Goal: Task Accomplishment & Management: Use online tool/utility

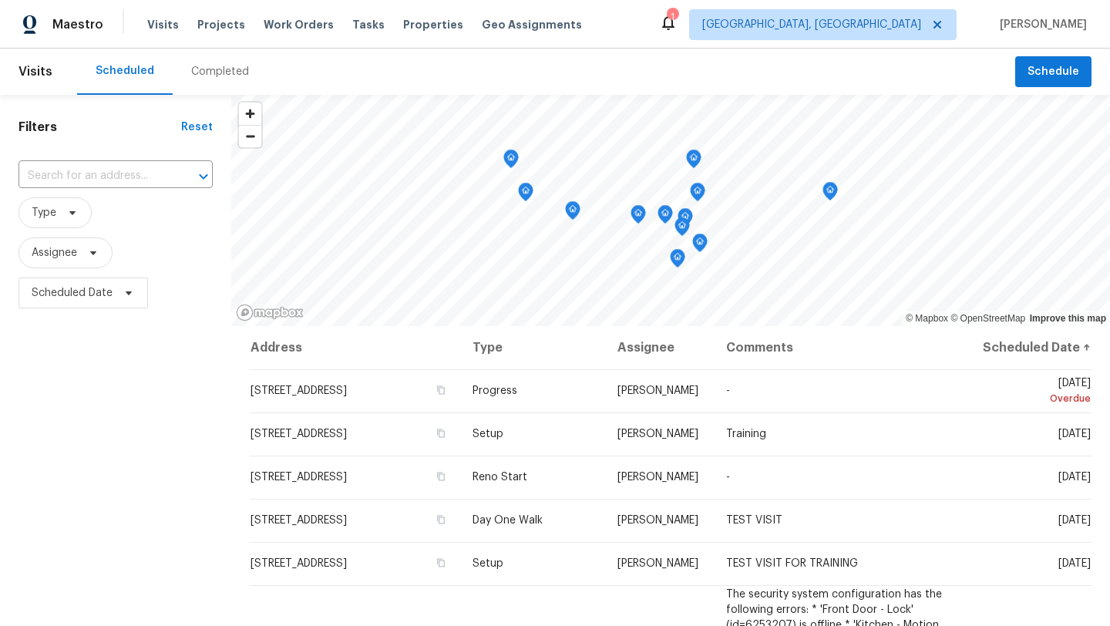
scroll to position [592, 0]
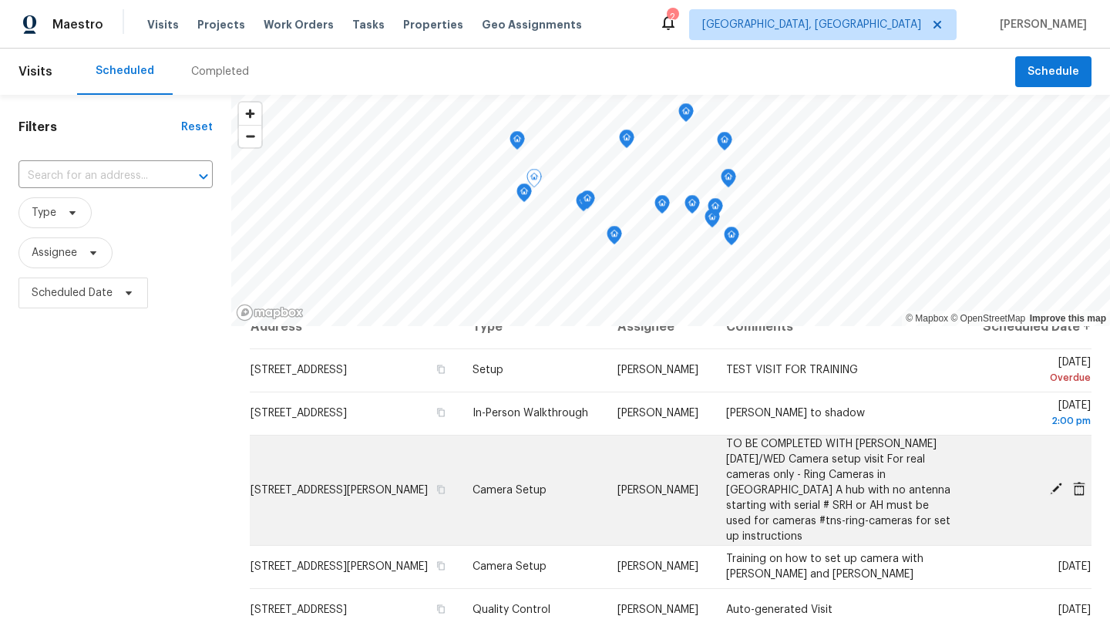
scroll to position [25, 0]
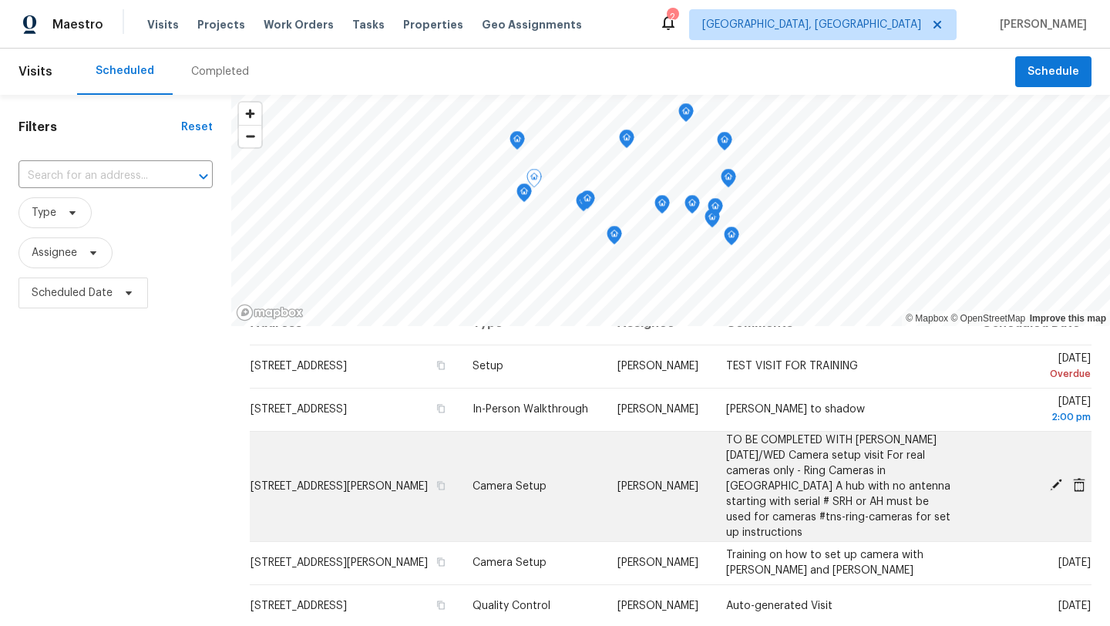
click at [1059, 487] on icon at bounding box center [1056, 485] width 12 height 12
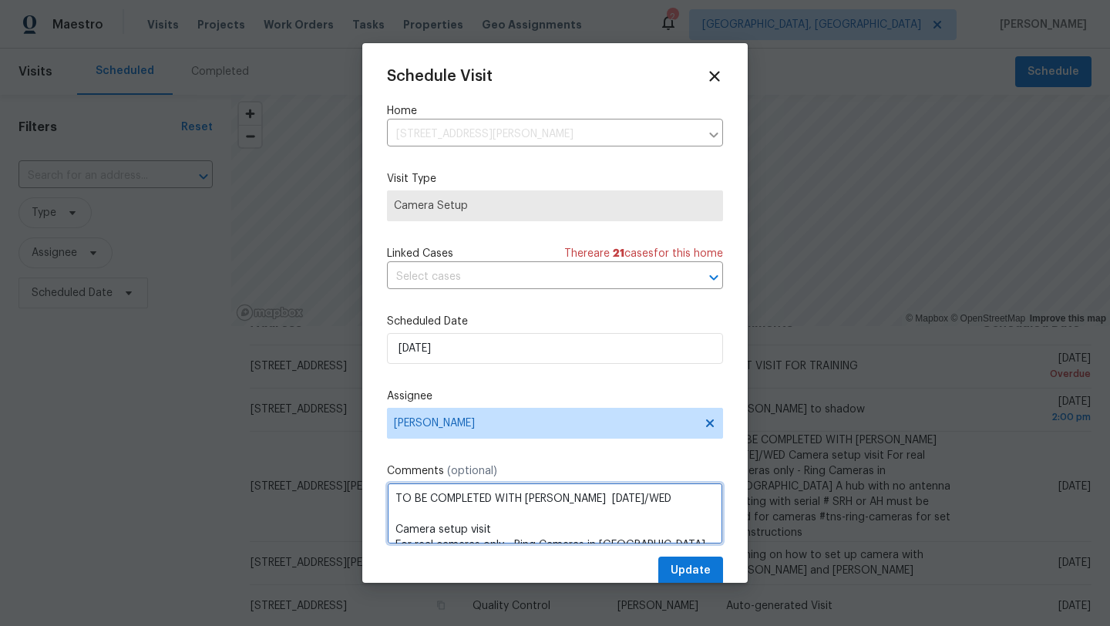
click at [389, 502] on textarea "TO BE COMPLETED WITH BECKY ON TUES/WED Camera setup visit For real cameras only…" at bounding box center [555, 514] width 336 height 62
type textarea "1 oclock TO BE COMPLETED WITH BECKY ON TUES/WED Camera setup visit For real cam…"
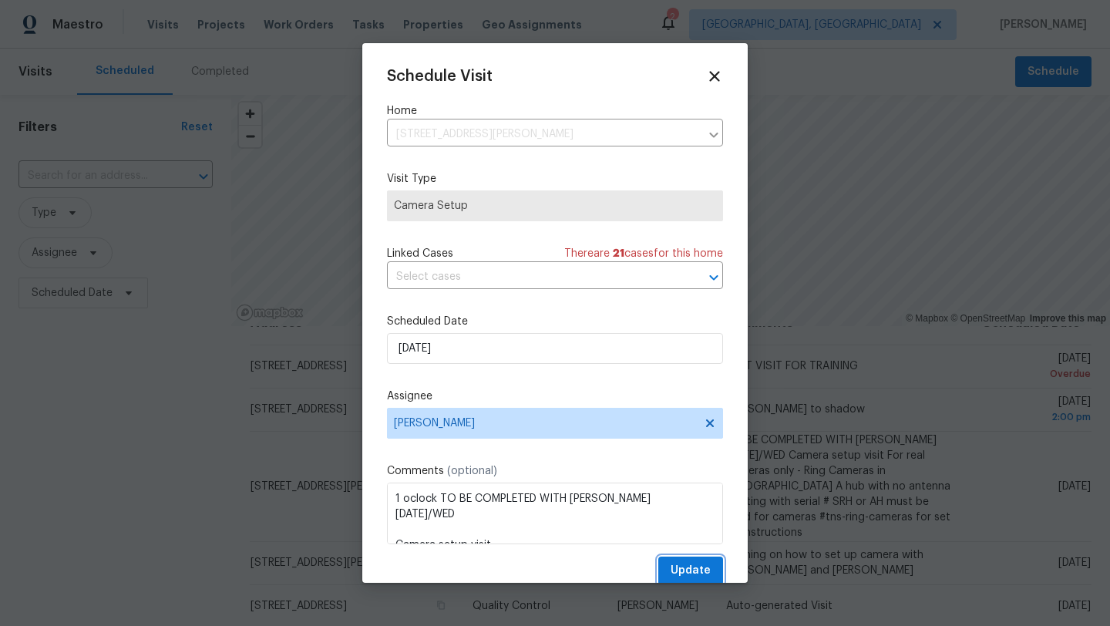
click at [698, 574] on span "Update" at bounding box center [691, 570] width 40 height 19
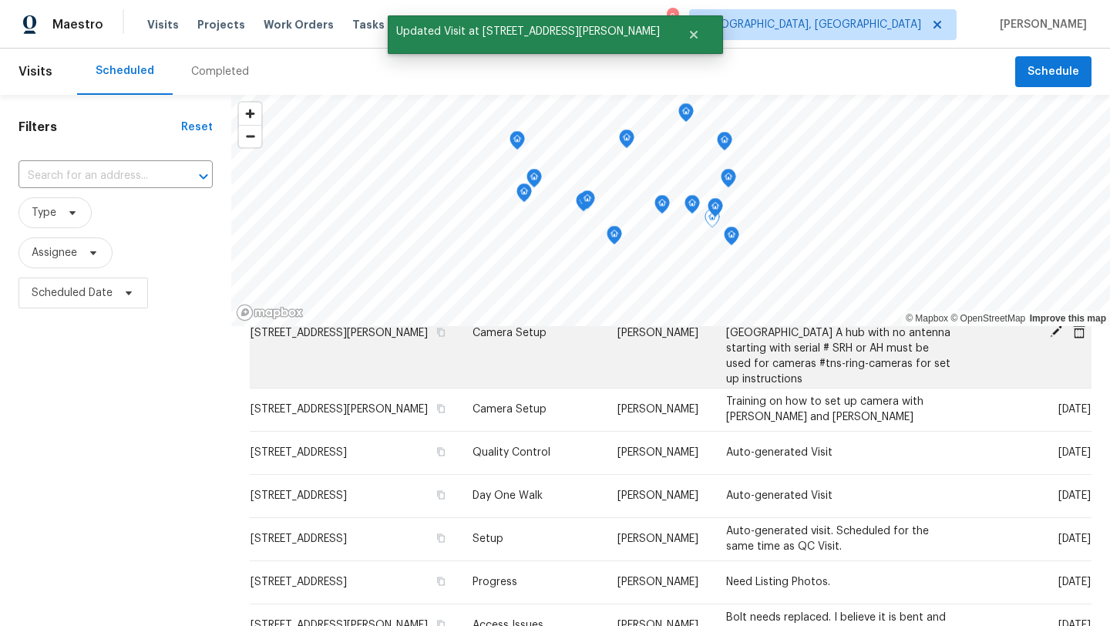
scroll to position [181, 0]
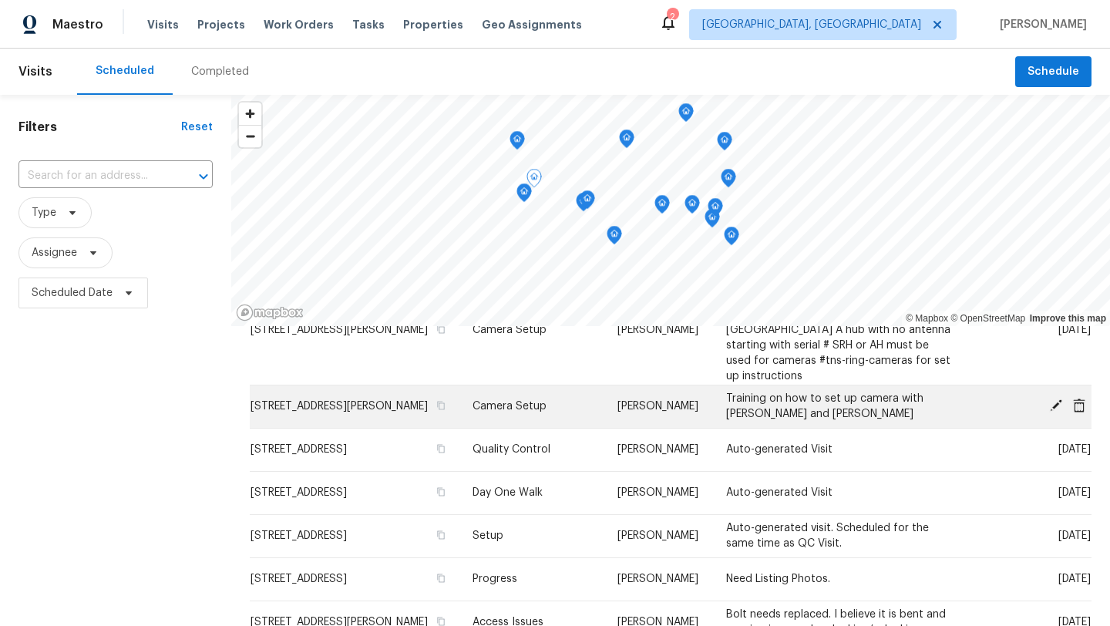
click at [1056, 404] on icon at bounding box center [1056, 405] width 12 height 12
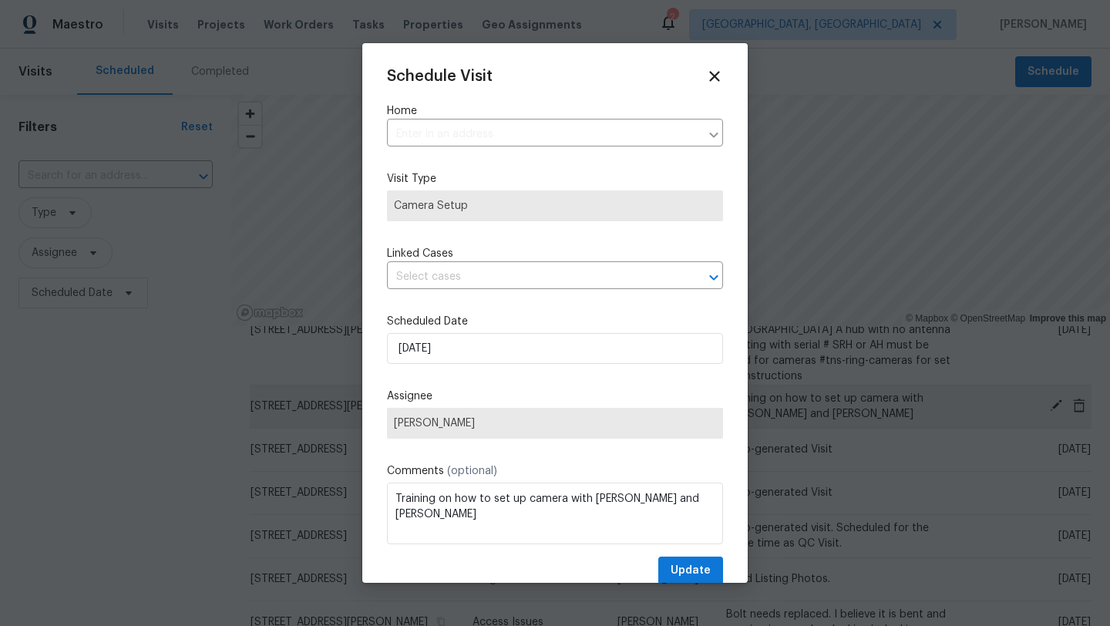
type input "264 Lawrence Ave, Columbus, OH 43228"
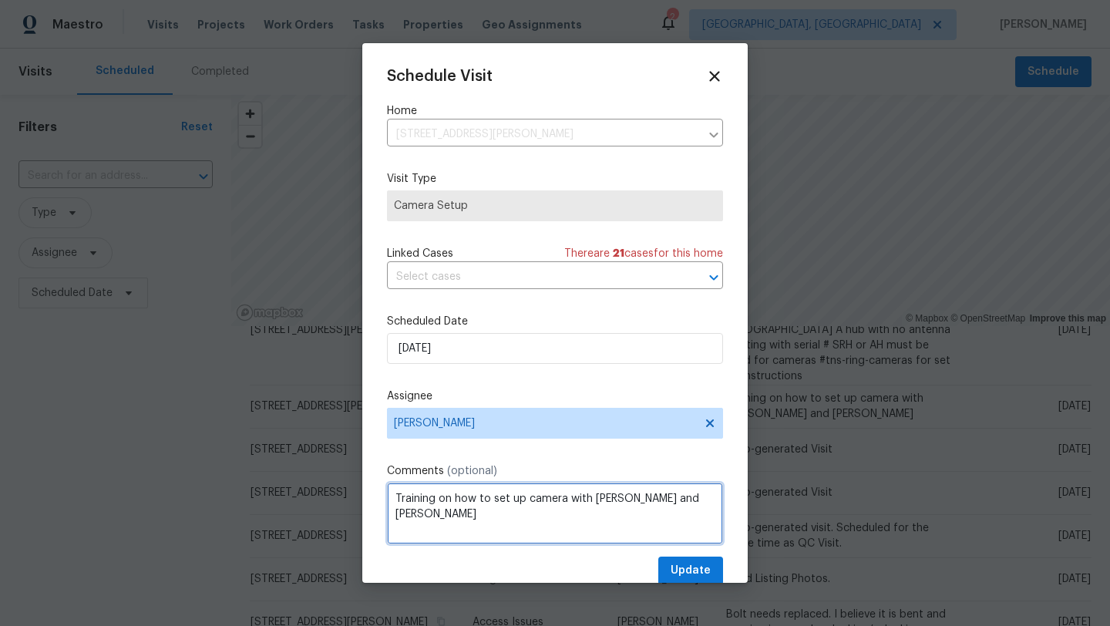
click at [391, 497] on textarea "Training on how to set up camera with Dennis and Michael" at bounding box center [555, 514] width 336 height 62
type textarea "at 1. Training on how to set up camera with Dennis and Michael"
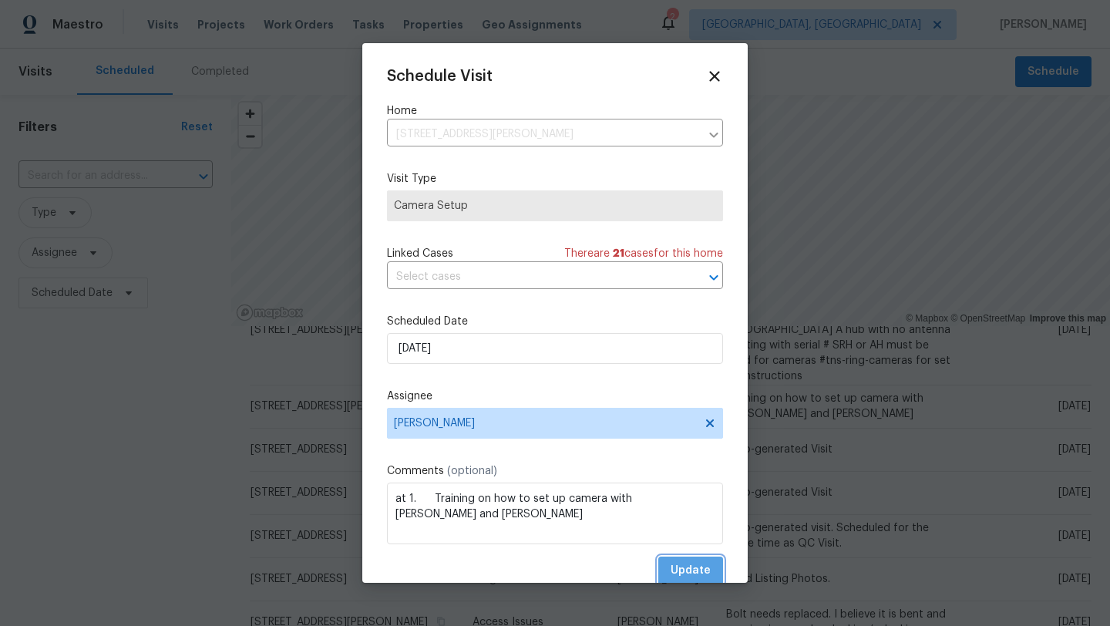
click at [697, 564] on span "Update" at bounding box center [691, 570] width 40 height 19
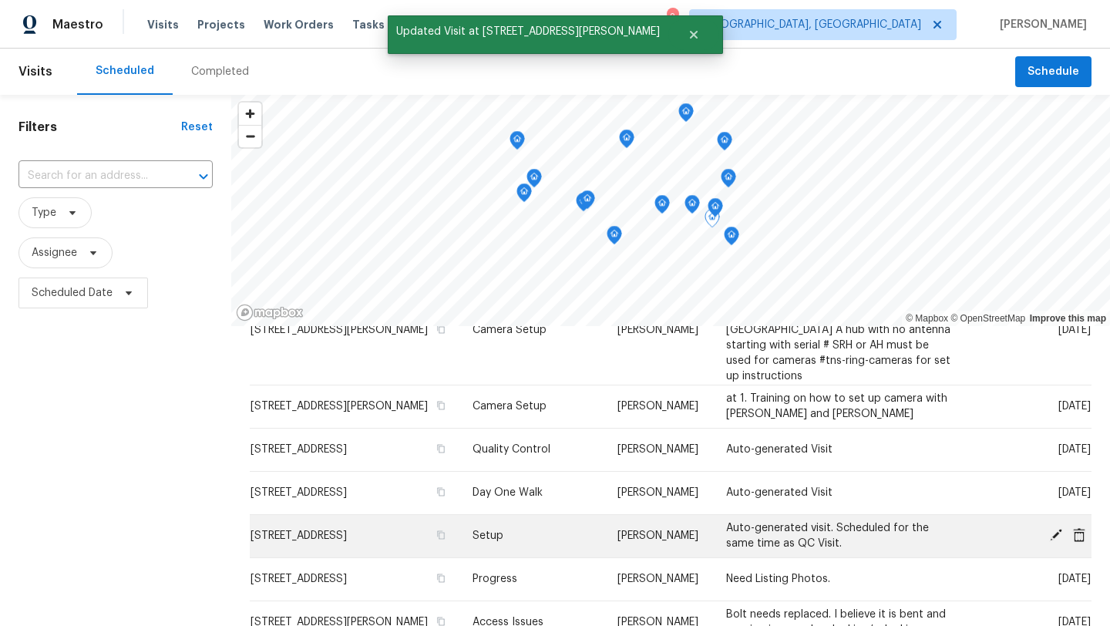
click at [1058, 533] on icon at bounding box center [1056, 535] width 14 height 14
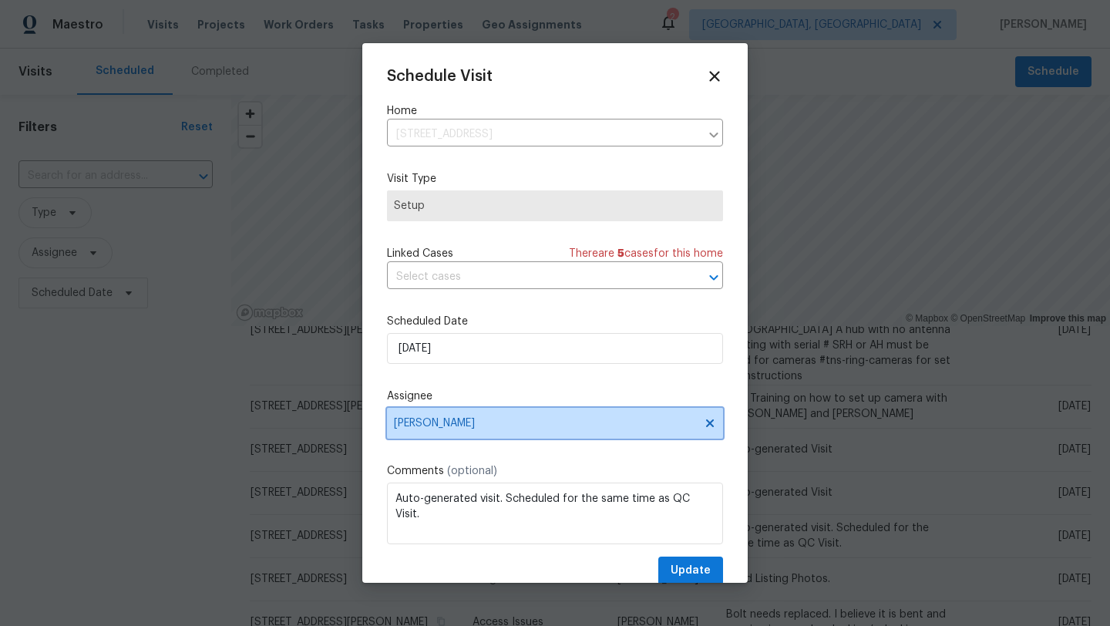
click at [401, 424] on span "Michael Foley" at bounding box center [545, 423] width 302 height 12
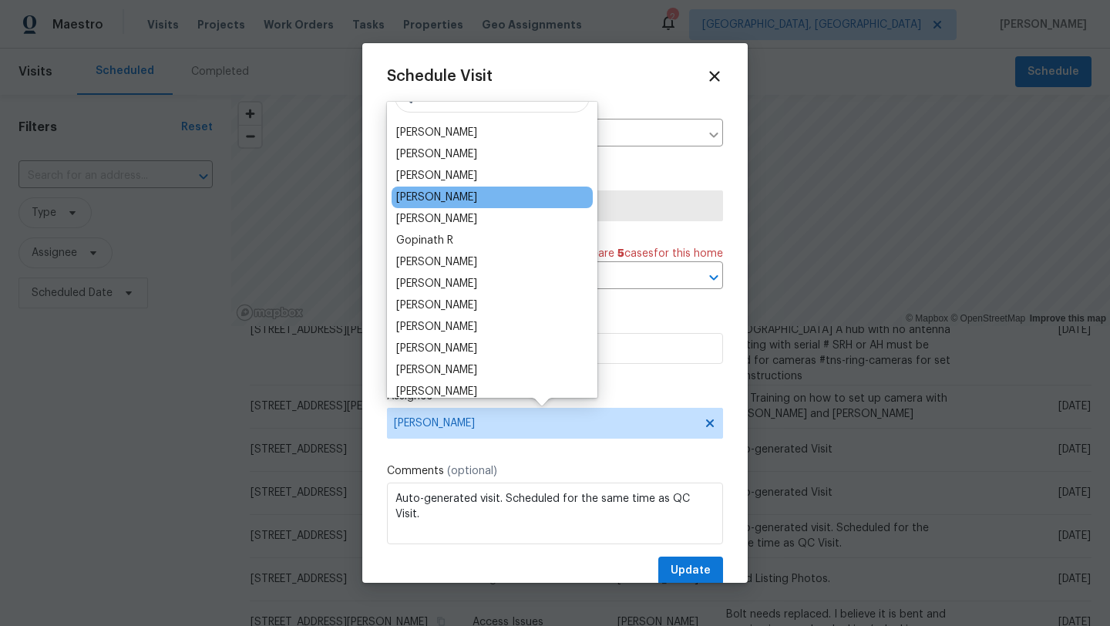
scroll to position [47, 0]
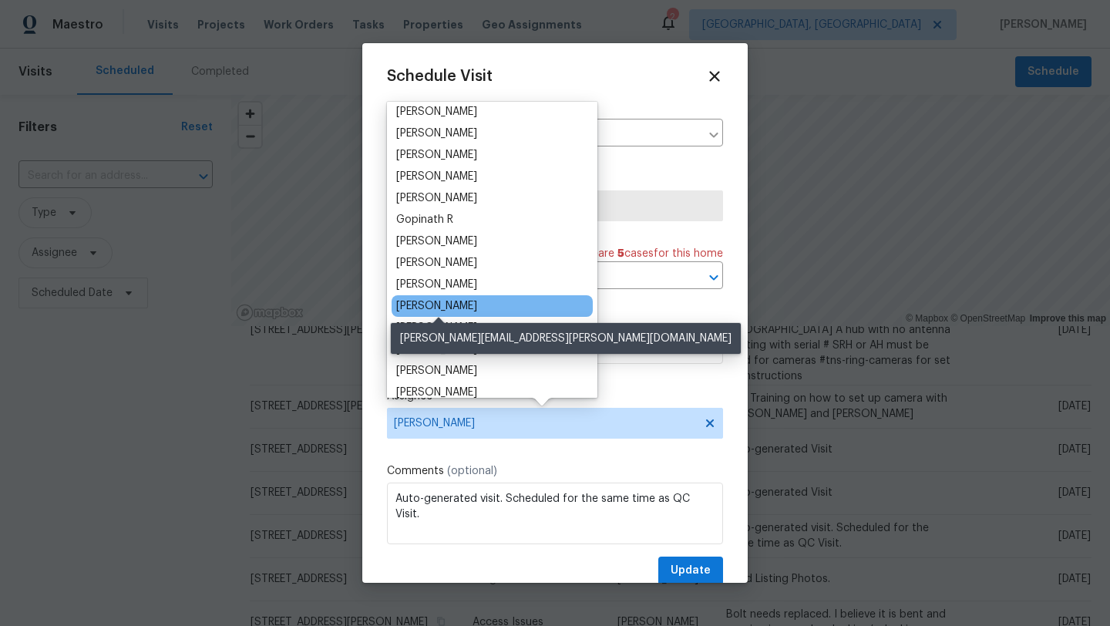
click at [455, 305] on div "Dennis Neuhardt" at bounding box center [436, 305] width 81 height 15
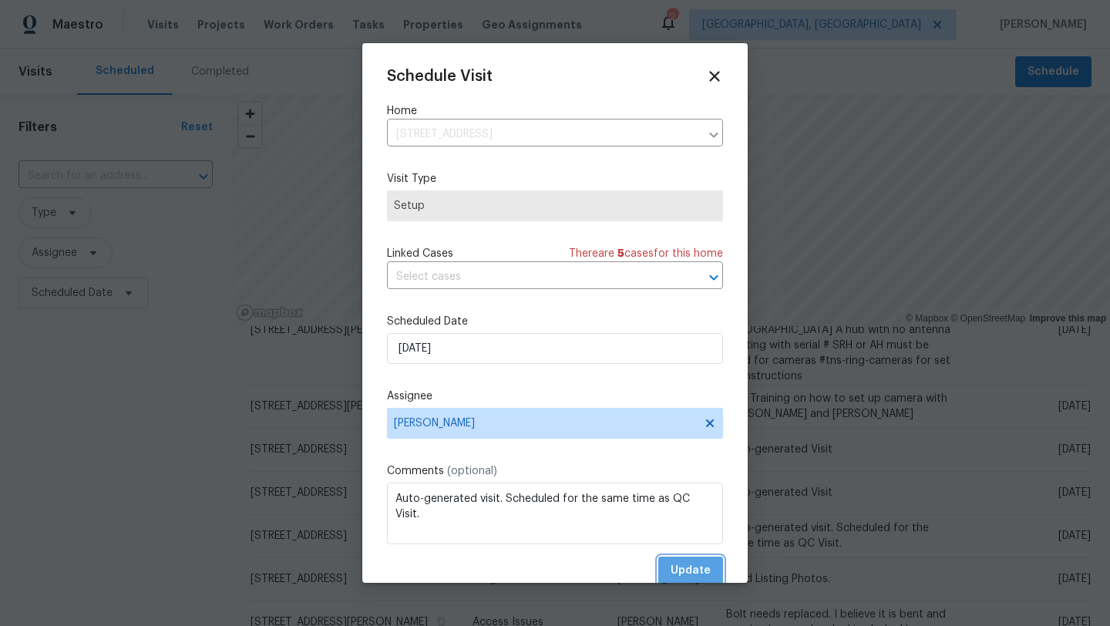
click at [695, 573] on span "Update" at bounding box center [691, 570] width 40 height 19
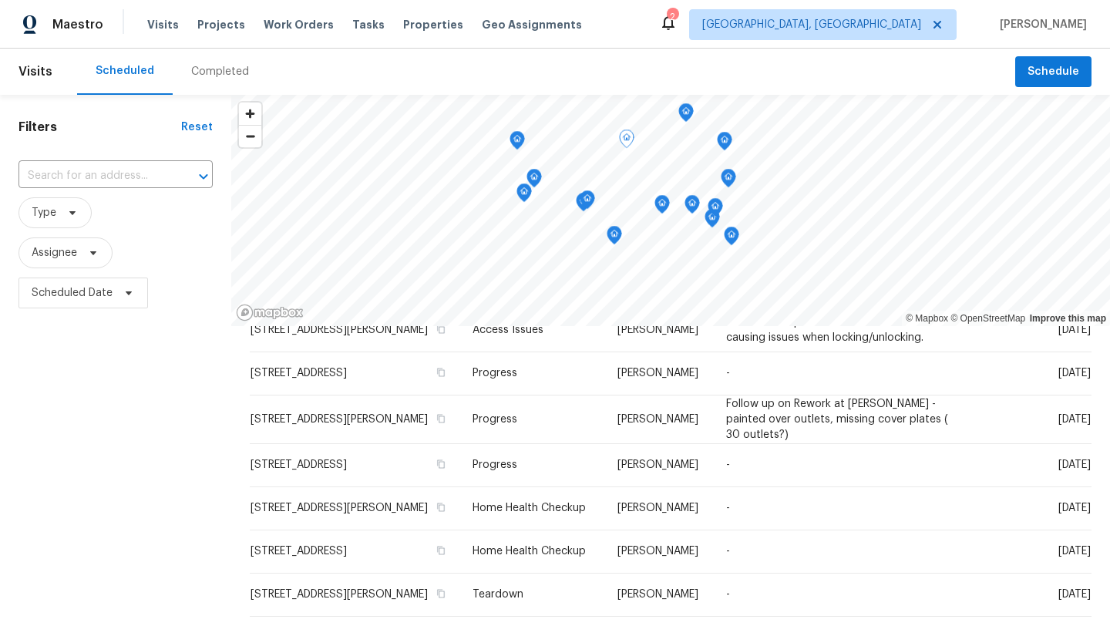
scroll to position [478, 0]
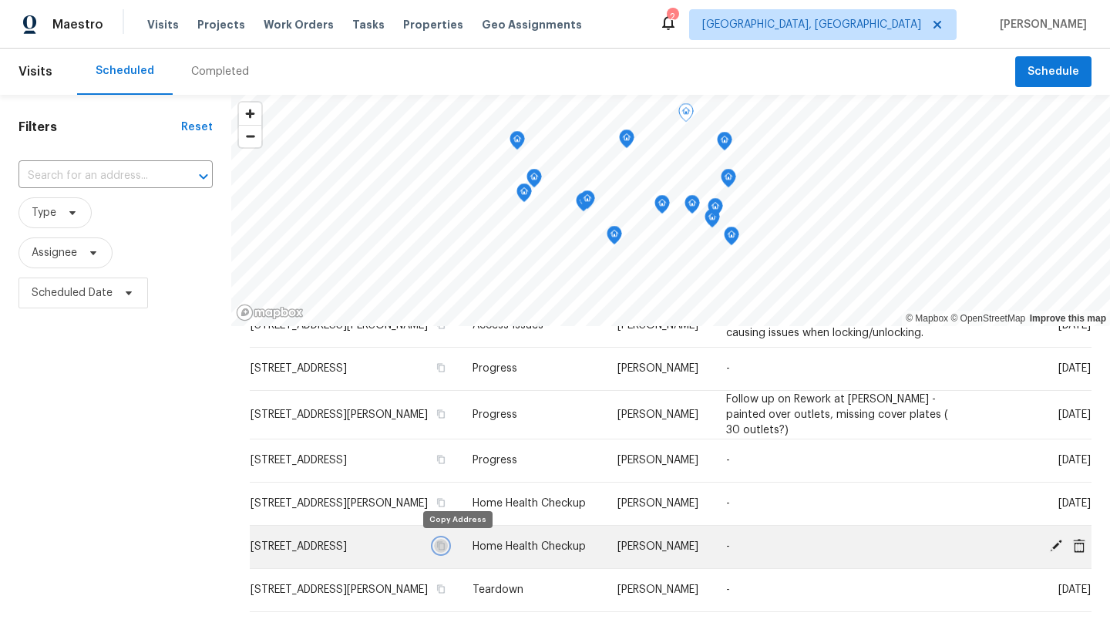
click at [446, 548] on icon "button" at bounding box center [442, 546] width 8 height 8
click at [1056, 540] on icon at bounding box center [1056, 546] width 12 height 12
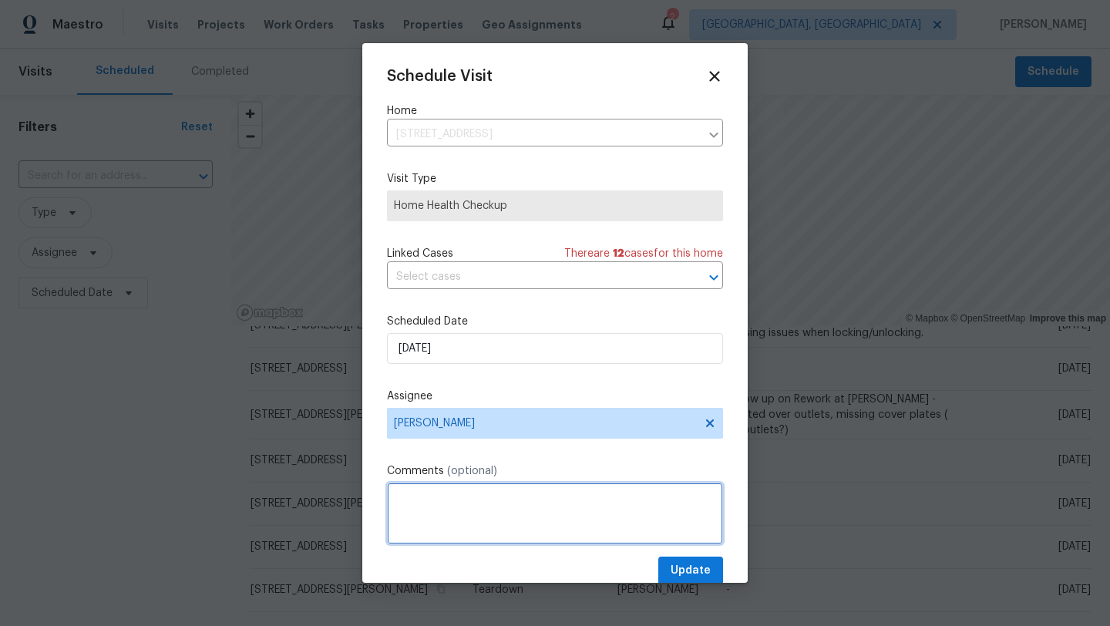
click at [459, 500] on textarea at bounding box center [555, 514] width 336 height 62
type textarea "1st stop with Becky 8:30"
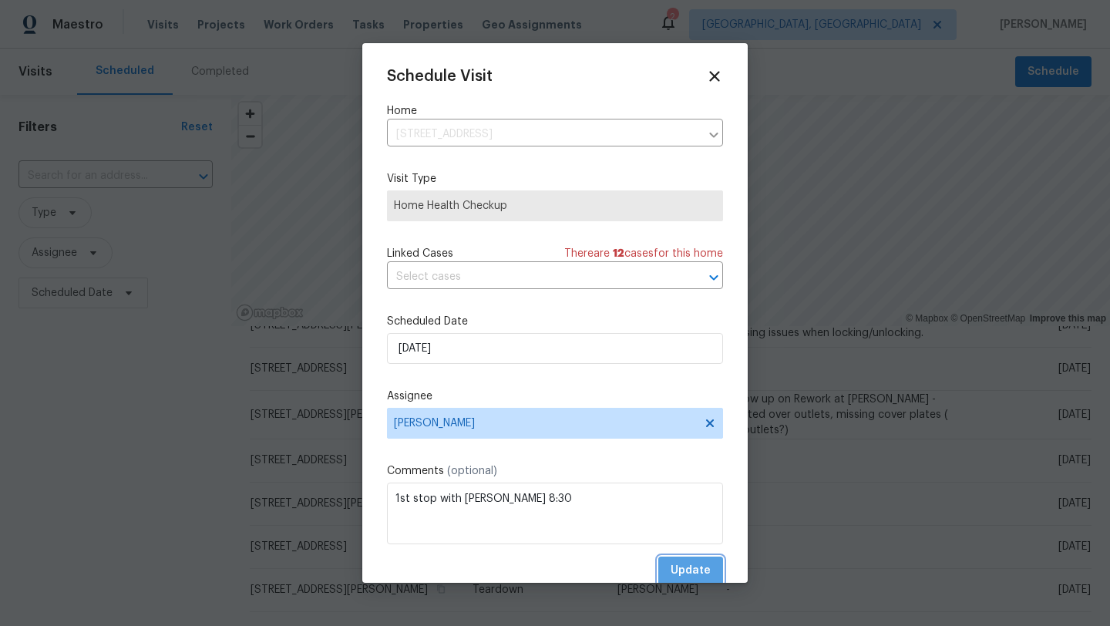
click at [695, 575] on span "Update" at bounding box center [691, 570] width 40 height 19
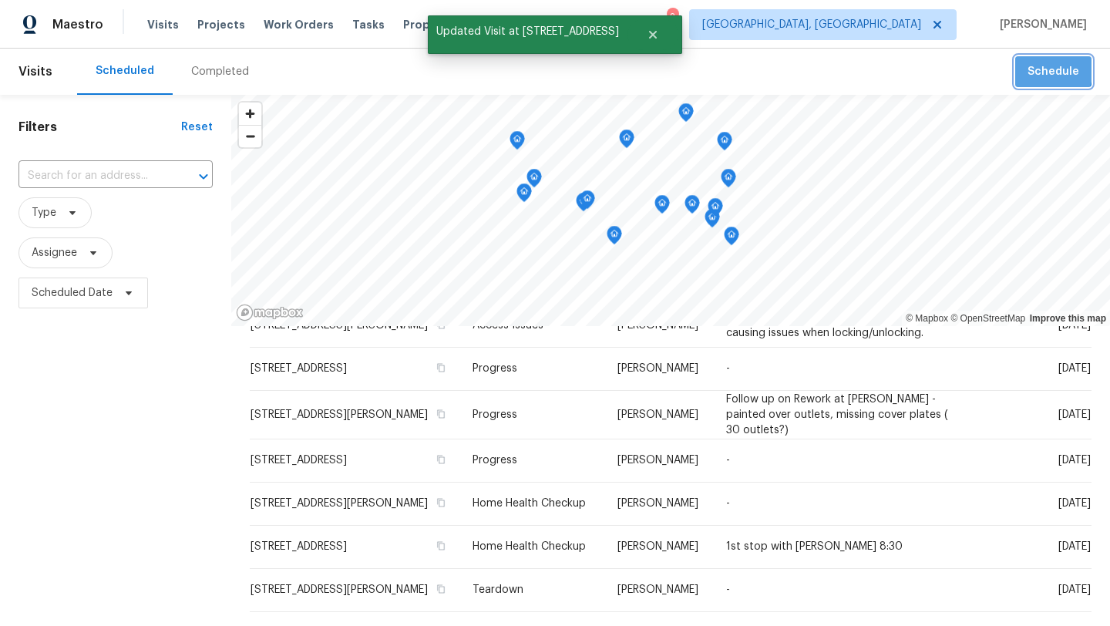
click at [1038, 69] on span "Schedule" at bounding box center [1054, 71] width 52 height 19
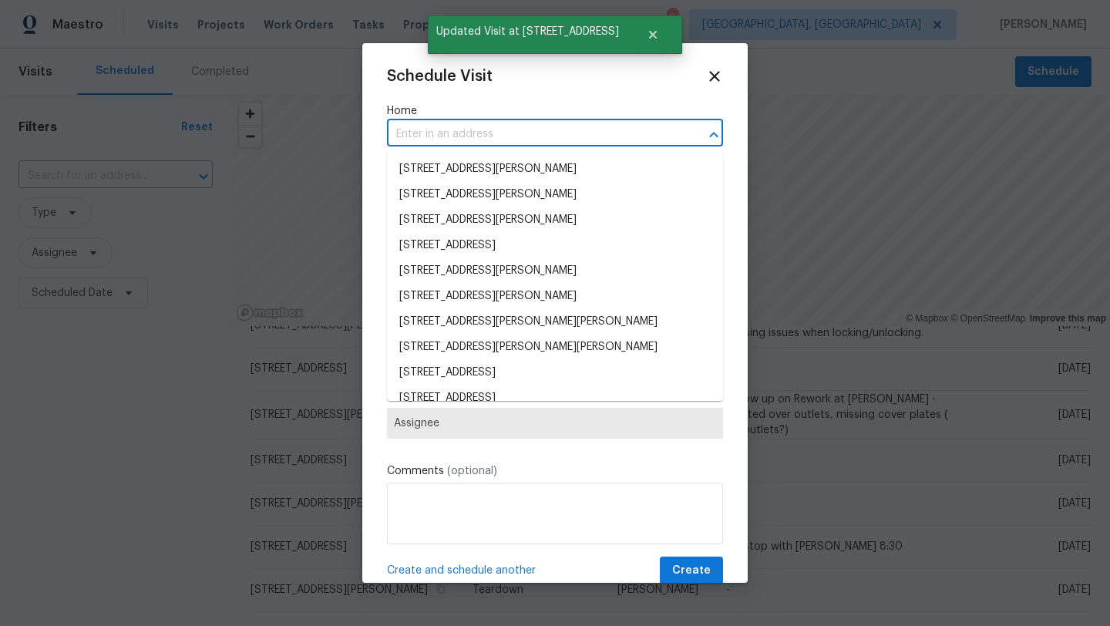
click at [460, 139] on input "text" at bounding box center [533, 135] width 293 height 24
paste input "1214 Sanctuary Pl # 34, Columbus, OH 43230"
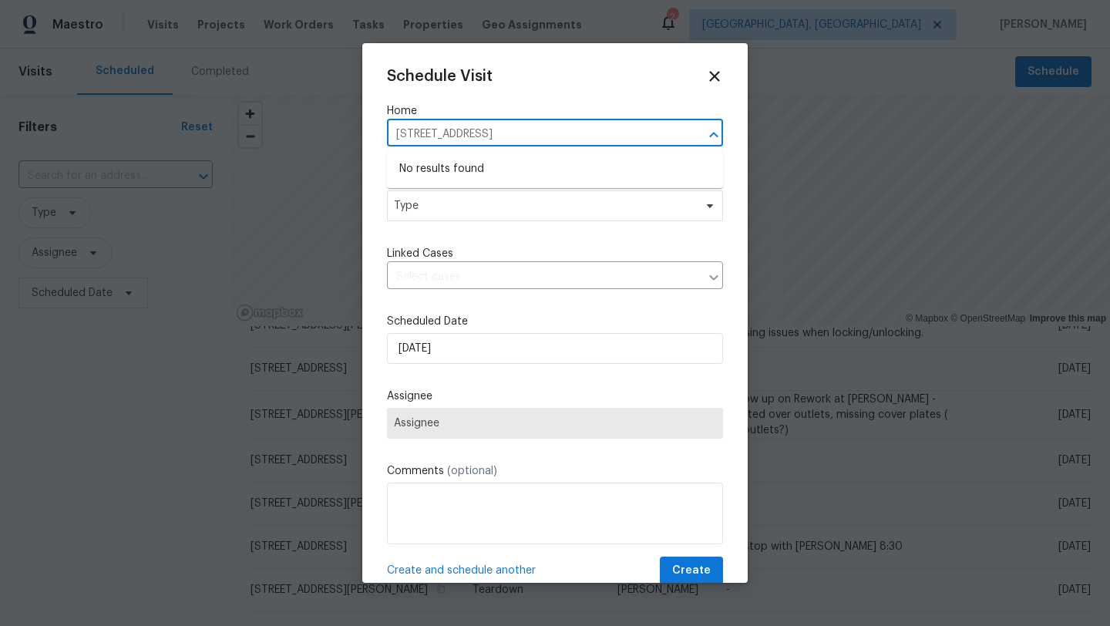
type input "1214 Sanctuary Pl # 34, Columbus, OH 43230"
click at [450, 210] on span "Type" at bounding box center [544, 205] width 300 height 15
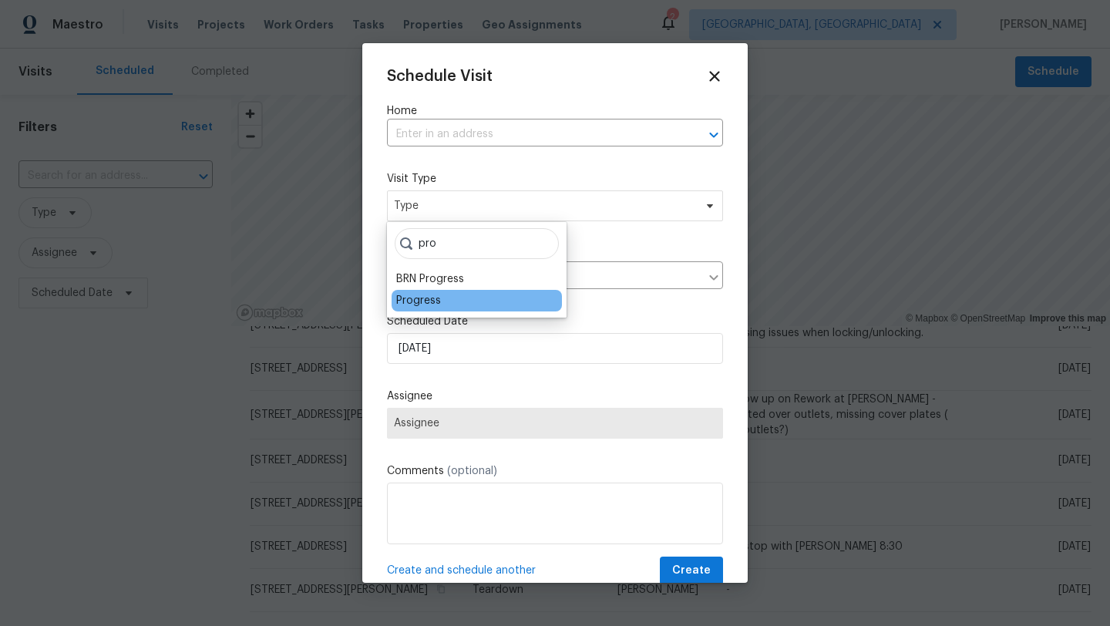
type input "pro"
click at [437, 301] on div "Progress" at bounding box center [418, 300] width 45 height 15
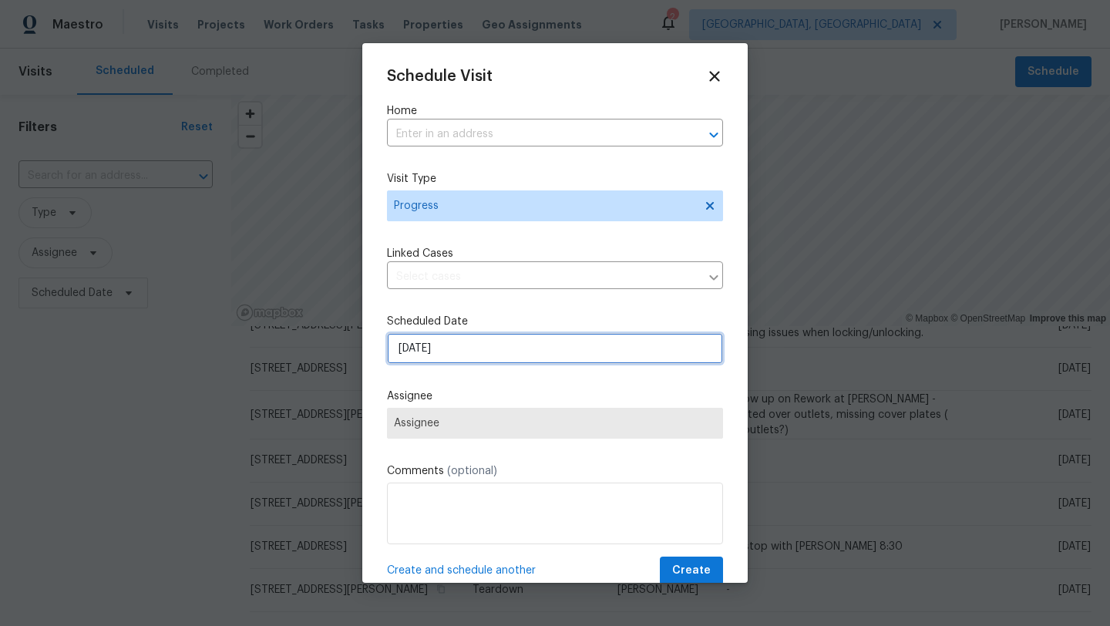
click at [424, 355] on input "9/16/2025" at bounding box center [555, 348] width 336 height 31
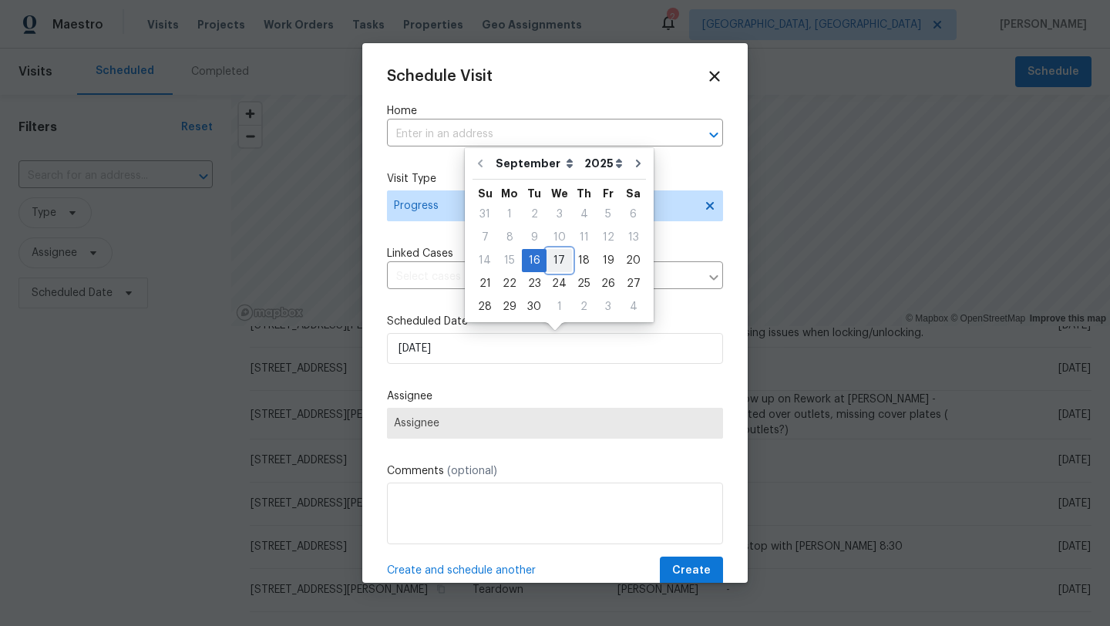
click at [554, 262] on div "17" at bounding box center [559, 261] width 25 height 22
type input "9/17/2025"
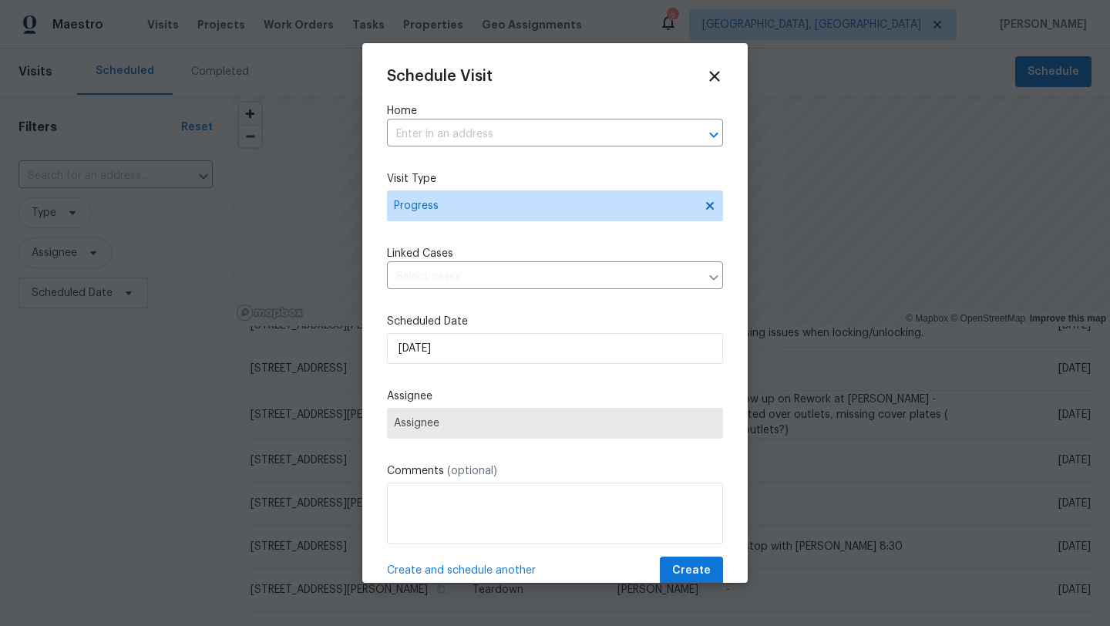
click at [465, 418] on span "Assignee" at bounding box center [555, 423] width 322 height 12
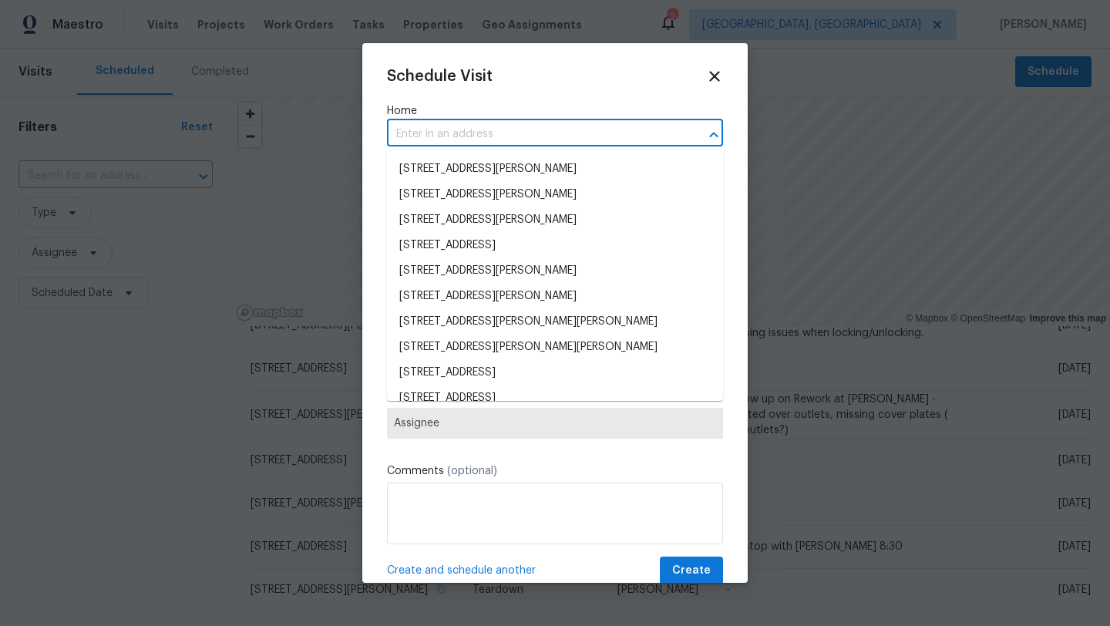
click at [425, 130] on input "text" at bounding box center [533, 135] width 293 height 24
paste input "1214 Sanctuary Pl # 34, Columbus, OH 43230"
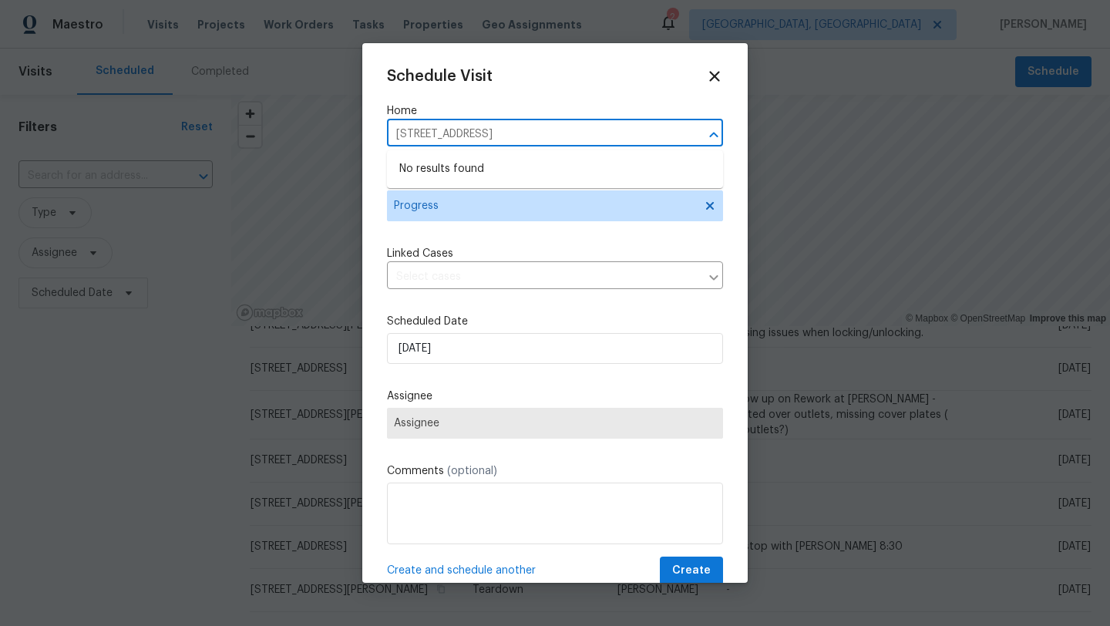
click at [509, 134] on input "1214 Sanctuary Pl # 34, Columbus, OH 43230" at bounding box center [533, 135] width 293 height 24
type input "1214 Sanctuary Pl Columbus, OH 43230"
click at [519, 163] on li "1214 Sanctuary Pl # 34, Columbus, OH 43230" at bounding box center [555, 169] width 336 height 25
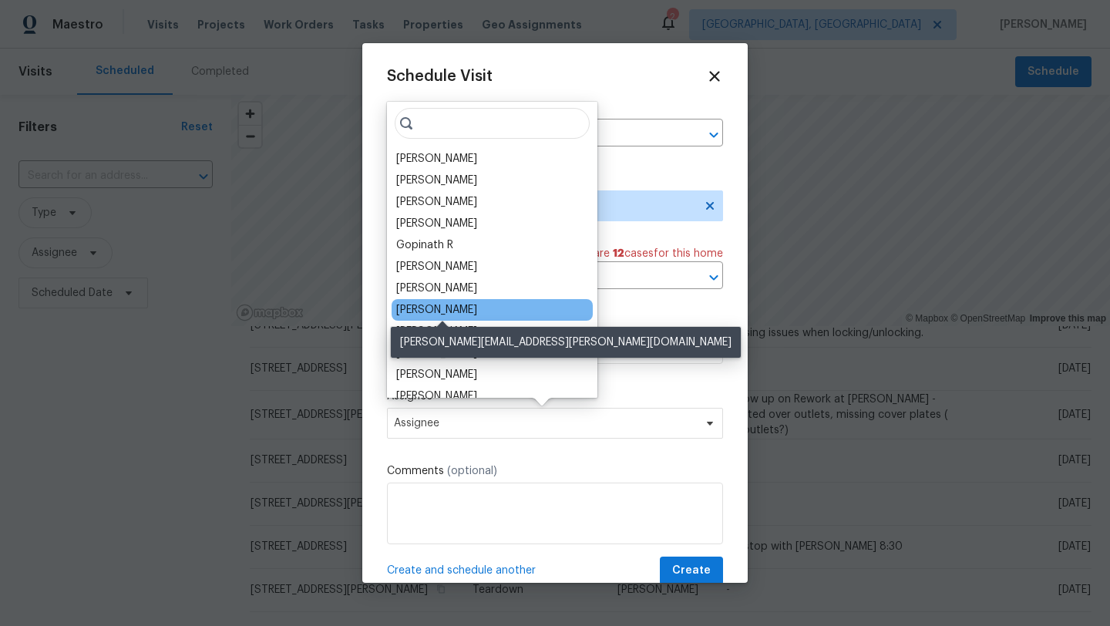
click at [477, 311] on div "[PERSON_NAME]" at bounding box center [436, 309] width 81 height 15
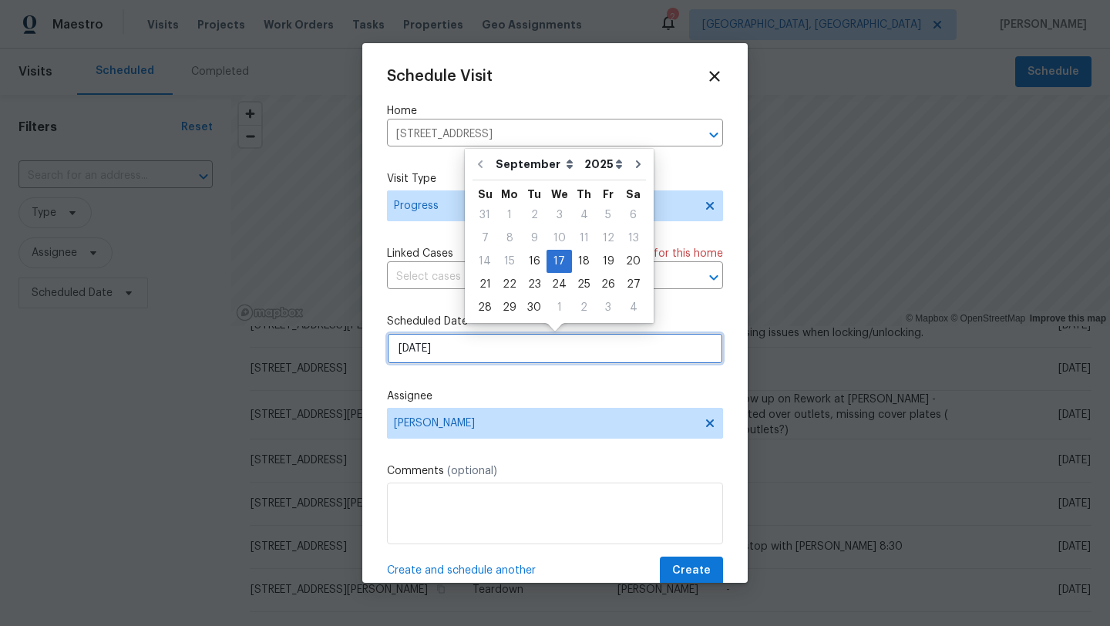
click at [479, 349] on input "9/17/2025" at bounding box center [555, 348] width 336 height 31
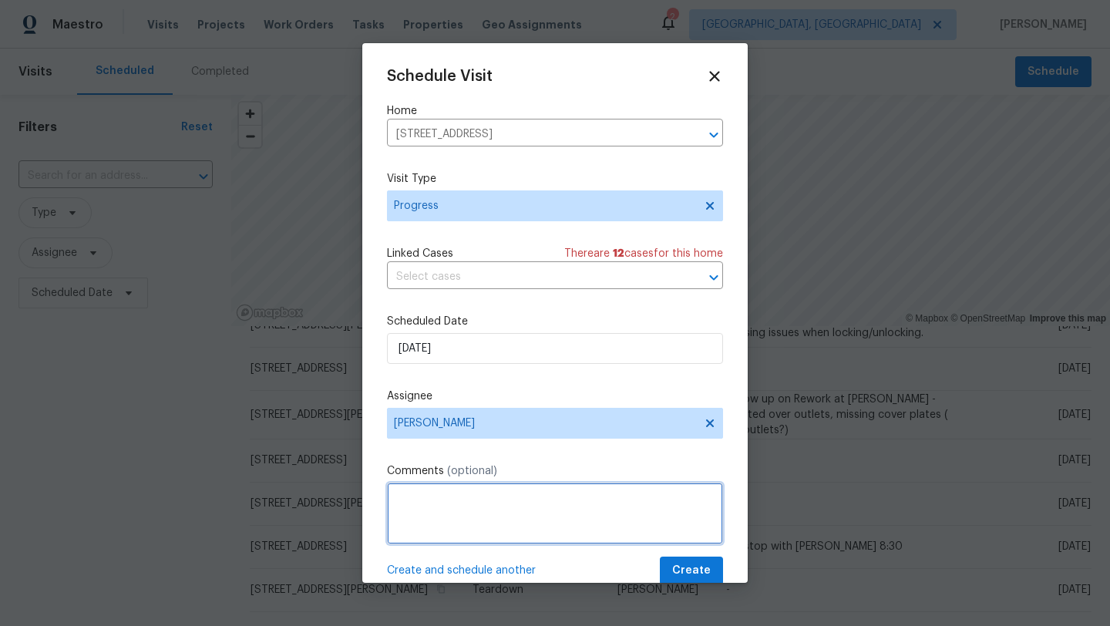
click at [475, 520] on textarea at bounding box center [555, 514] width 336 height 62
type textarea "1st"
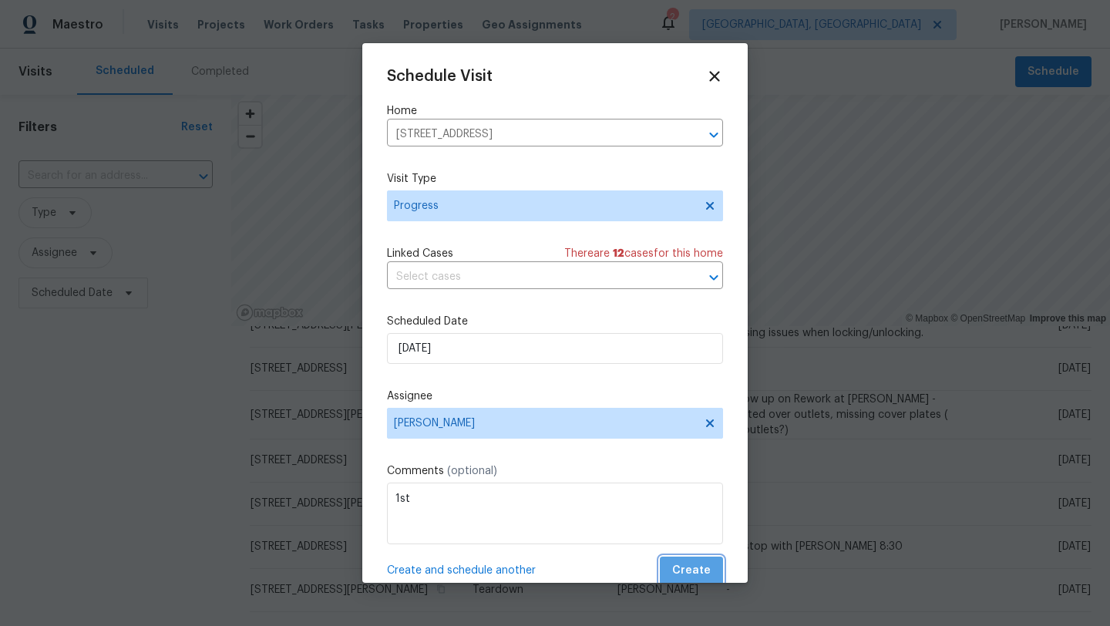
click at [695, 572] on span "Create" at bounding box center [691, 570] width 39 height 19
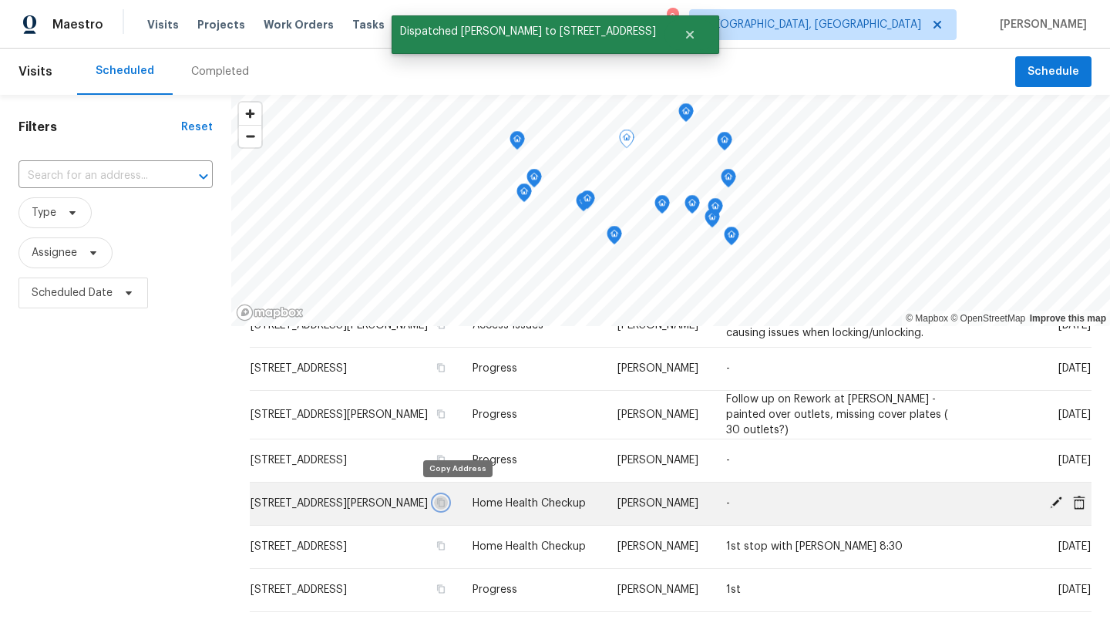
click at [446, 498] on icon "button" at bounding box center [440, 502] width 9 height 9
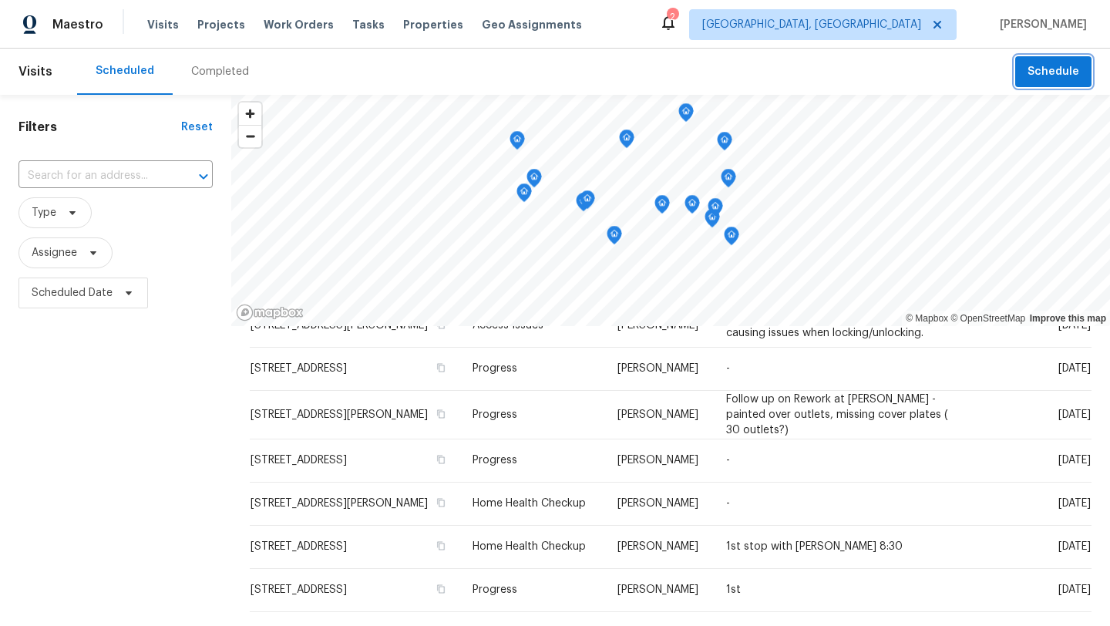
click at [1072, 79] on span "Schedule" at bounding box center [1054, 71] width 52 height 19
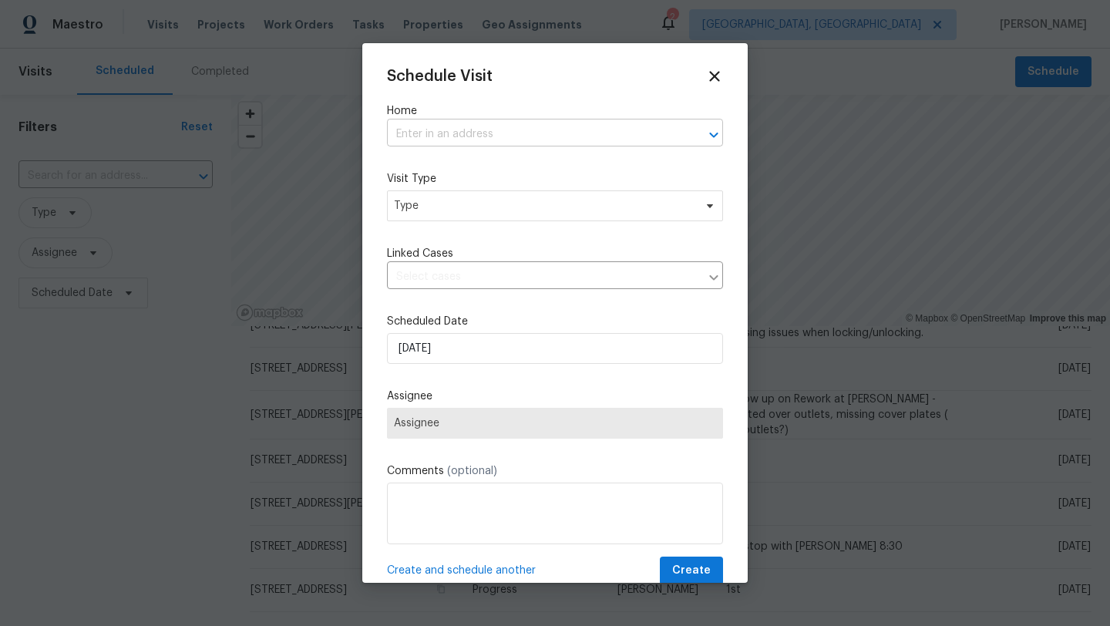
click at [462, 142] on input "text" at bounding box center [533, 135] width 293 height 24
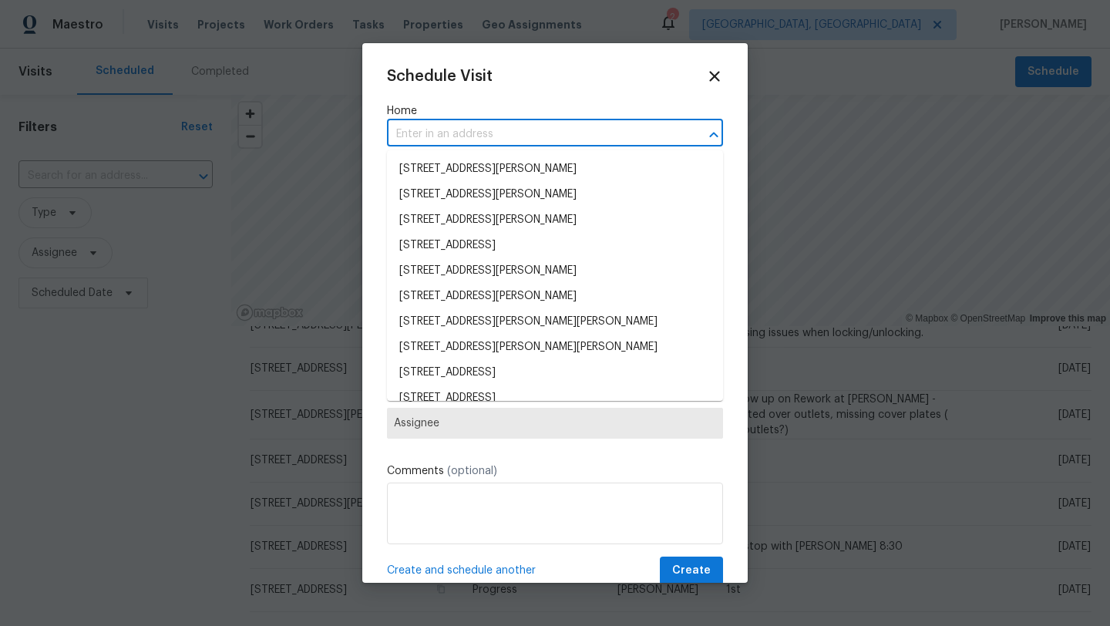
paste input "1519 E Hudson St, Columbus, OH 43211"
type input "1519 E Hudson St, Columbus, OH 43211"
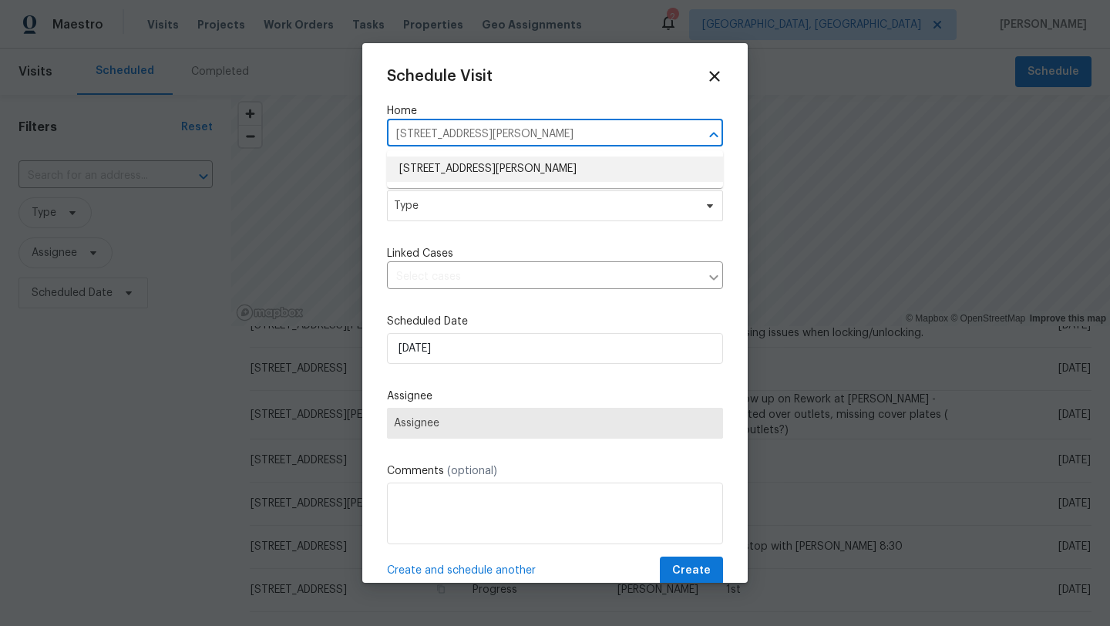
click at [456, 176] on li "1519 E Hudson St, Columbus, OH 43211" at bounding box center [555, 169] width 336 height 25
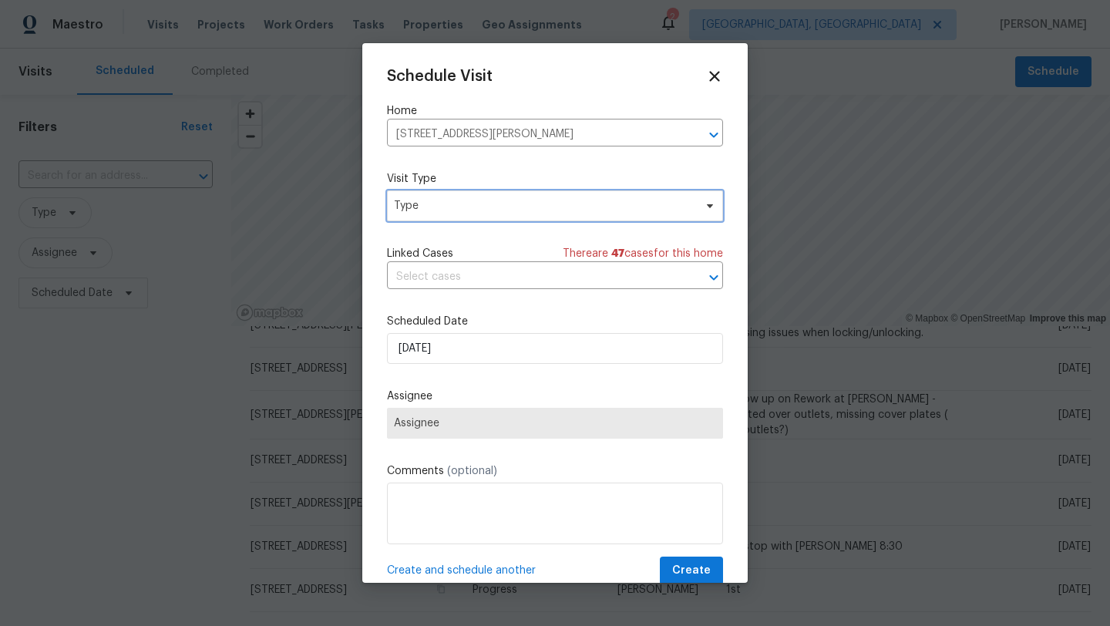
click at [452, 207] on span "Type" at bounding box center [544, 205] width 300 height 15
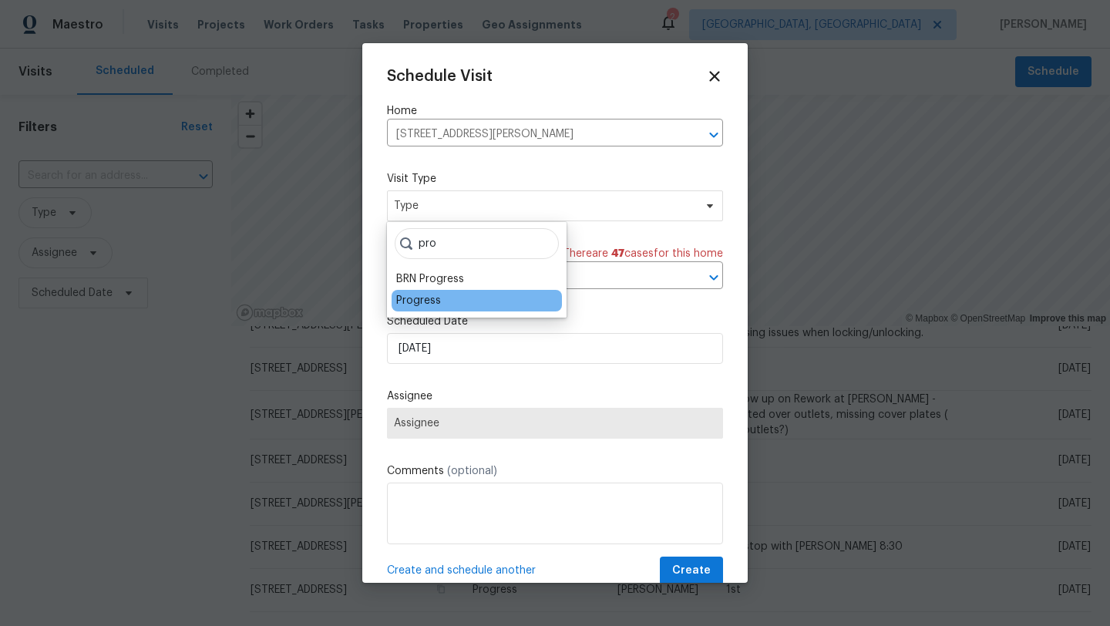
type input "pro"
click at [451, 301] on div "Progress" at bounding box center [477, 301] width 170 height 22
click at [430, 305] on div "Progress" at bounding box center [418, 300] width 45 height 15
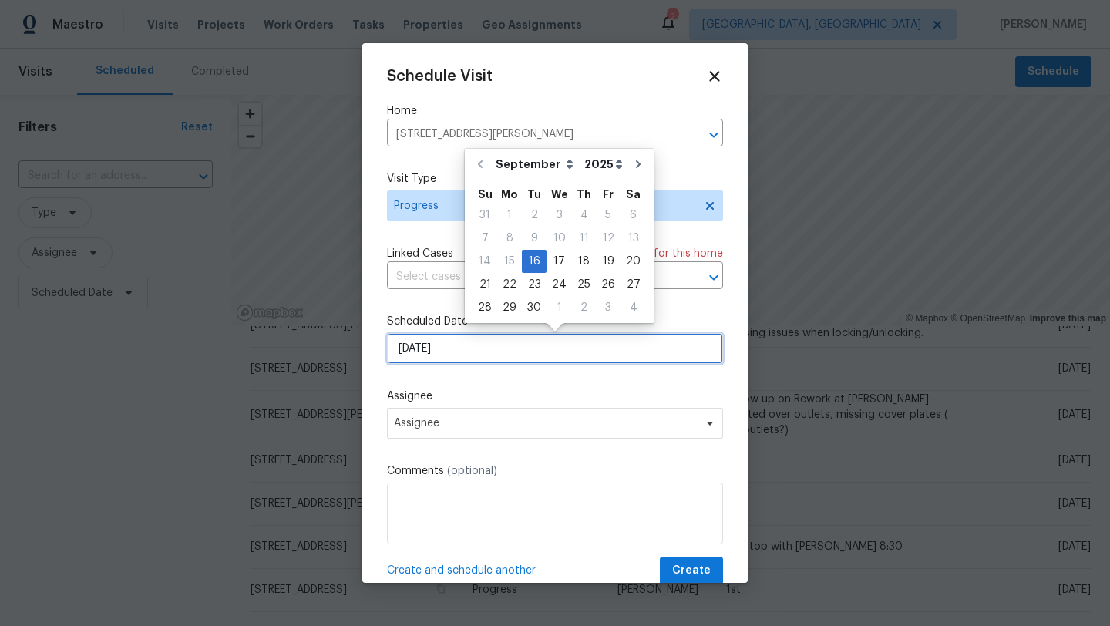
click at [436, 349] on input "9/16/2025" at bounding box center [555, 348] width 336 height 31
click at [558, 264] on div "17" at bounding box center [559, 262] width 25 height 22
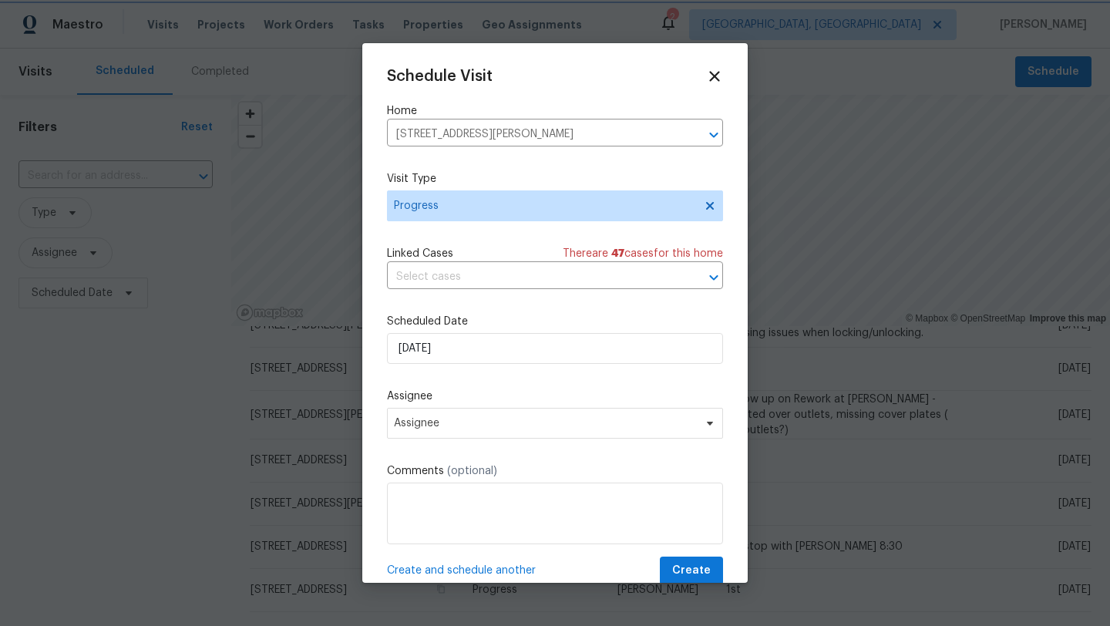
type input "9/17/2025"
click at [487, 423] on span "Assignee" at bounding box center [545, 423] width 302 height 12
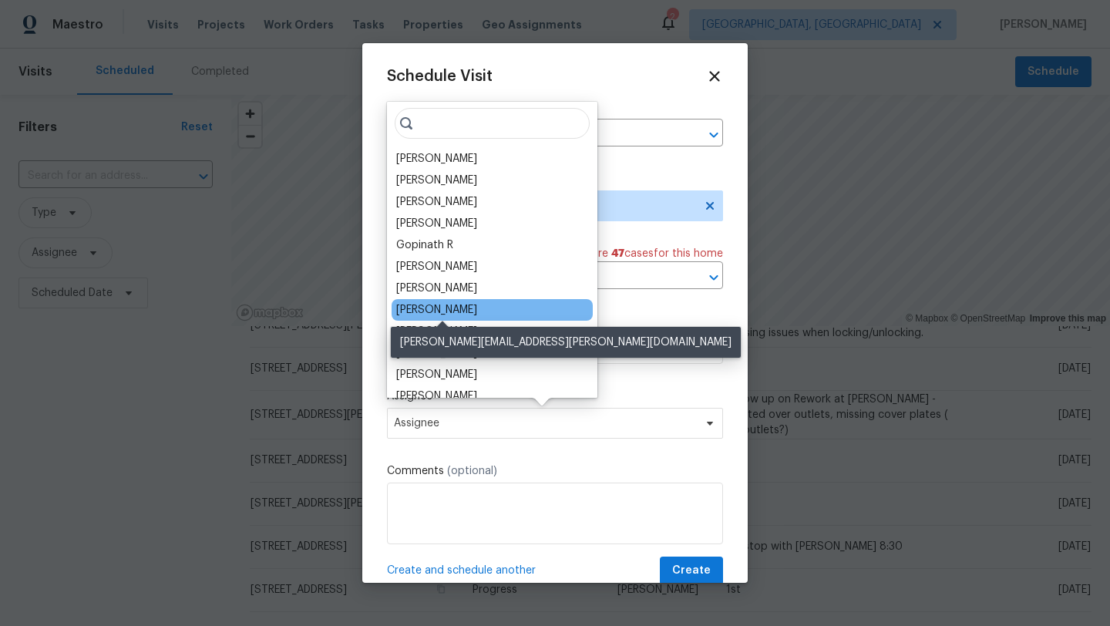
click at [446, 313] on div "[PERSON_NAME]" at bounding box center [436, 309] width 81 height 15
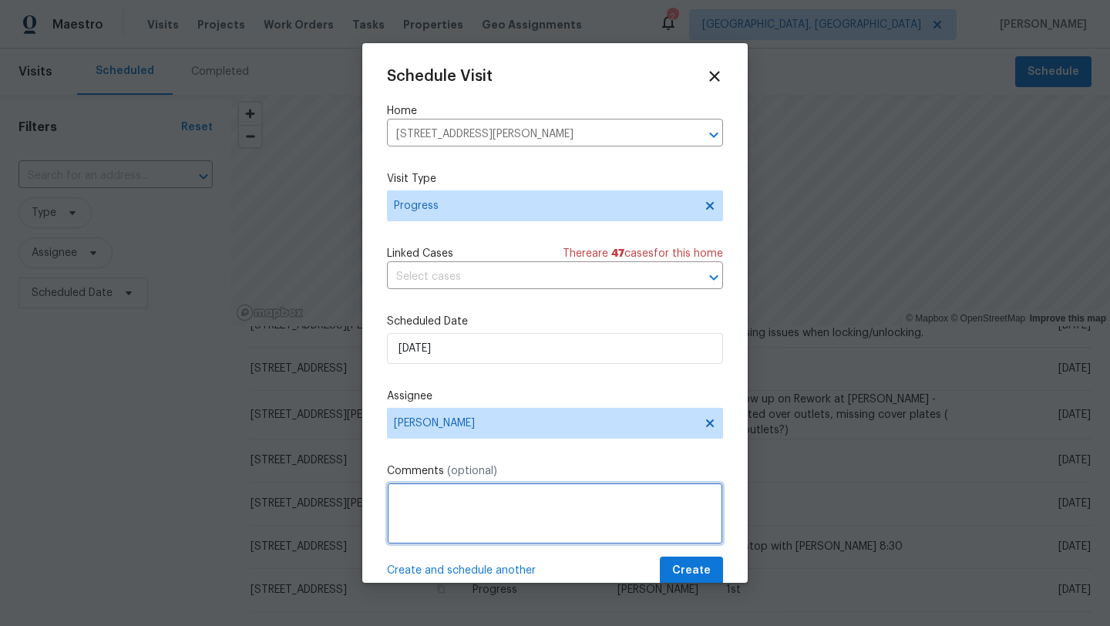
click at [431, 500] on textarea at bounding box center [555, 514] width 336 height 62
type textarea "2nd stop"
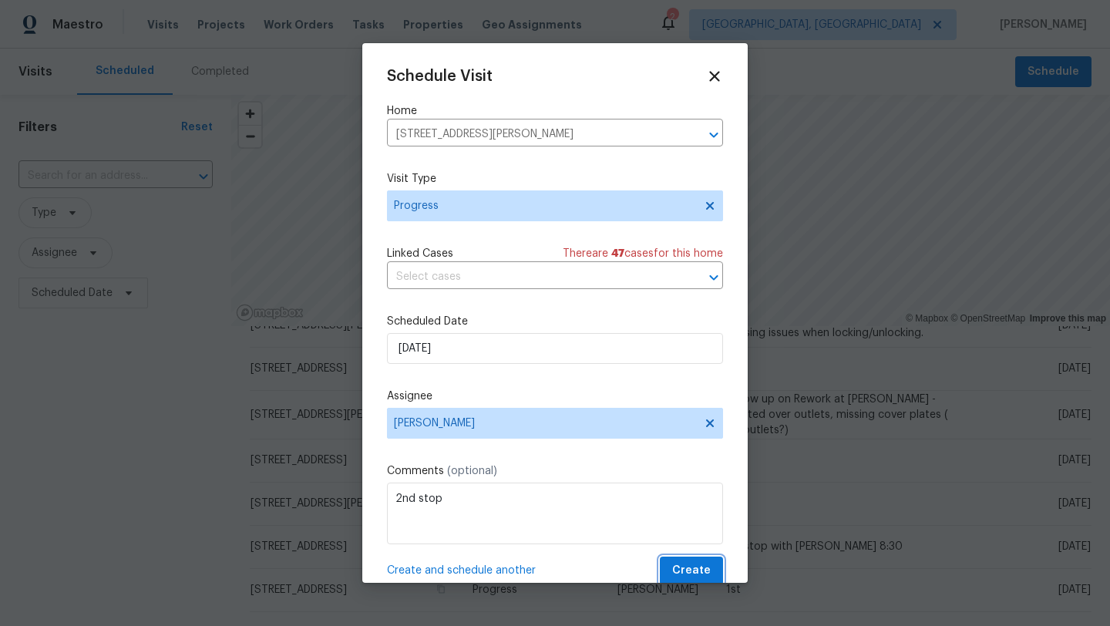
click at [710, 577] on span "Create" at bounding box center [691, 570] width 39 height 19
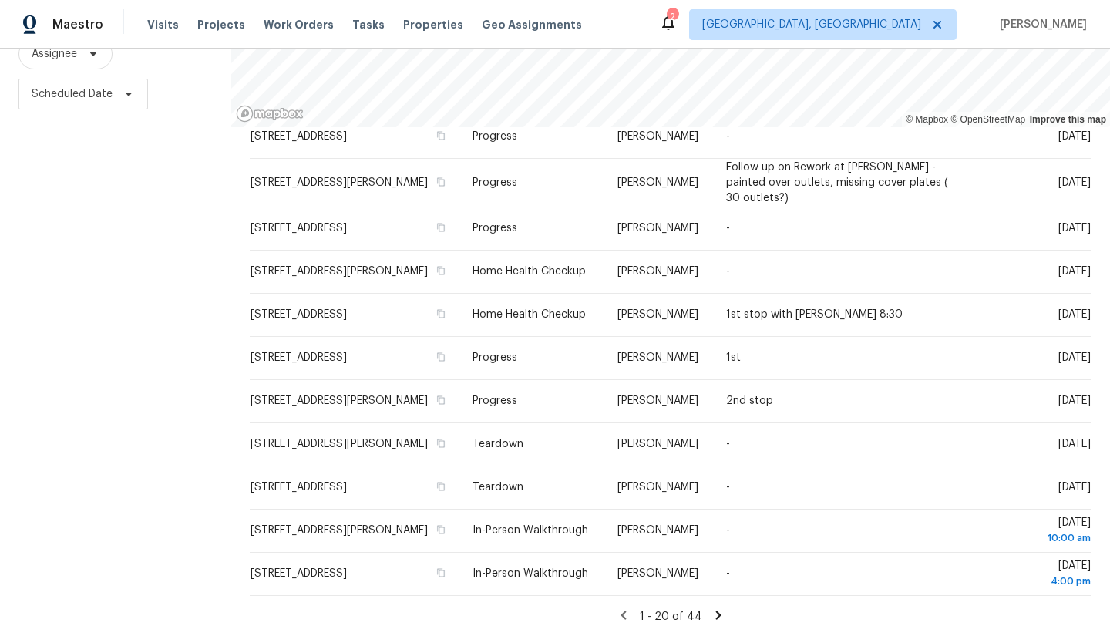
scroll to position [200, 0]
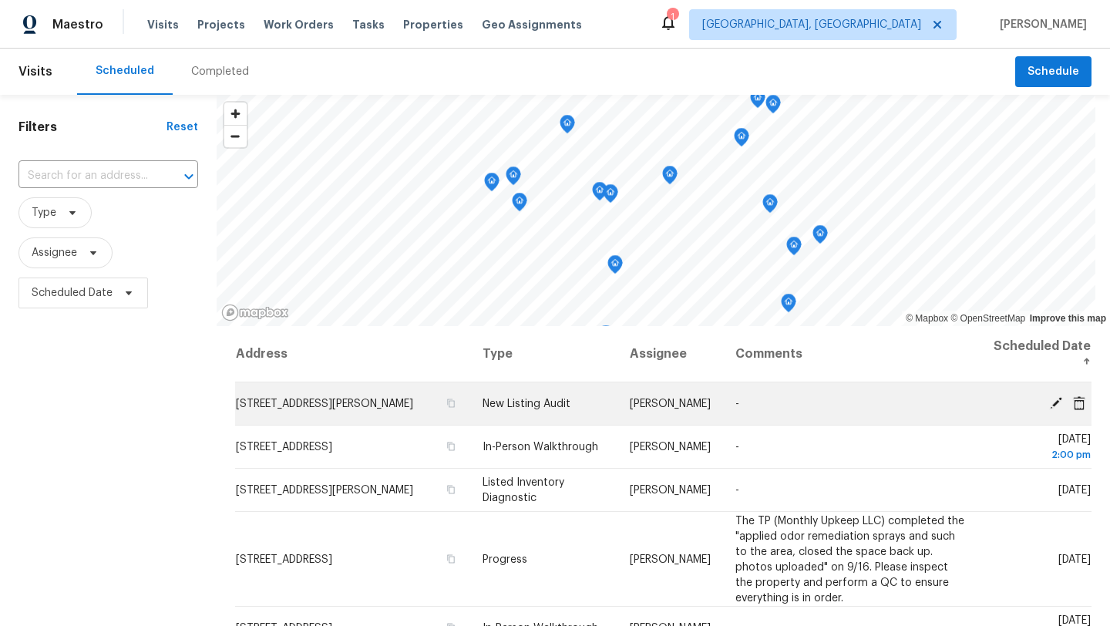
click at [1057, 406] on icon at bounding box center [1056, 403] width 14 height 14
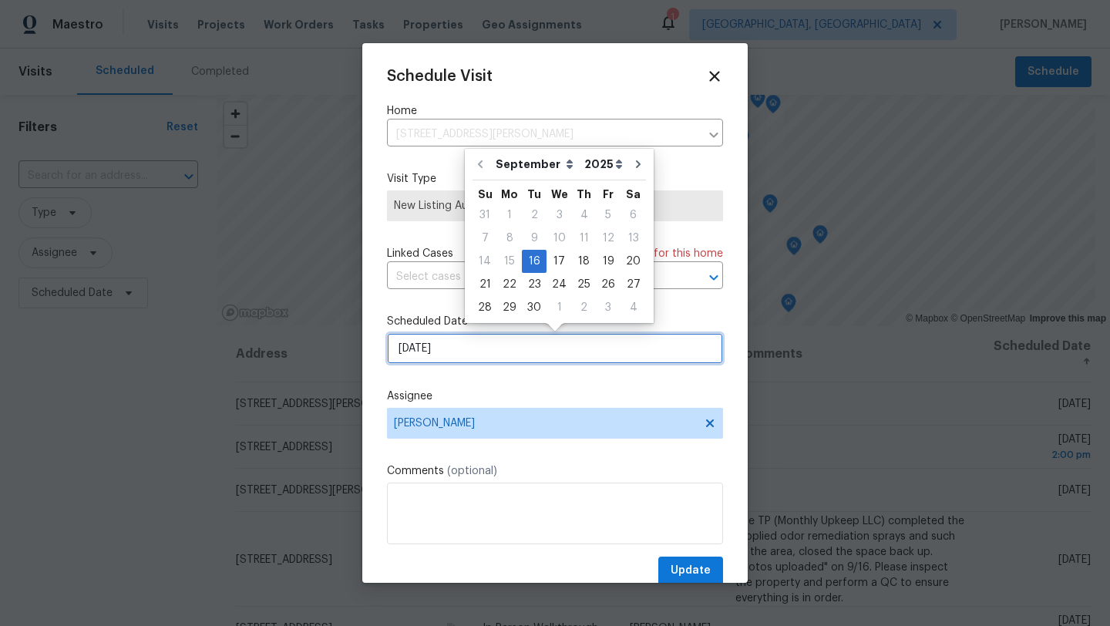
click at [484, 350] on input "9/16/2025" at bounding box center [555, 348] width 336 height 31
click at [556, 262] on div "17" at bounding box center [559, 262] width 25 height 22
type input "9/17/2025"
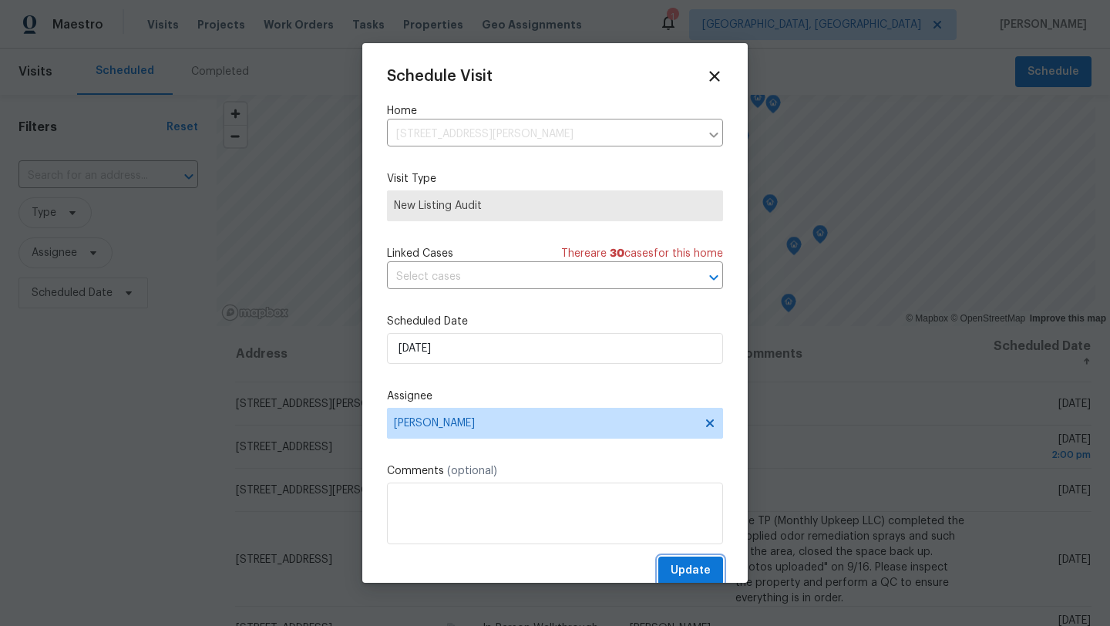
click at [705, 571] on span "Update" at bounding box center [691, 570] width 40 height 19
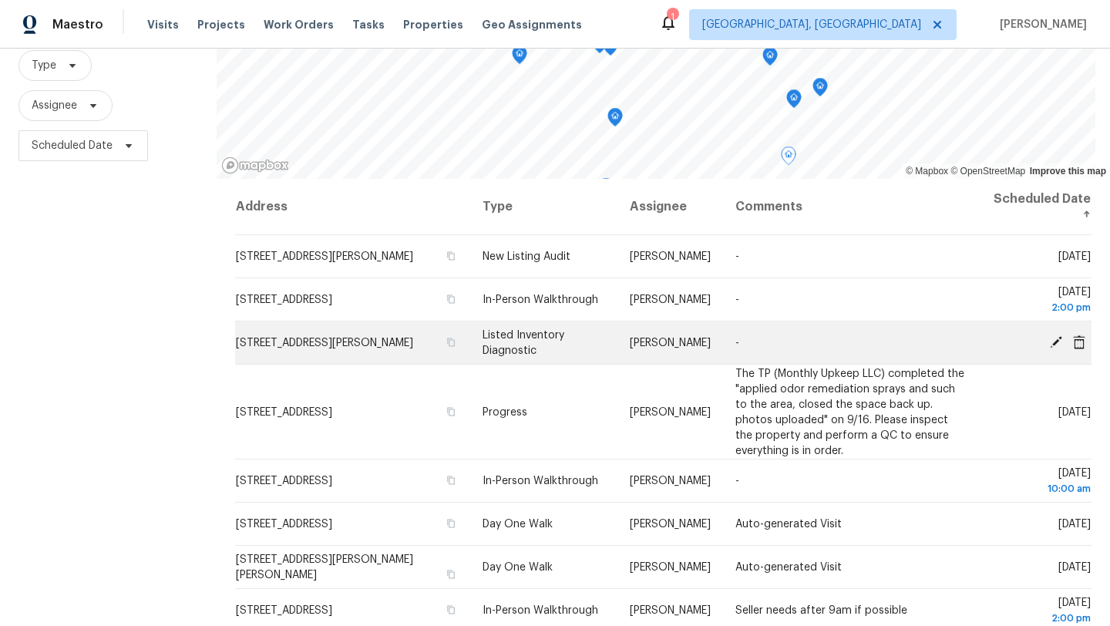
click at [1056, 339] on icon at bounding box center [1056, 341] width 12 height 12
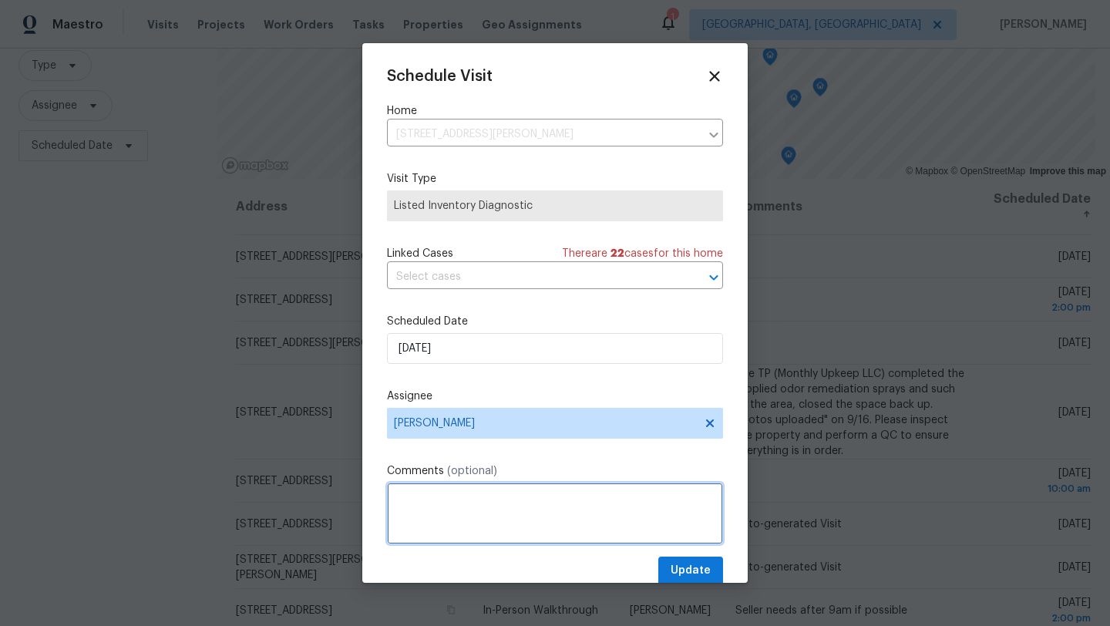
click at [409, 517] on textarea at bounding box center [555, 514] width 336 height 62
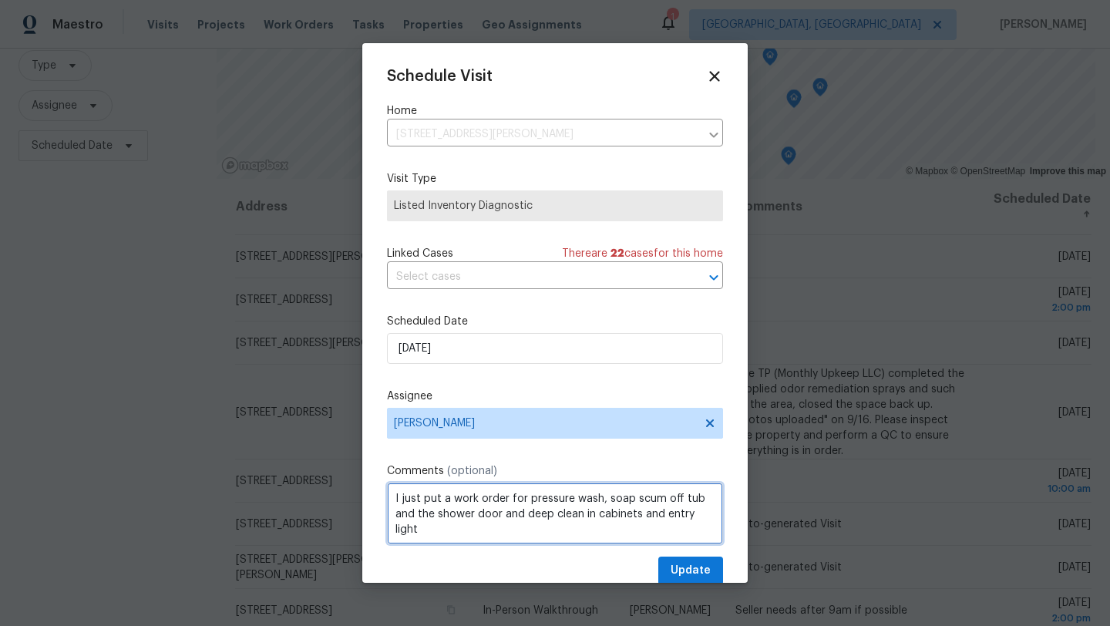
type textarea "I just put a work order for pressure wash, soap scum off tub and the shower doo…"
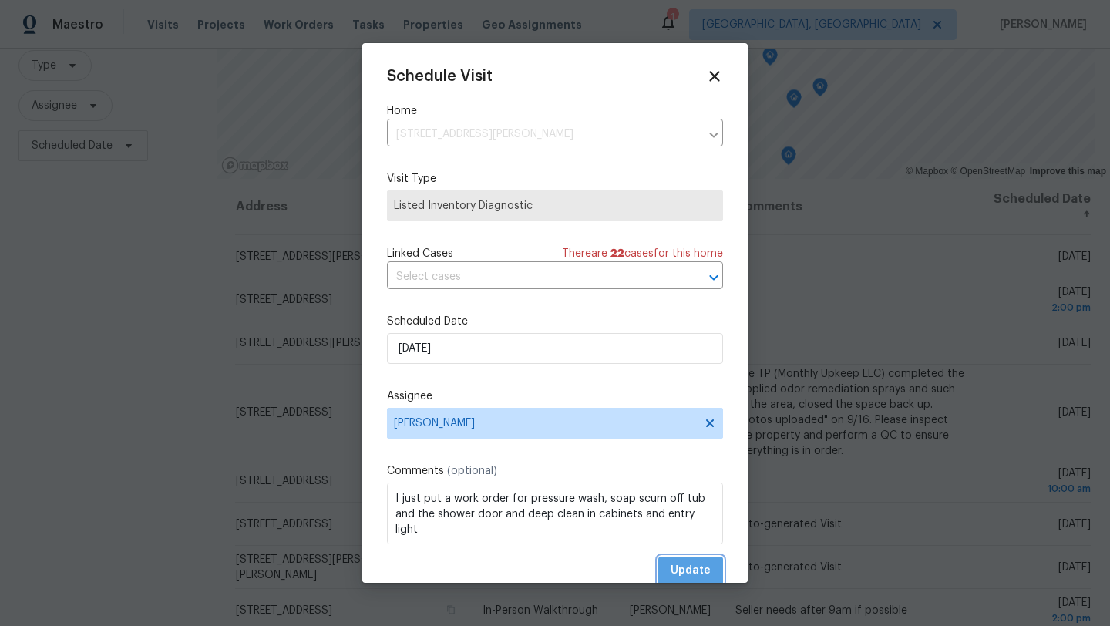
click at [695, 570] on span "Update" at bounding box center [691, 570] width 40 height 19
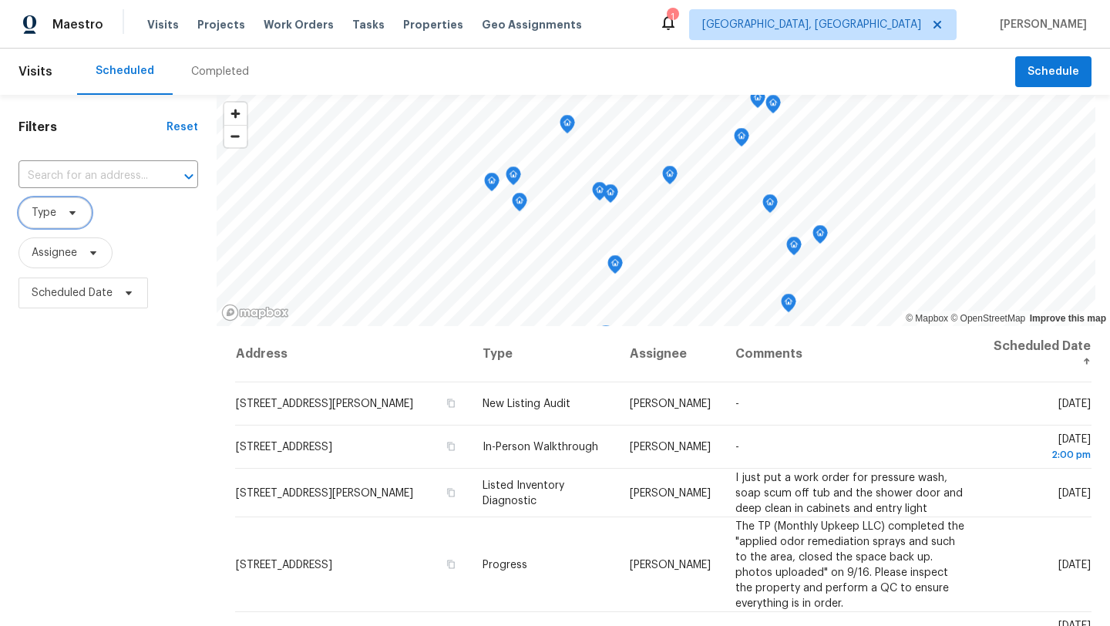
click at [40, 216] on span "Type" at bounding box center [44, 212] width 25 height 15
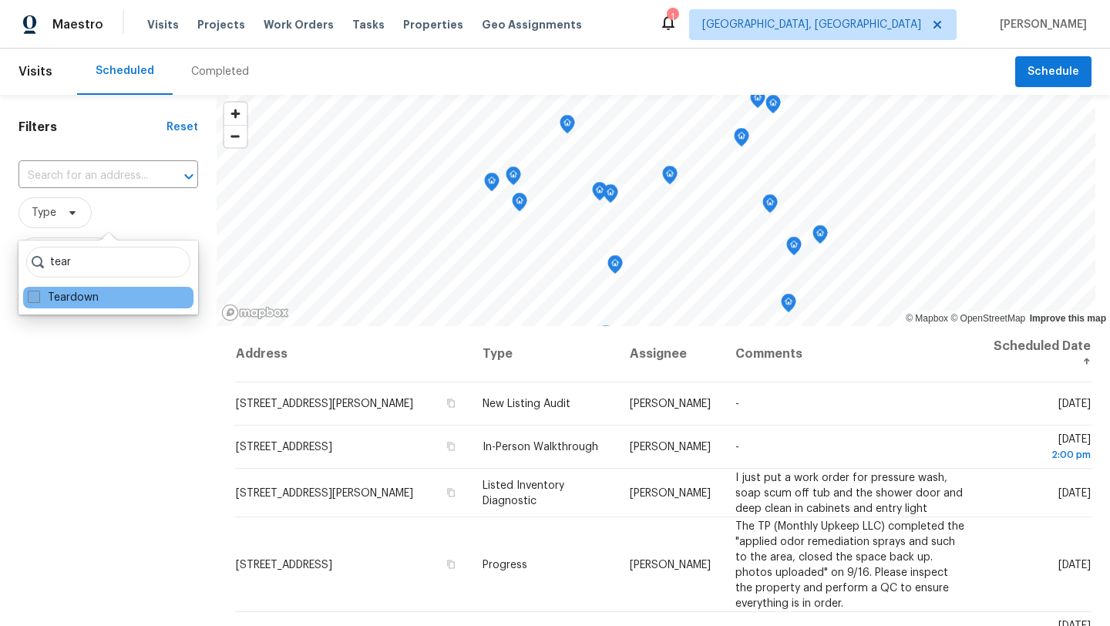
type input "tear"
click at [45, 298] on label "Teardown" at bounding box center [63, 297] width 71 height 15
click at [38, 298] on input "Teardown" at bounding box center [33, 295] width 10 height 10
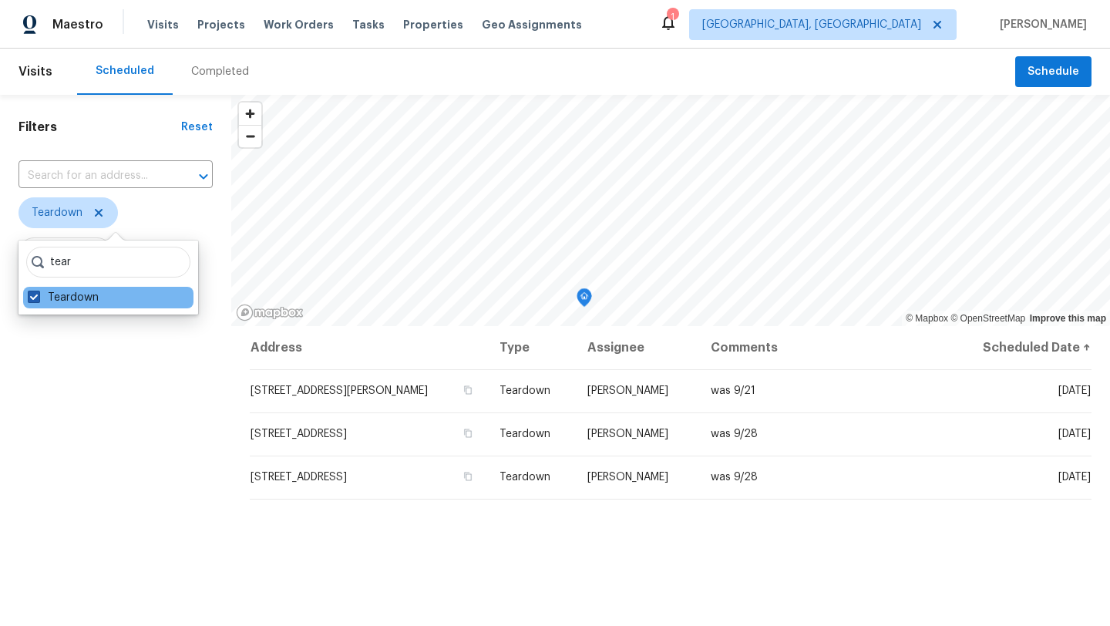
click at [36, 298] on span at bounding box center [34, 297] width 12 height 12
click at [36, 298] on input "Teardown" at bounding box center [33, 295] width 10 height 10
checkbox input "false"
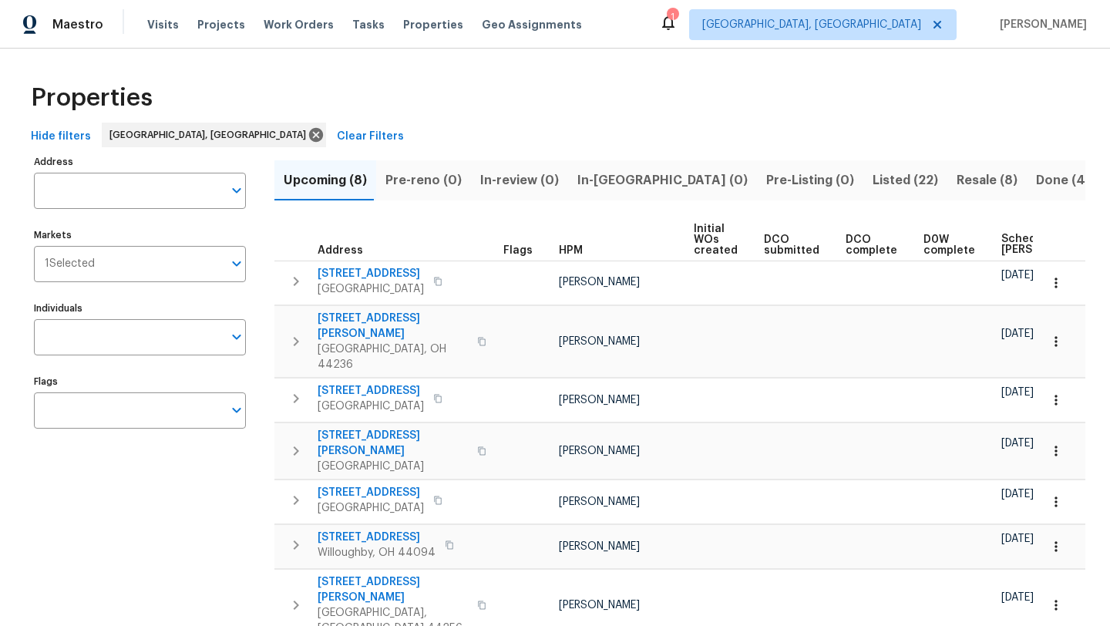
click at [1002, 246] on span "Scheduled [PERSON_NAME]" at bounding box center [1045, 245] width 87 height 22
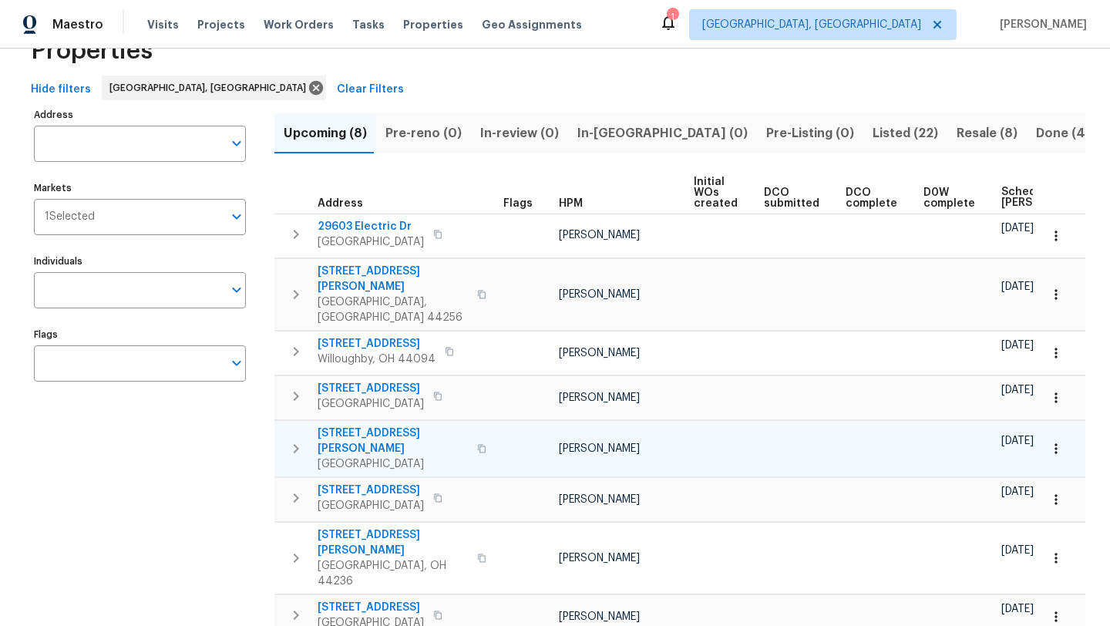
scroll to position [54, 0]
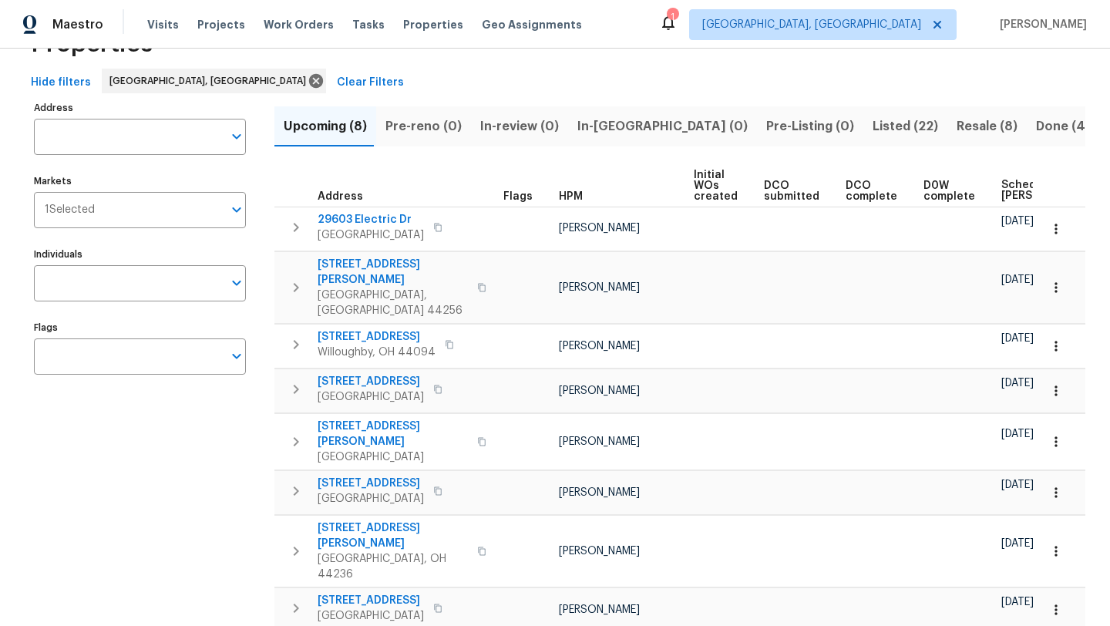
click at [1002, 193] on span "Scheduled [PERSON_NAME]" at bounding box center [1045, 191] width 87 height 22
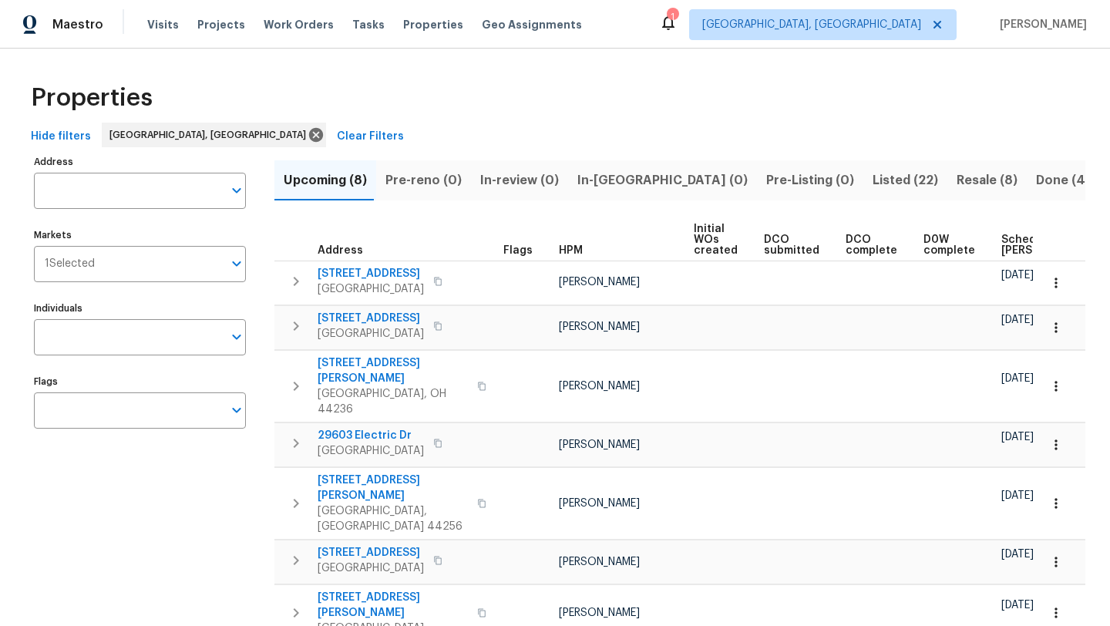
click at [1002, 244] on span "Scheduled COE" at bounding box center [1045, 245] width 87 height 22
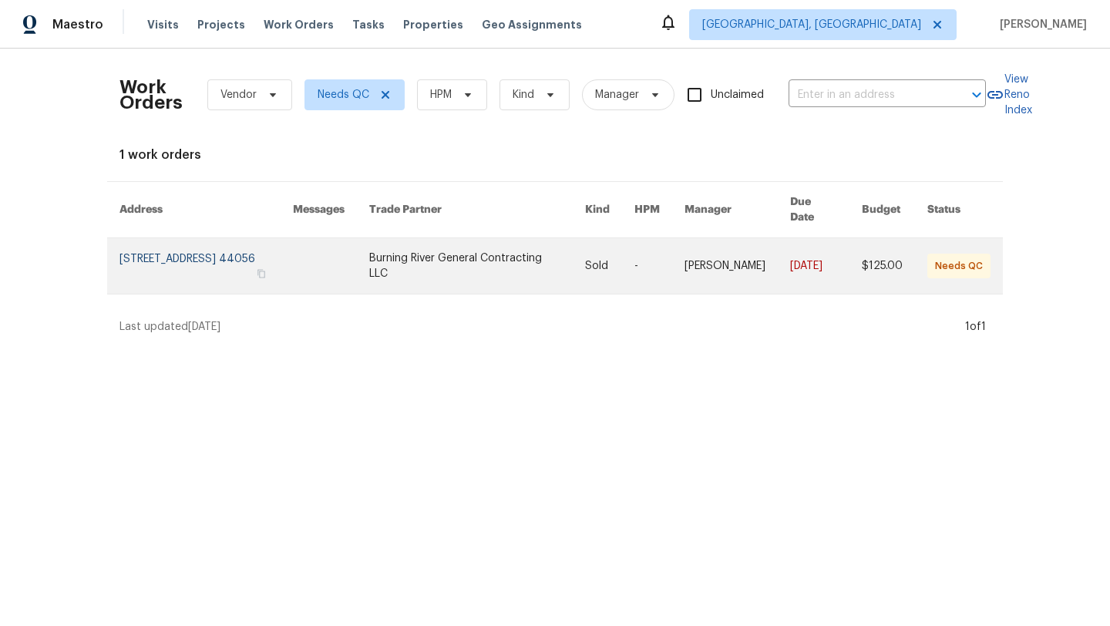
click at [202, 250] on link at bounding box center [206, 266] width 173 height 56
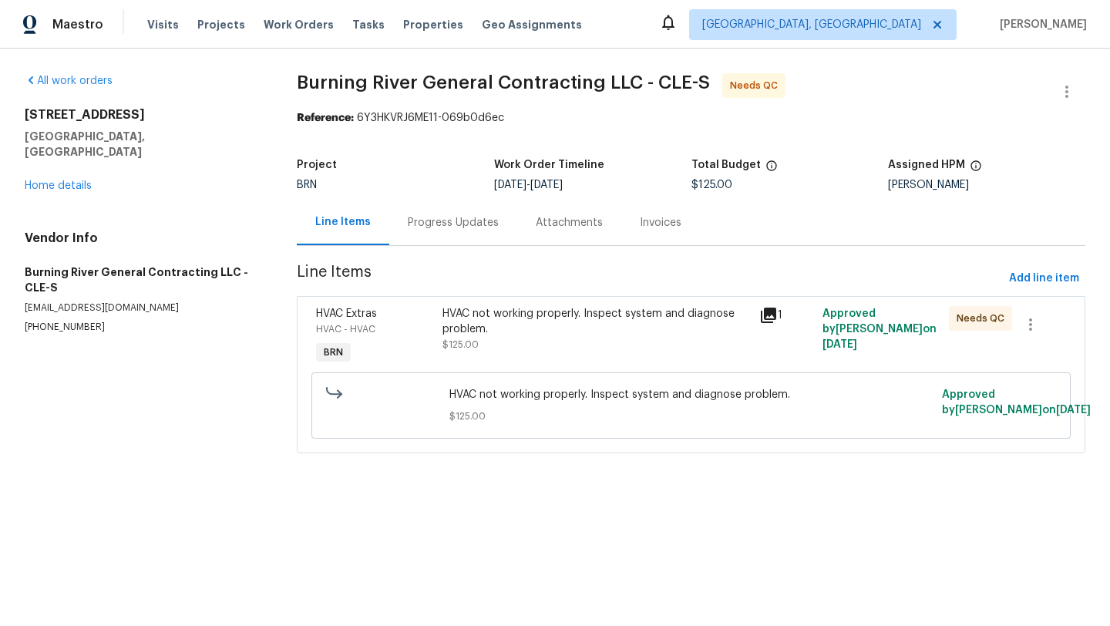
click at [512, 318] on div "HVAC not working properly. Inspect system and diagnose problem." at bounding box center [596, 321] width 307 height 31
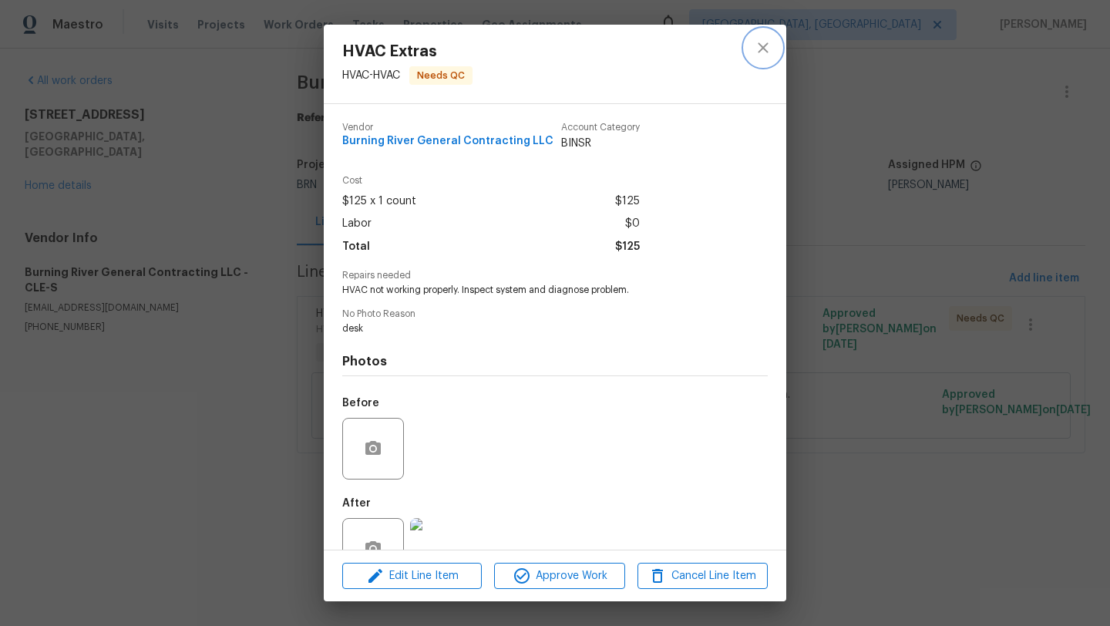
click at [769, 52] on icon "close" at bounding box center [763, 48] width 19 height 19
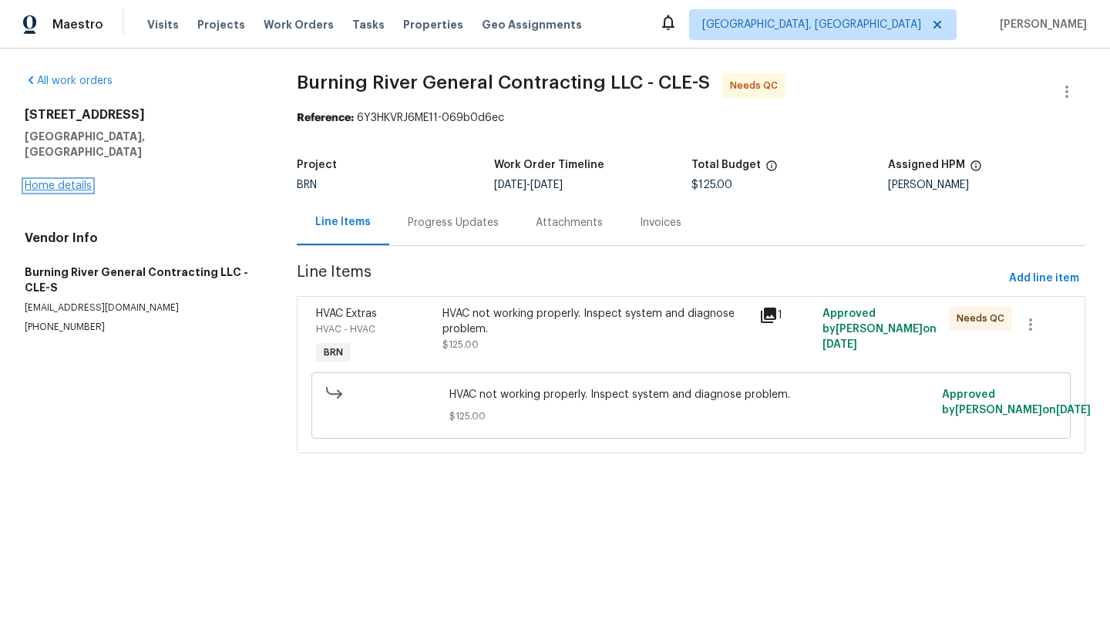
click at [53, 180] on link "Home details" at bounding box center [58, 185] width 67 height 11
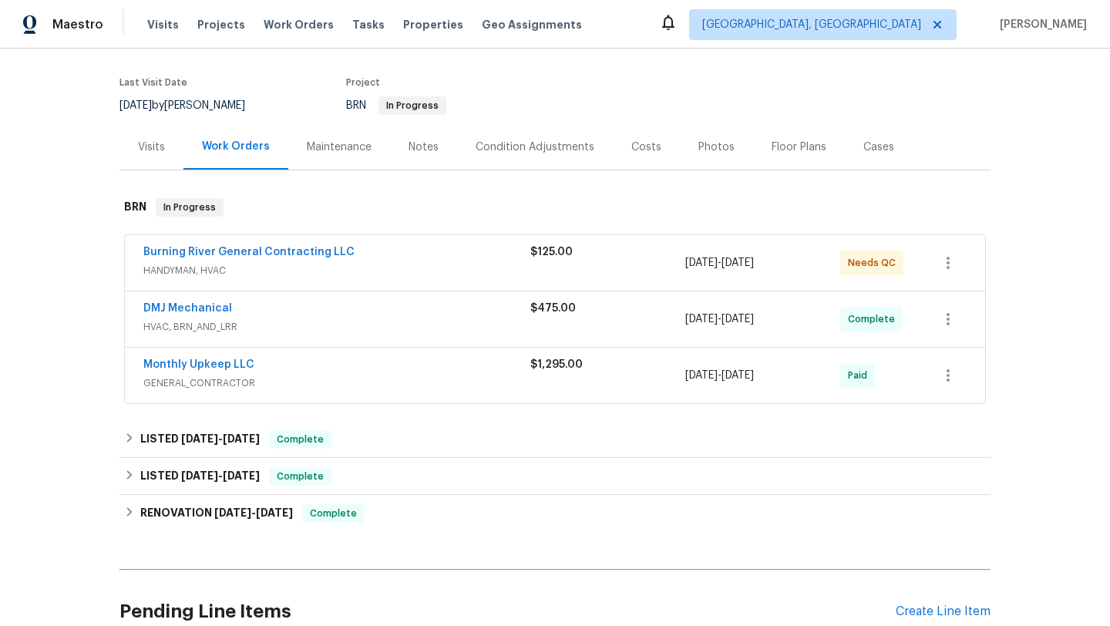
scroll to position [204, 0]
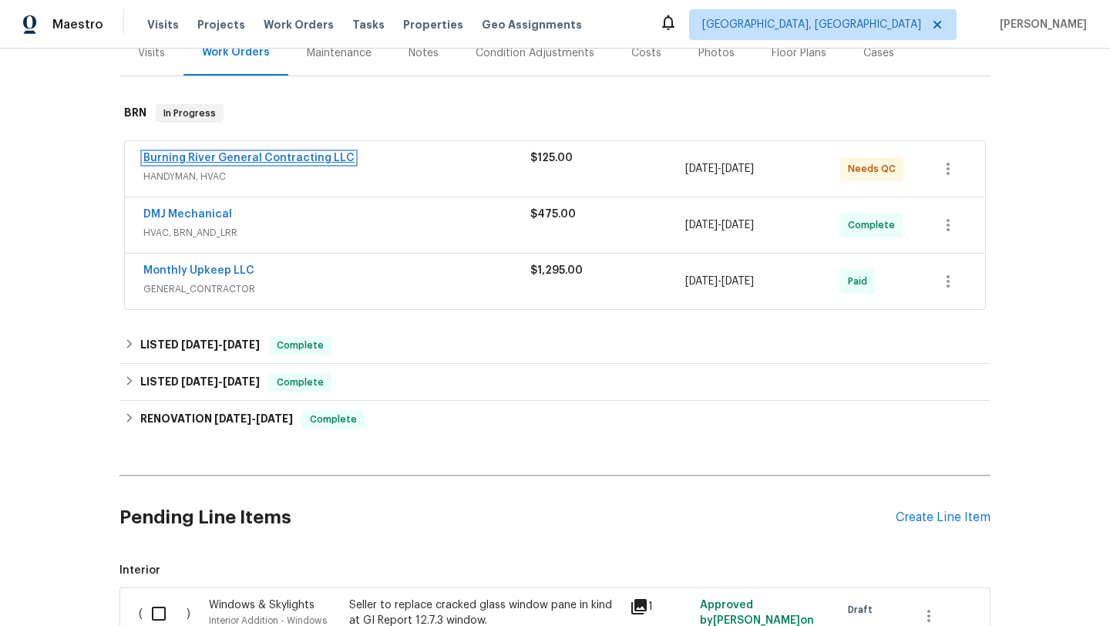
click at [216, 158] on link "Burning River General Contracting LLC" at bounding box center [248, 158] width 211 height 11
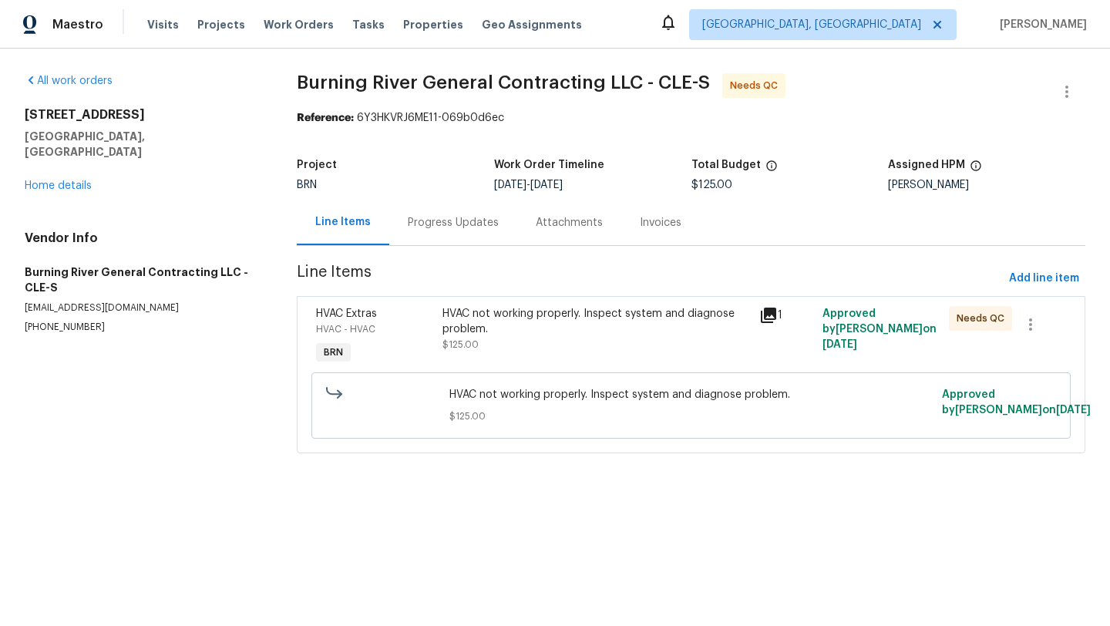
click at [544, 311] on div "HVAC not working properly. Inspect system and diagnose problem." at bounding box center [596, 321] width 307 height 31
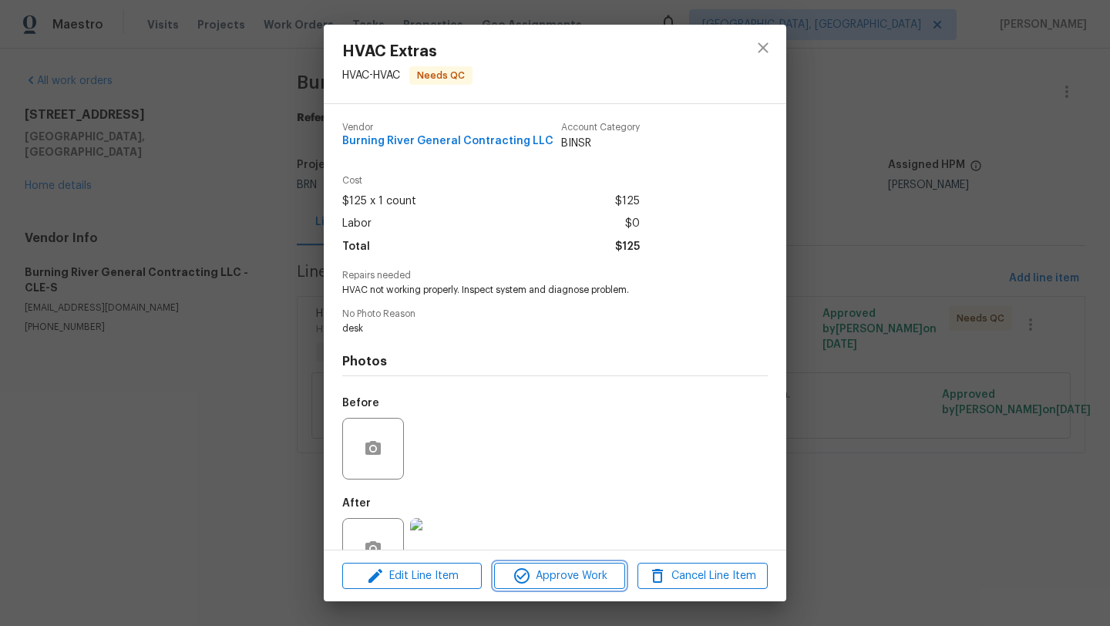
click at [539, 564] on button "Approve Work" at bounding box center [559, 576] width 130 height 27
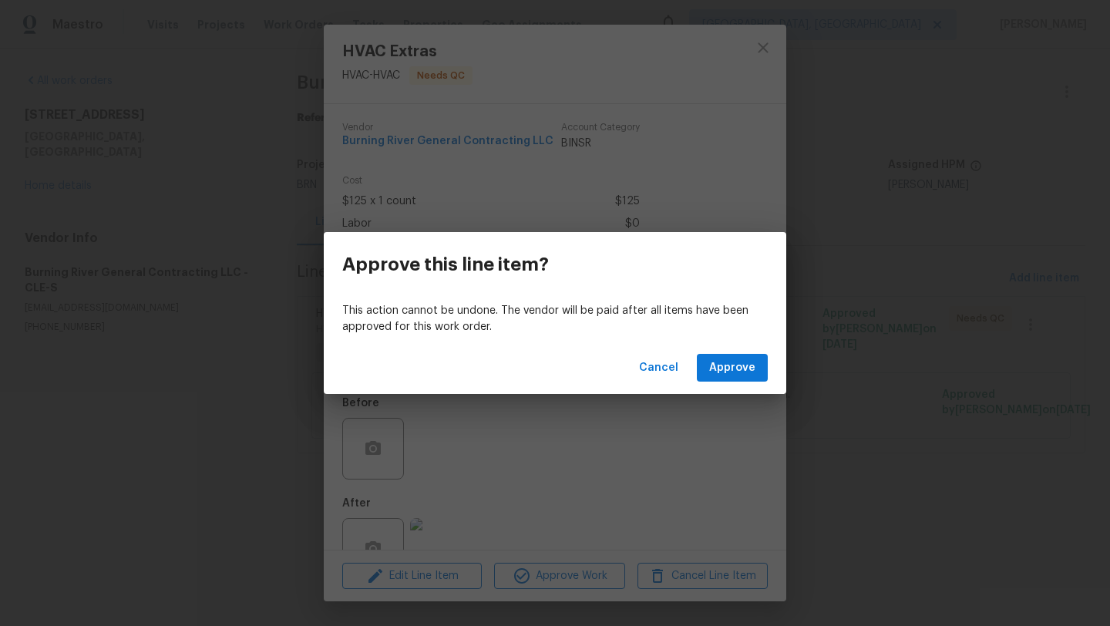
click at [726, 388] on div "Cancel Approve" at bounding box center [555, 368] width 463 height 53
click at [726, 372] on span "Approve" at bounding box center [732, 368] width 46 height 19
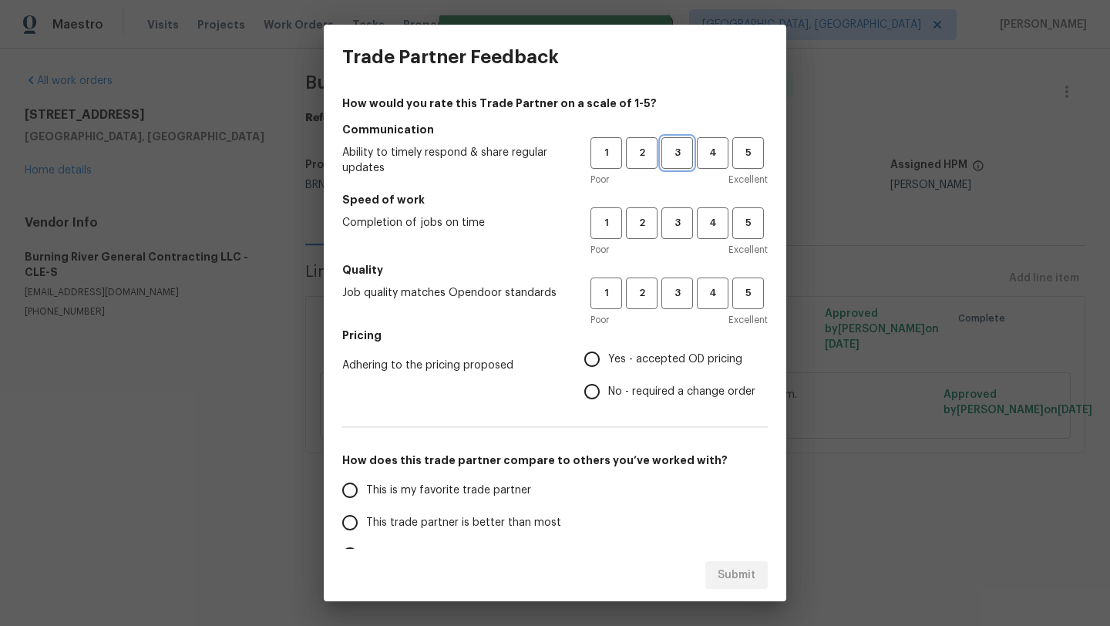
click at [688, 153] on span "3" at bounding box center [677, 153] width 29 height 18
click at [712, 151] on span "4" at bounding box center [713, 153] width 29 height 18
click at [712, 226] on span "4" at bounding box center [713, 223] width 29 height 18
click at [688, 292] on span "3" at bounding box center [677, 294] width 29 height 18
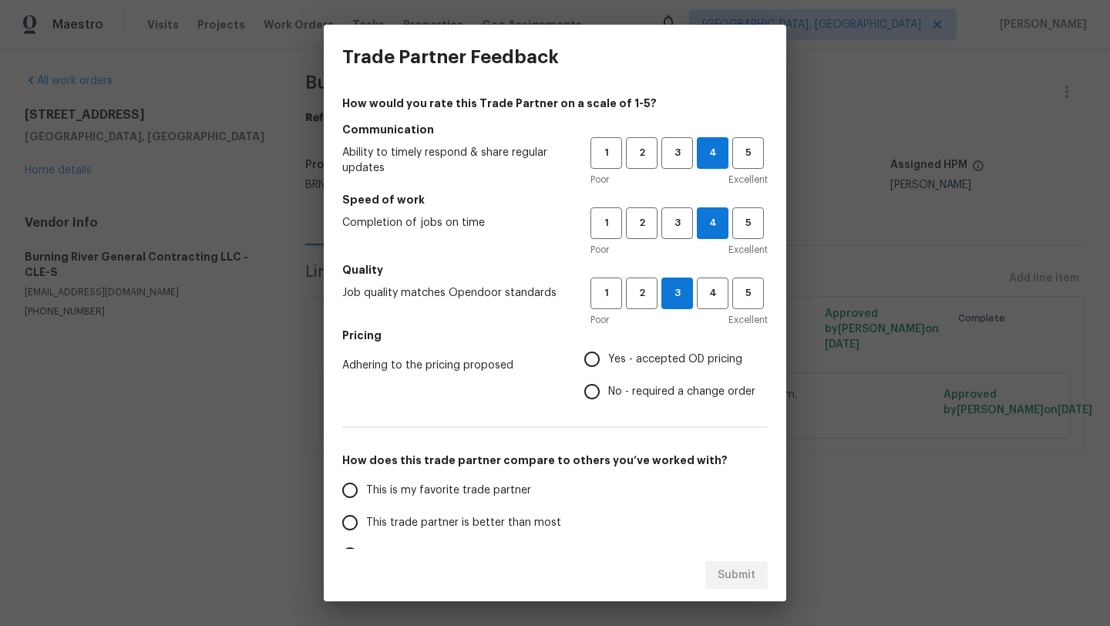
click at [599, 353] on input "Yes - accepted OD pricing" at bounding box center [592, 359] width 32 height 32
radio input "true"
click at [513, 522] on span "This trade partner is better than most" at bounding box center [463, 523] width 195 height 16
click at [366, 522] on input "This trade partner is better than most" at bounding box center [350, 523] width 32 height 32
click at [761, 568] on button "Submit" at bounding box center [736, 575] width 62 height 29
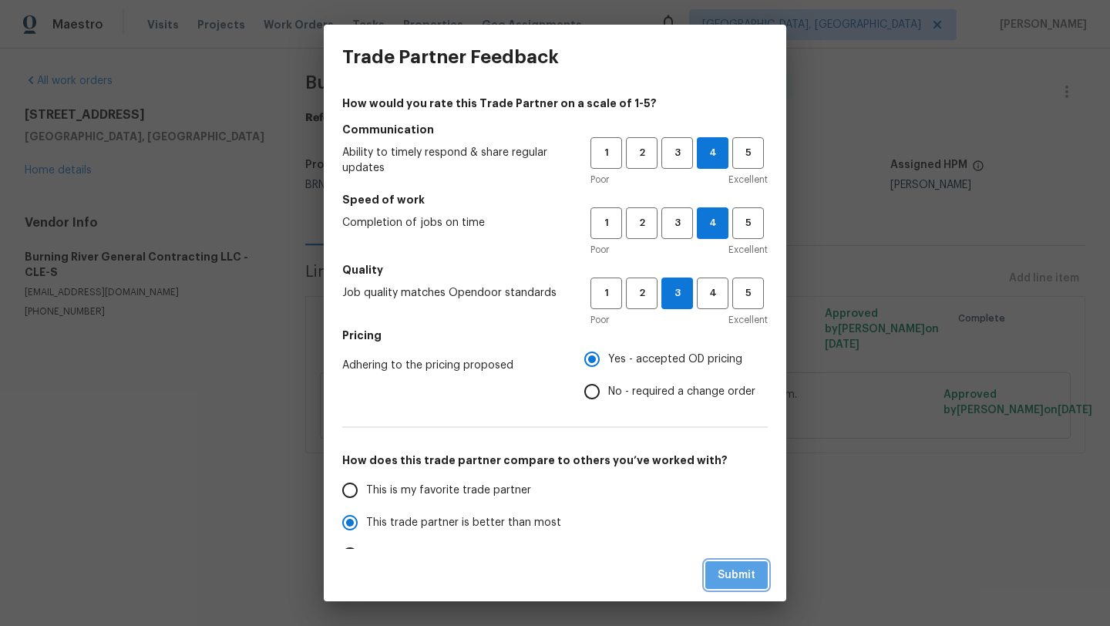
radio input "true"
radio input "false"
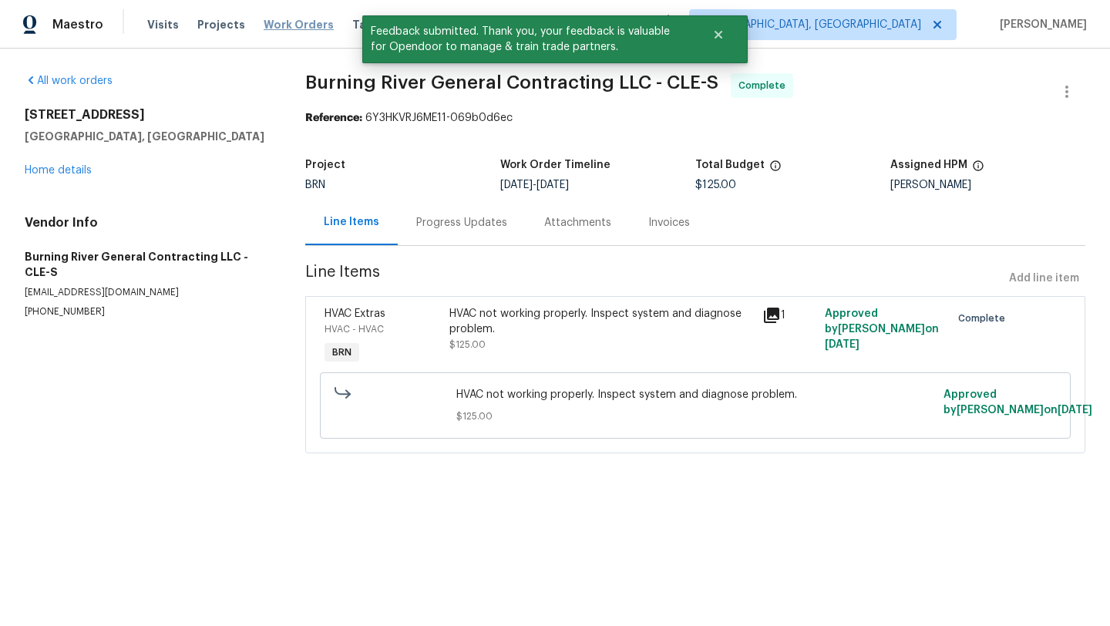
click at [271, 22] on span "Work Orders" at bounding box center [299, 24] width 70 height 15
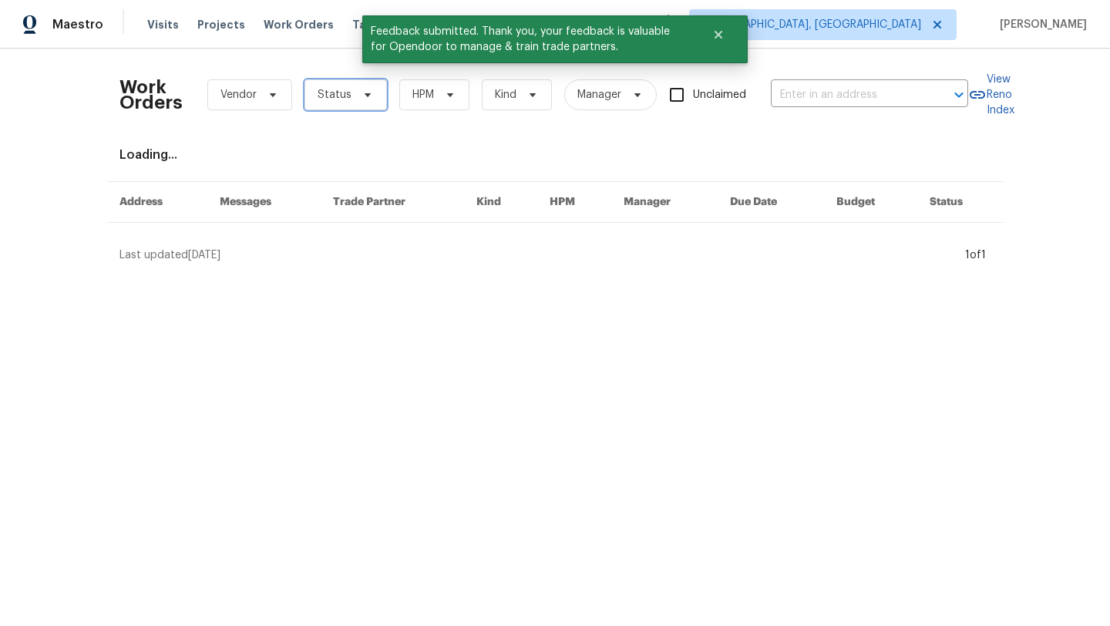
click at [325, 96] on span "Status" at bounding box center [335, 94] width 34 height 15
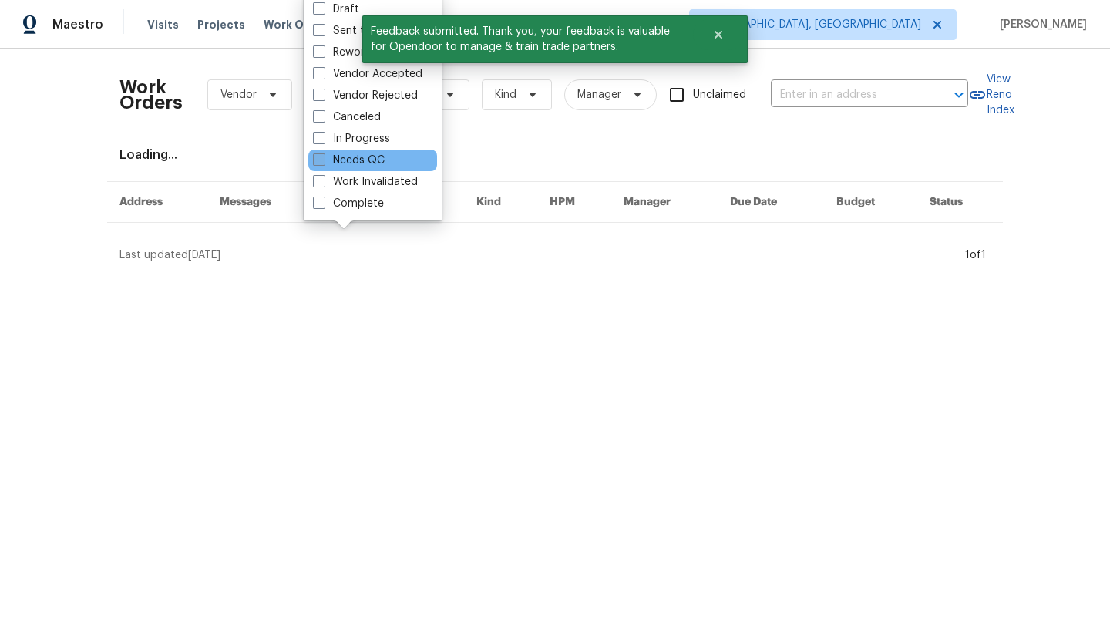
click at [352, 162] on label "Needs QC" at bounding box center [349, 160] width 72 height 15
click at [323, 162] on input "Needs QC" at bounding box center [318, 158] width 10 height 10
checkbox input "true"
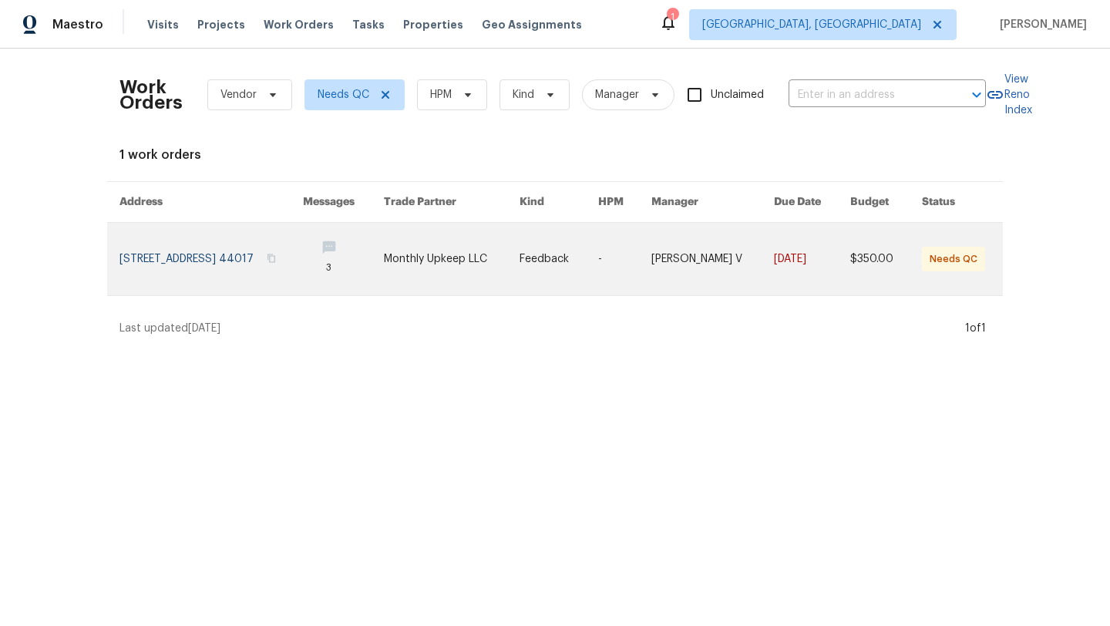
click at [197, 257] on link at bounding box center [212, 259] width 184 height 72
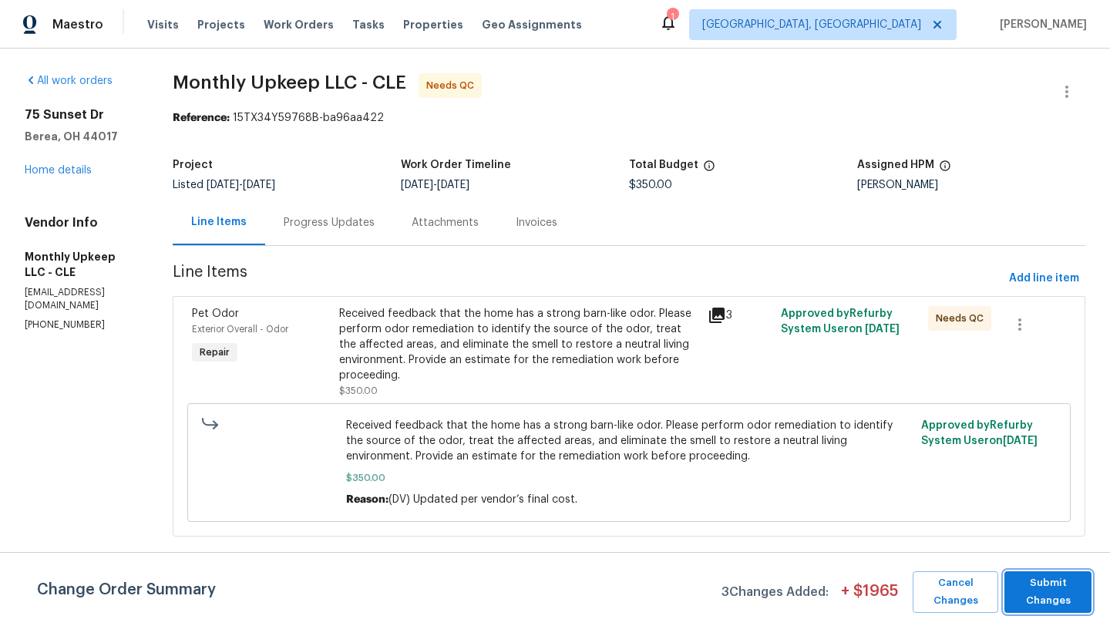
click at [1061, 594] on span "Submit Changes" at bounding box center [1048, 591] width 72 height 35
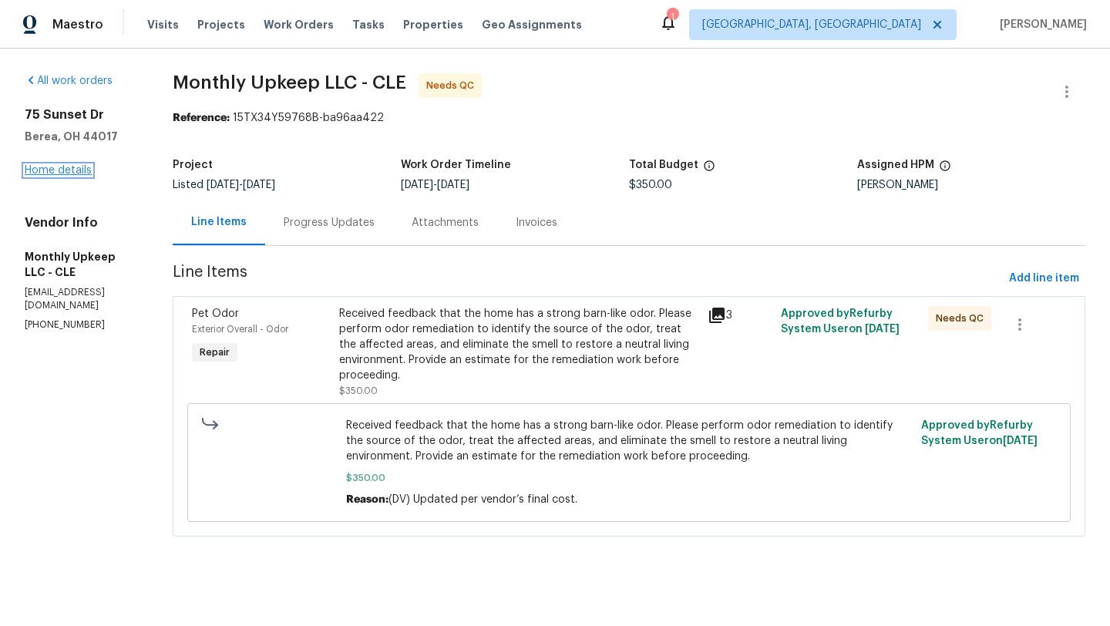
click at [61, 173] on link "Home details" at bounding box center [58, 170] width 67 height 11
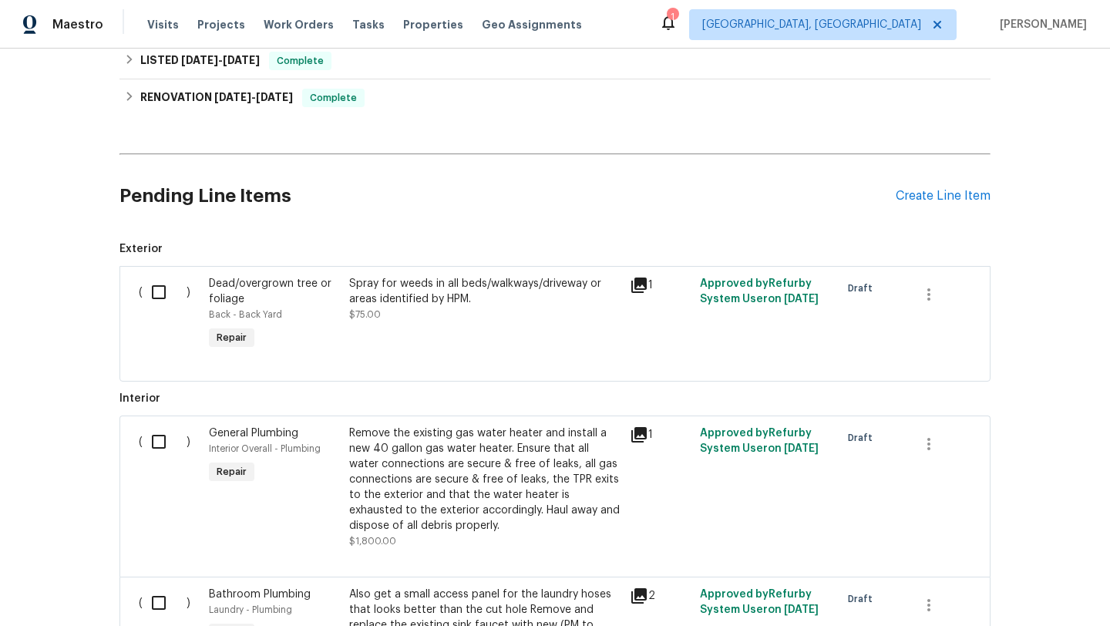
scroll to position [498, 0]
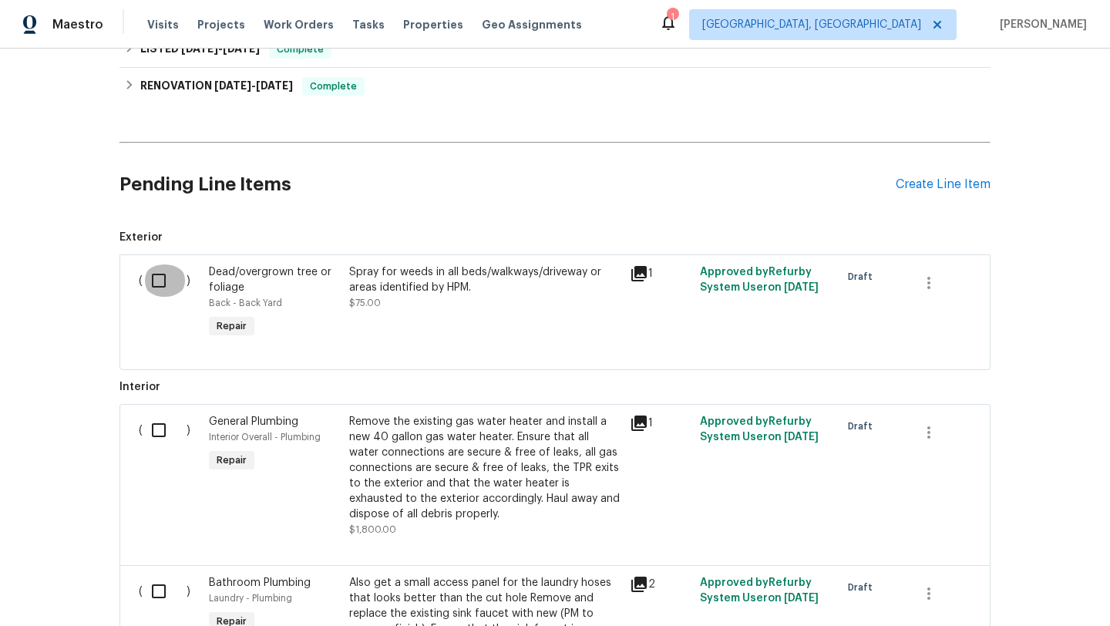
click at [158, 278] on input "checkbox" at bounding box center [165, 280] width 44 height 32
checkbox input "true"
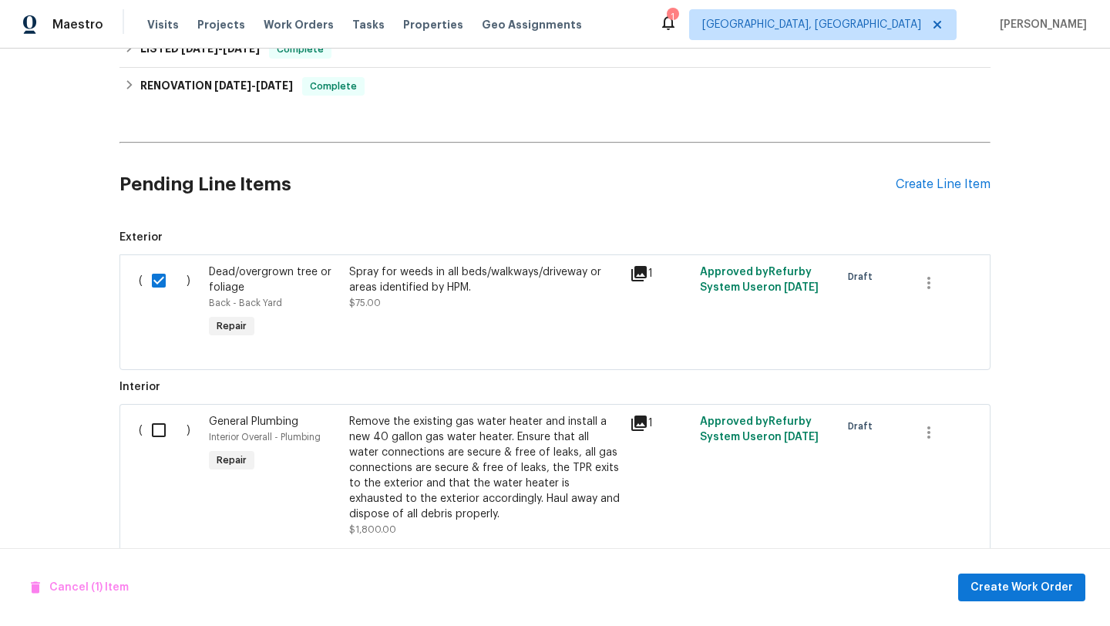
click at [158, 435] on input "checkbox" at bounding box center [165, 430] width 44 height 32
checkbox input "true"
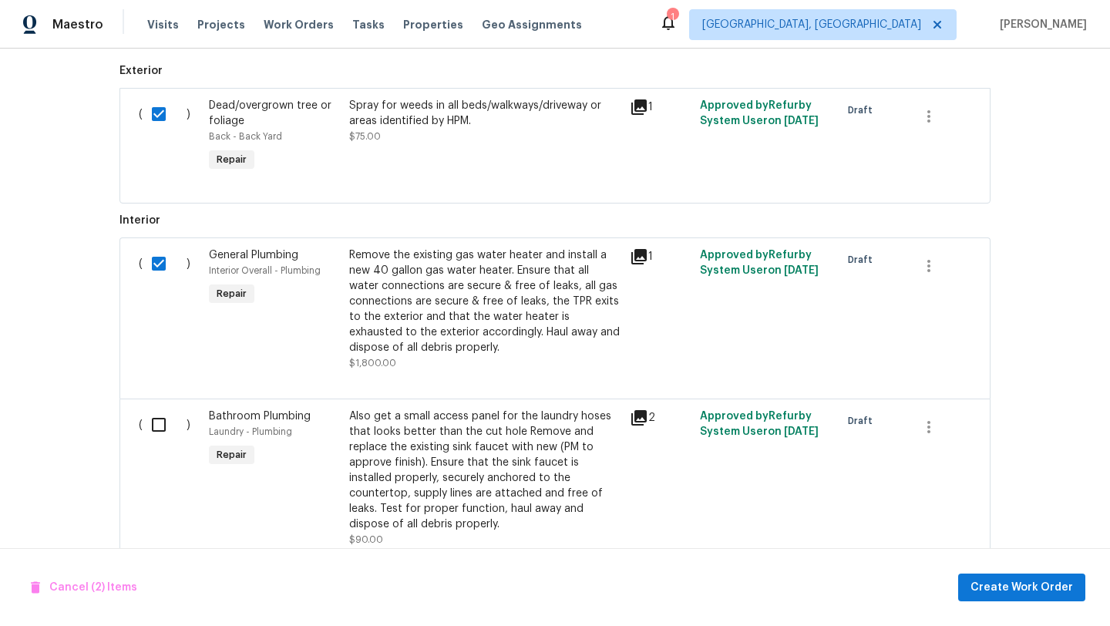
scroll to position [720, 0]
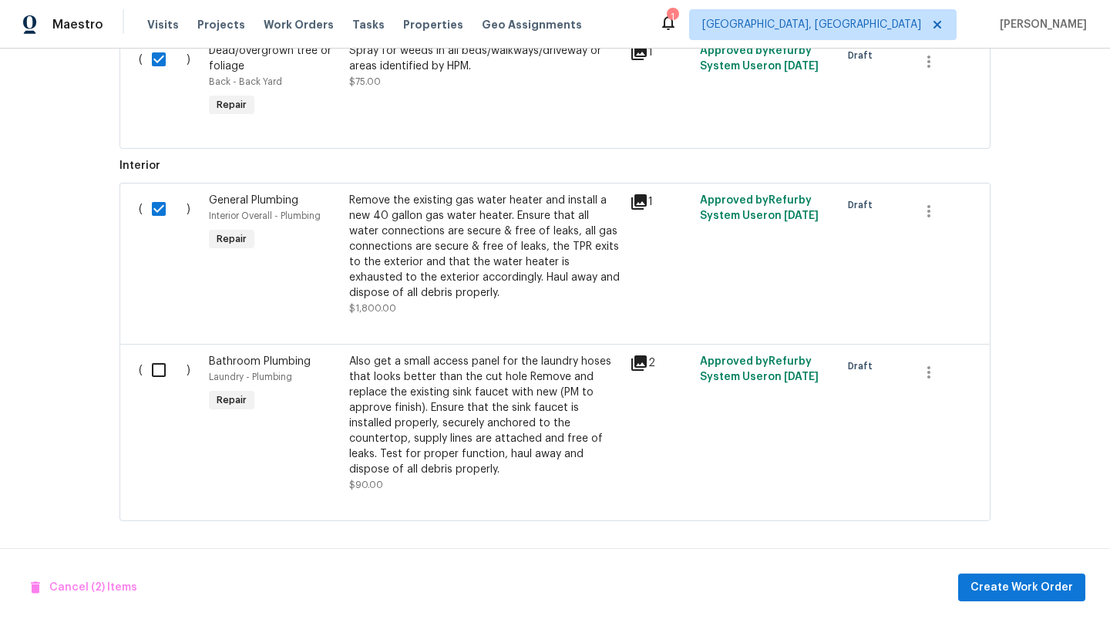
click at [157, 373] on input "checkbox" at bounding box center [165, 370] width 44 height 32
checkbox input "true"
click at [992, 588] on span "Create Work Order" at bounding box center [1022, 587] width 103 height 19
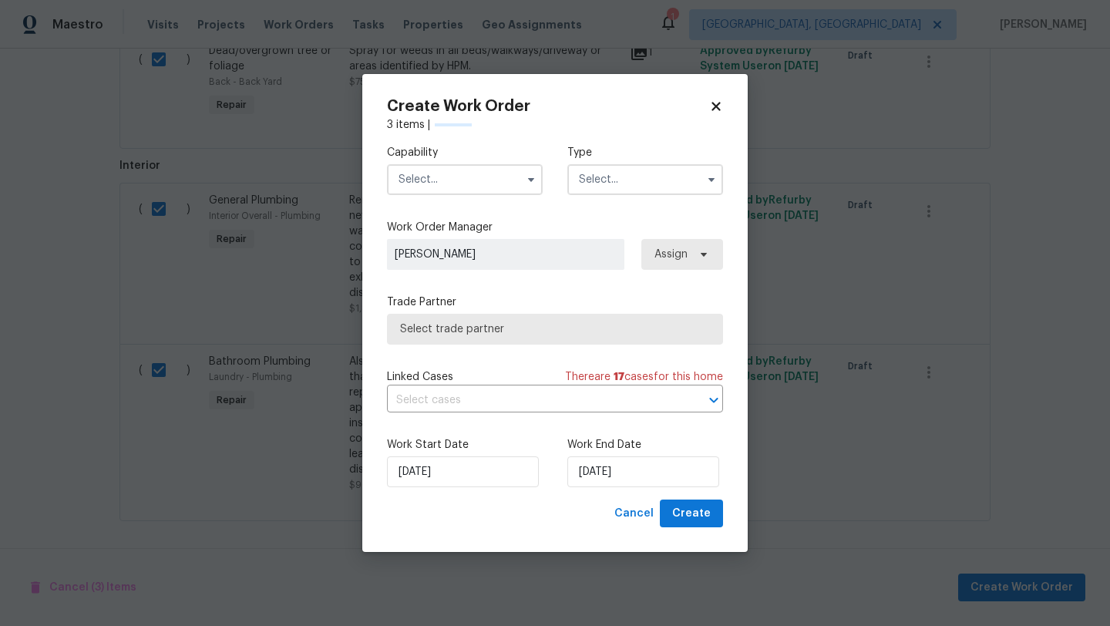
checkbox input "false"
click at [462, 184] on input "text" at bounding box center [465, 179] width 156 height 31
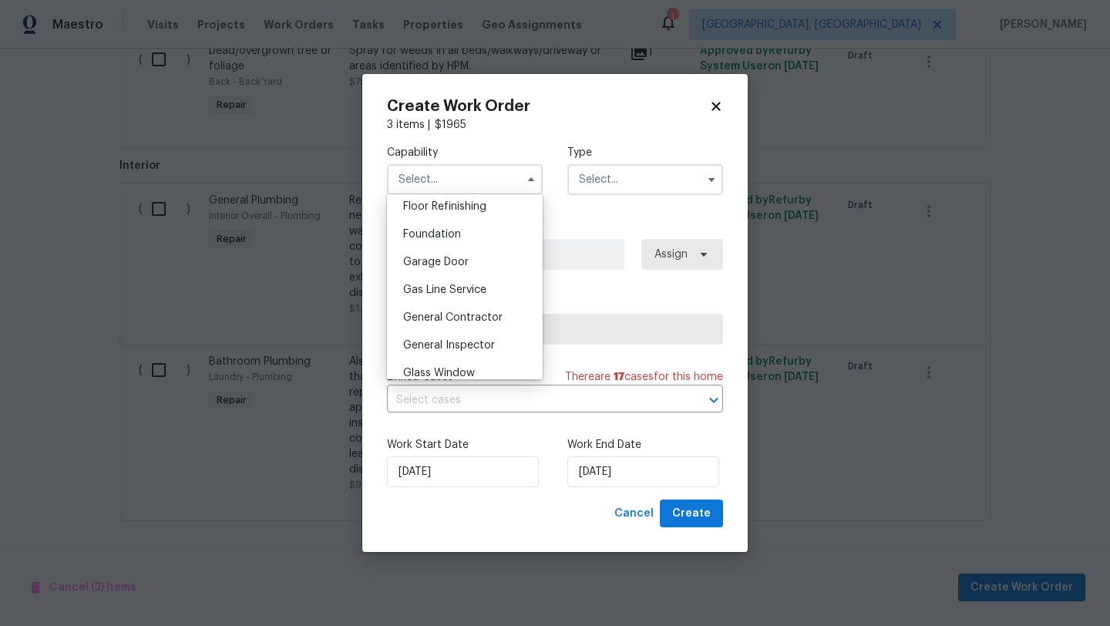
scroll to position [633, 0]
click at [467, 317] on span "General Contractor" at bounding box center [452, 316] width 99 height 11
type input "General Contractor"
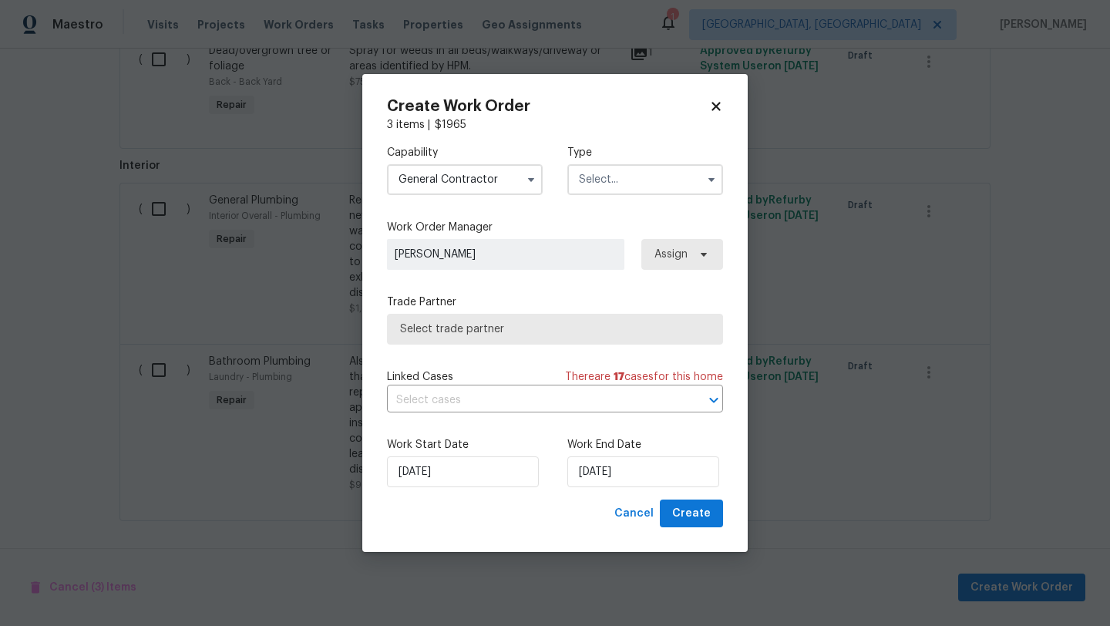
click at [605, 179] on input "text" at bounding box center [645, 179] width 156 height 31
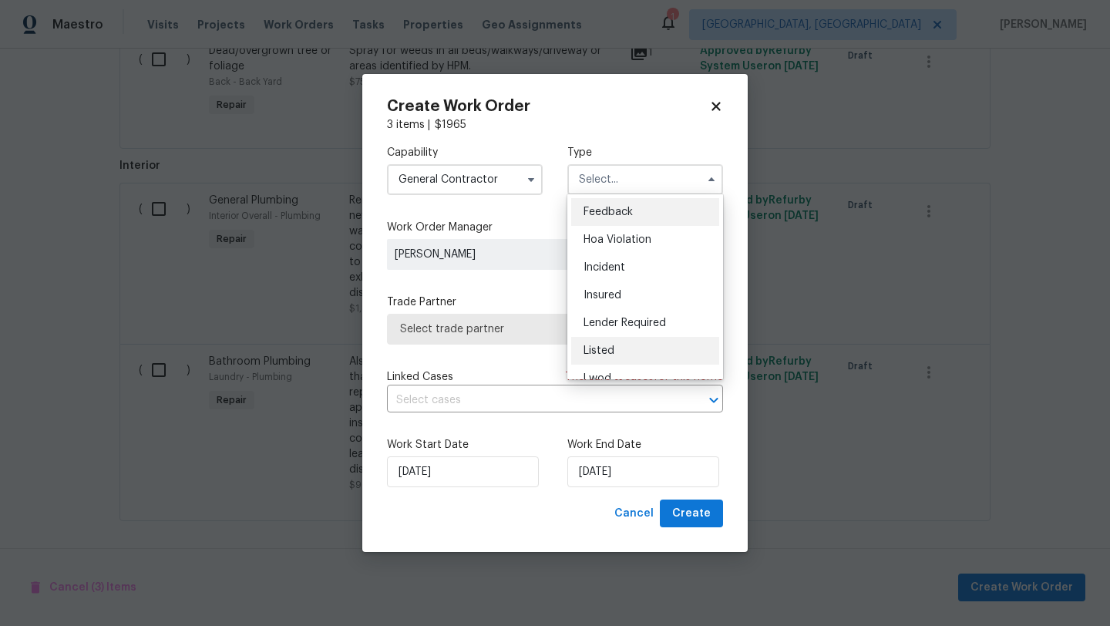
click at [606, 346] on span "Listed" at bounding box center [599, 350] width 31 height 11
type input "Listed"
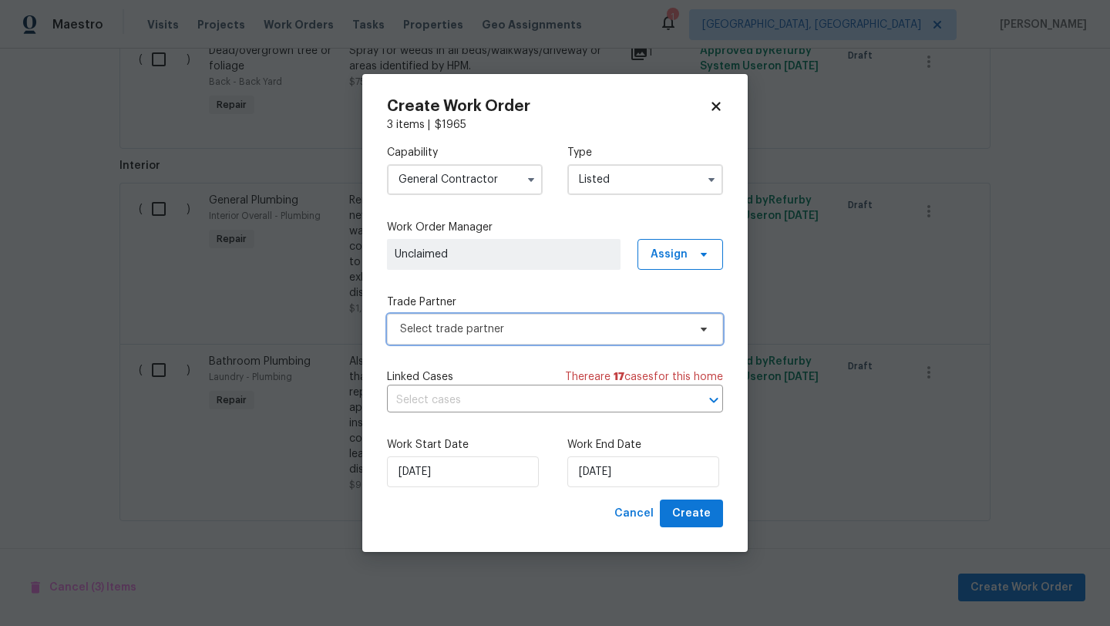
click at [519, 322] on span "Select trade partner" at bounding box center [544, 329] width 288 height 15
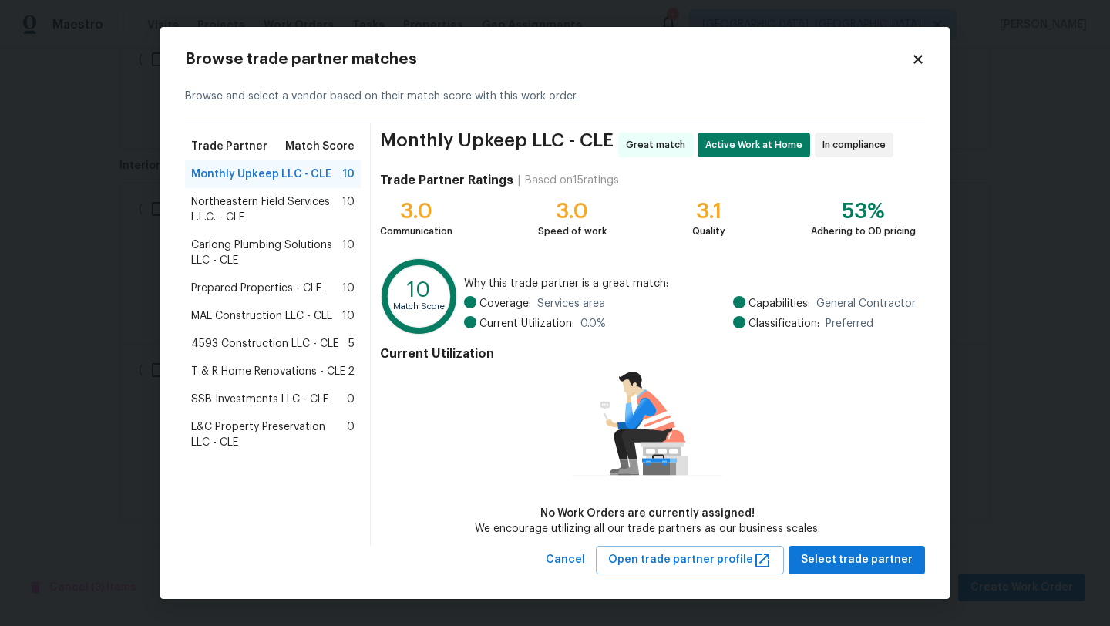
click at [233, 345] on span "4593 Construction LLC - CLE" at bounding box center [264, 343] width 147 height 15
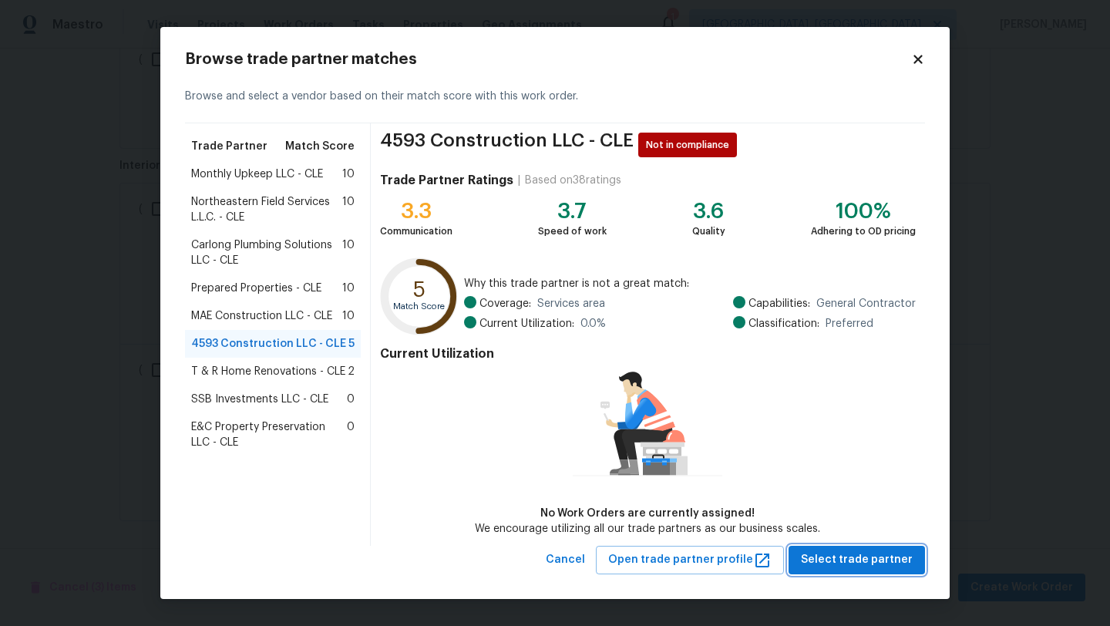
click at [874, 564] on span "Select trade partner" at bounding box center [857, 560] width 112 height 19
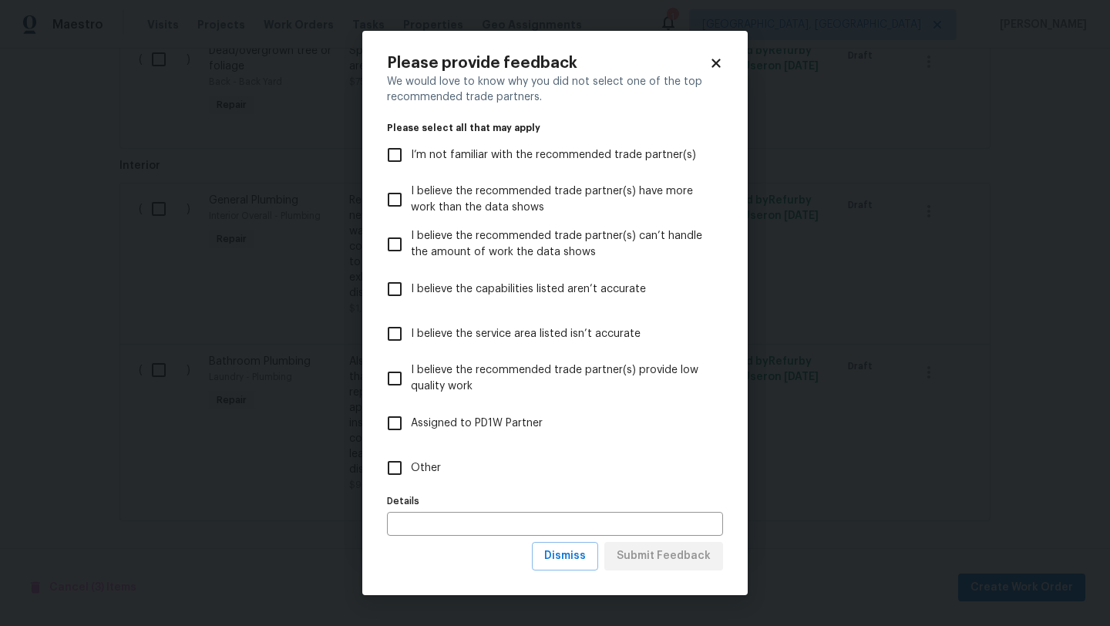
click at [391, 469] on input "Other" at bounding box center [395, 468] width 32 height 32
checkbox input "true"
click at [641, 556] on span "Submit Feedback" at bounding box center [664, 556] width 94 height 19
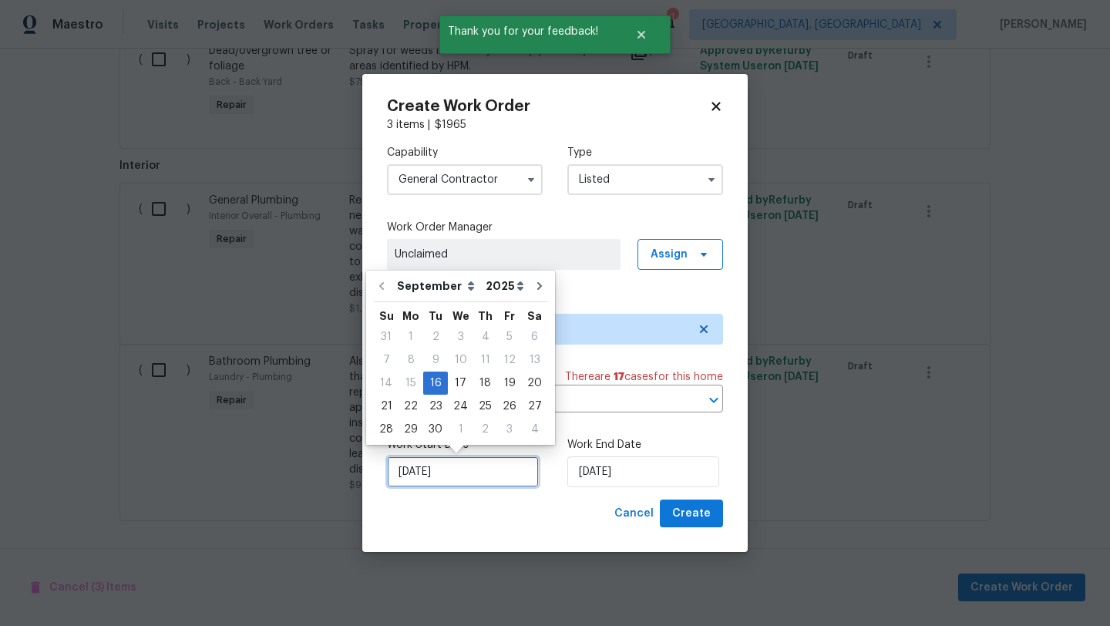
click at [421, 478] on input "9/16/2025" at bounding box center [463, 471] width 152 height 31
click at [454, 382] on div "17" at bounding box center [460, 383] width 25 height 22
type input "9/17/2025"
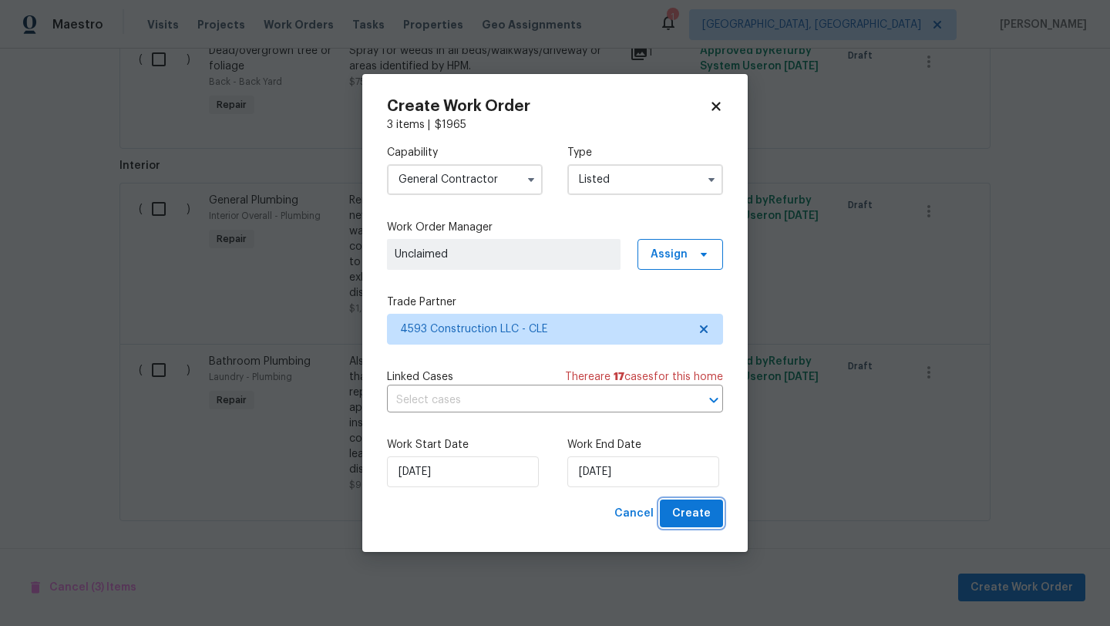
click at [683, 519] on span "Create" at bounding box center [691, 513] width 39 height 19
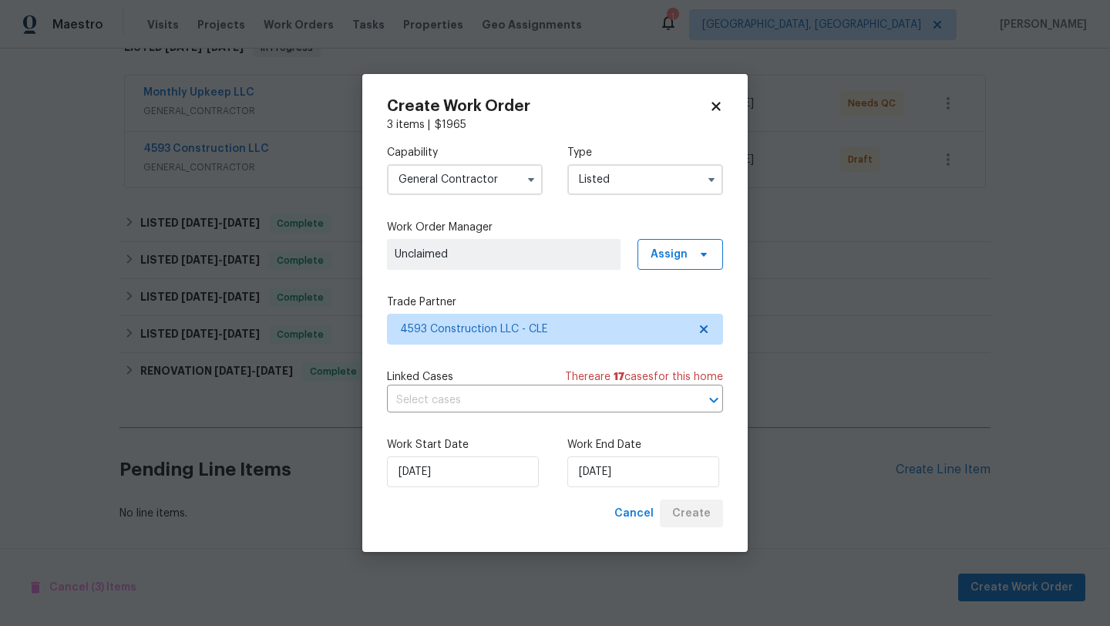
scroll to position [269, 0]
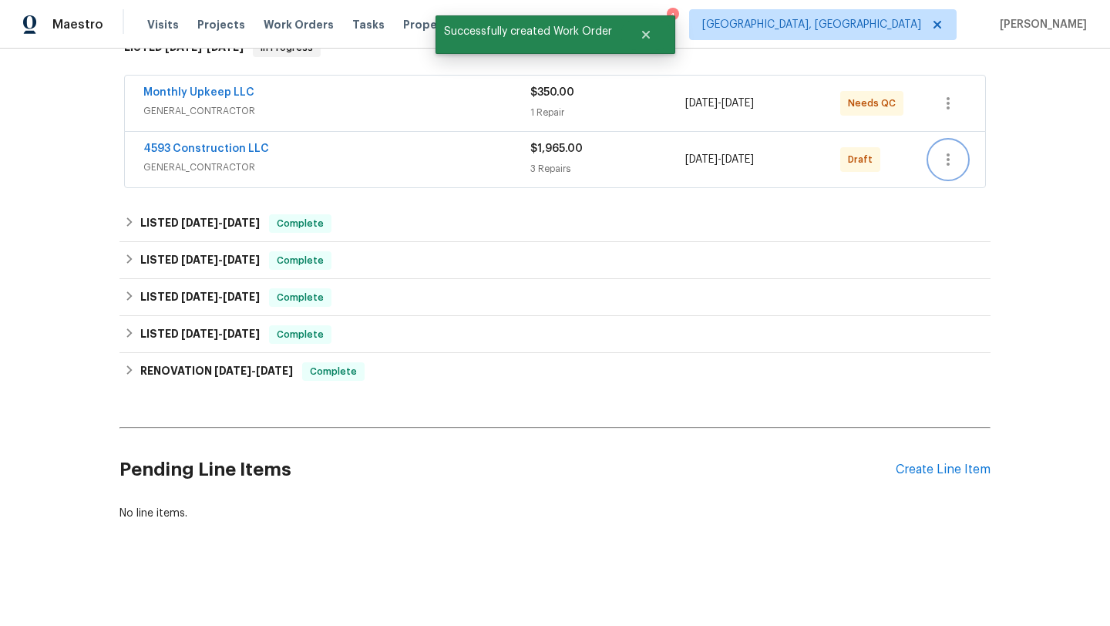
click at [948, 156] on icon "button" at bounding box center [948, 159] width 3 height 12
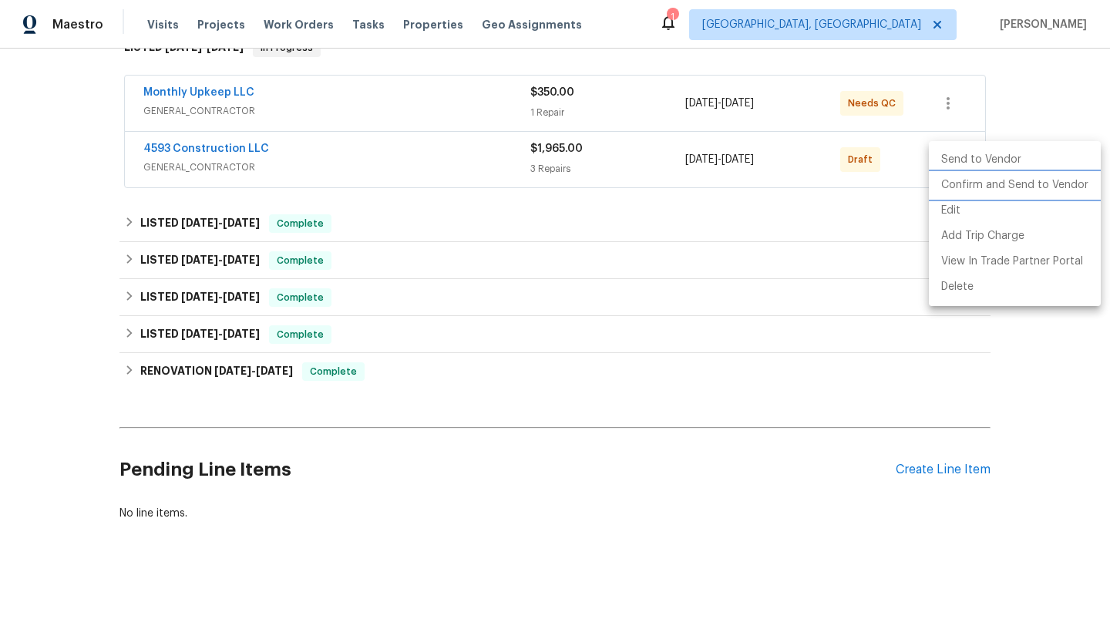
click at [945, 183] on li "Confirm and Send to Vendor" at bounding box center [1015, 185] width 172 height 25
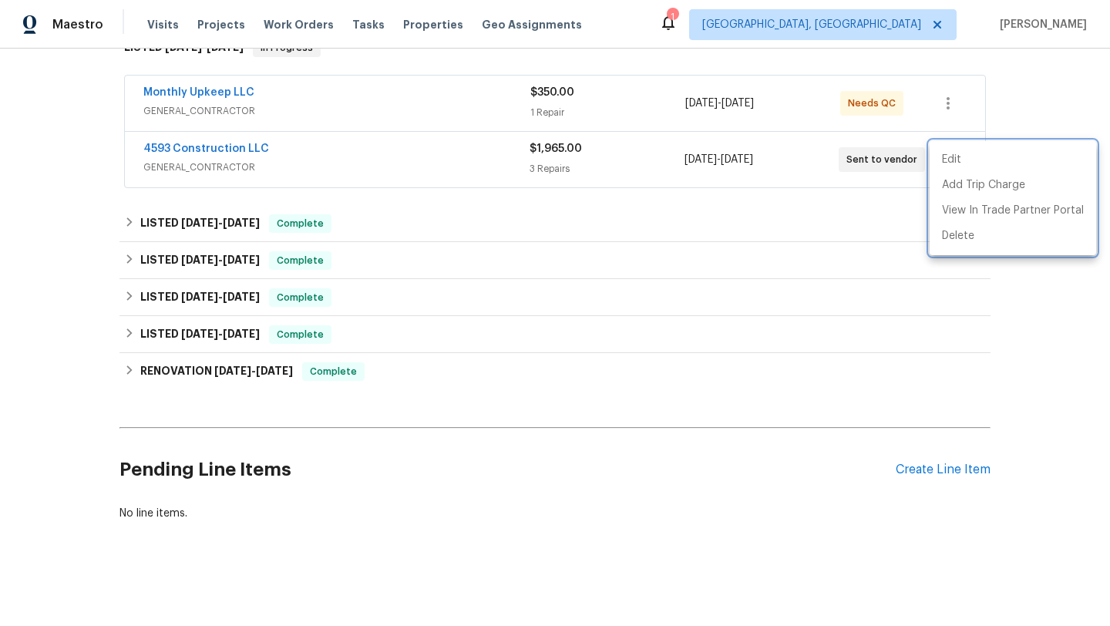
click at [195, 150] on div at bounding box center [555, 313] width 1110 height 626
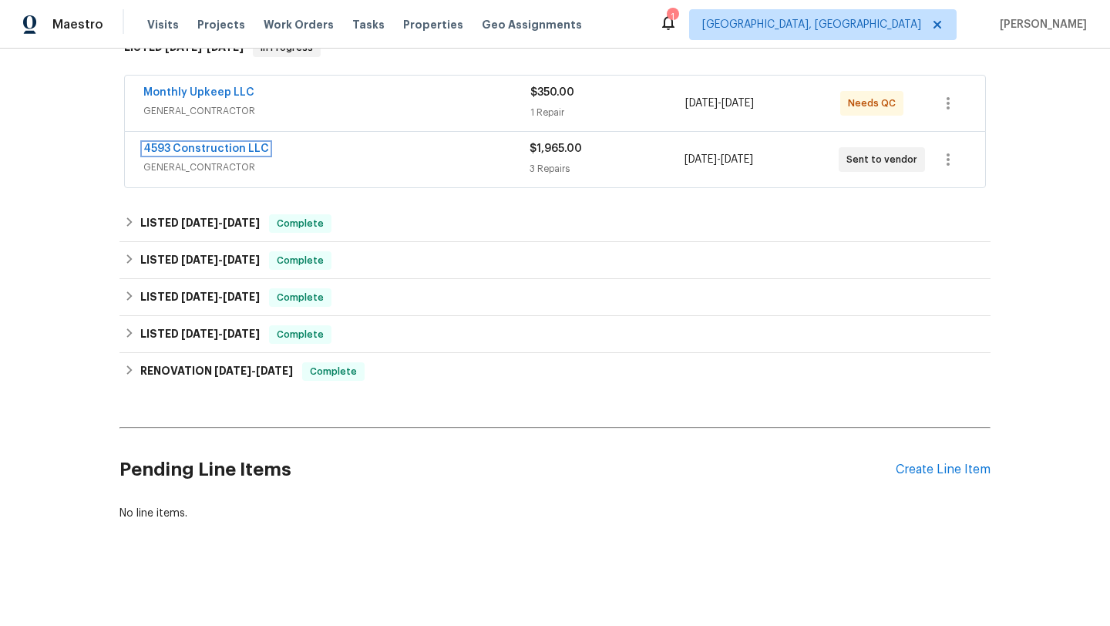
click at [195, 150] on link "4593 Construction LLC" at bounding box center [206, 148] width 126 height 11
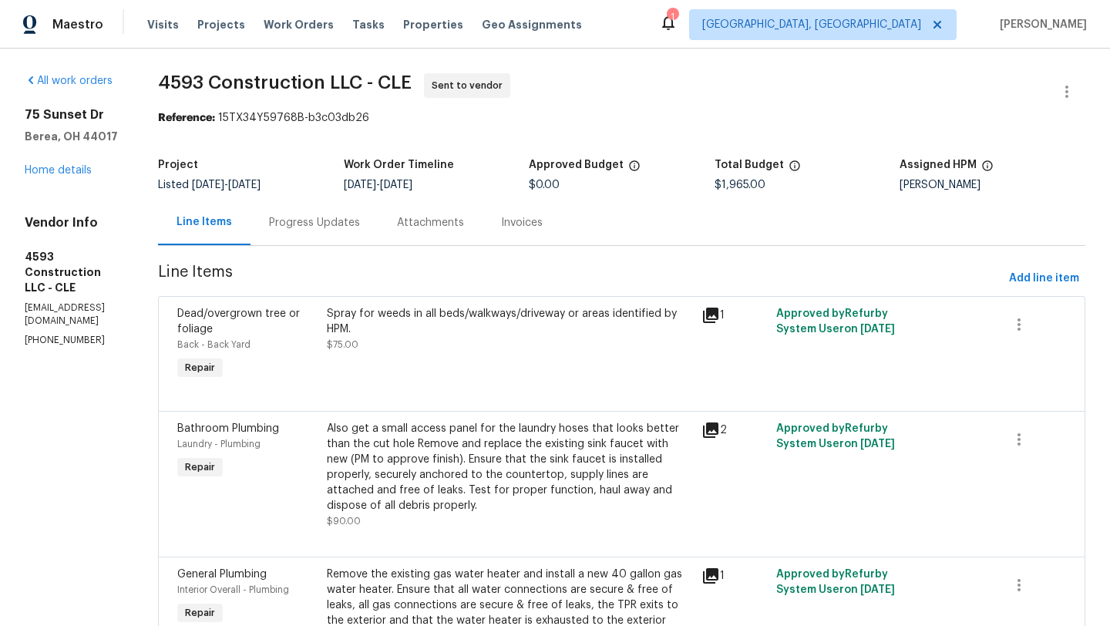
click at [354, 222] on div "Progress Updates" at bounding box center [314, 222] width 91 height 15
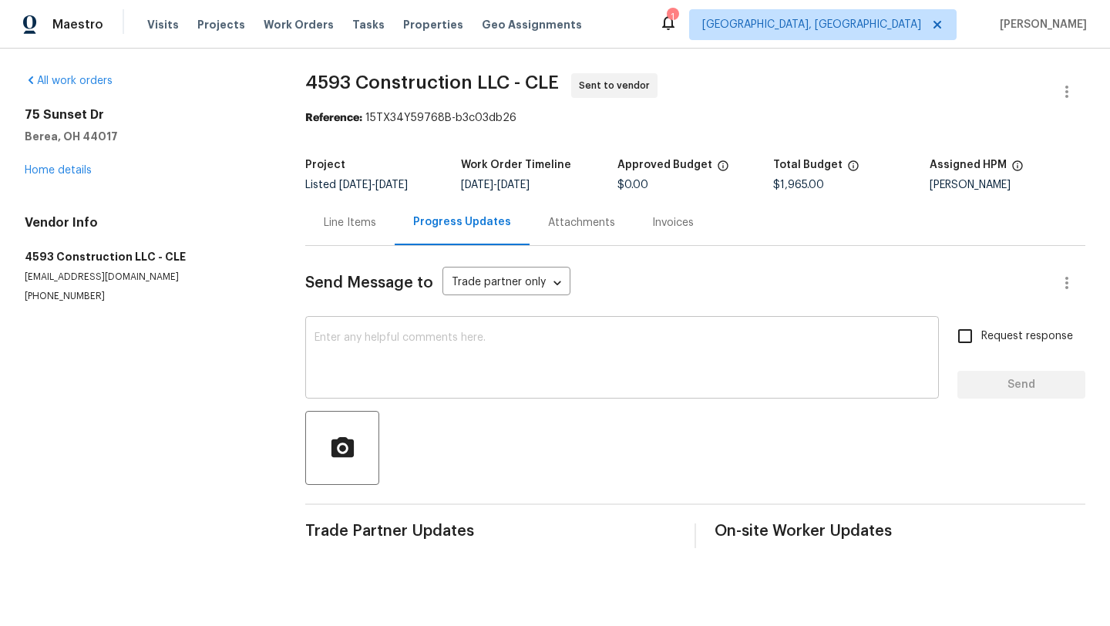
click at [362, 322] on div "x ​" at bounding box center [622, 359] width 634 height 79
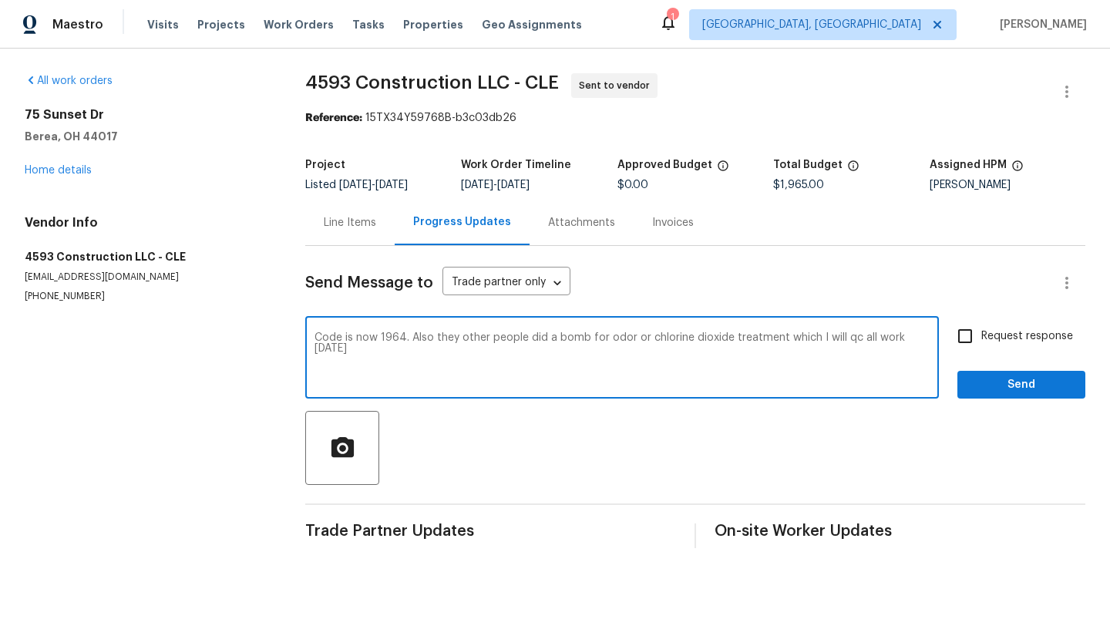
type textarea "Code is now 1964. Also they other people did a bomb for odor or chlorine dioxid…"
click at [1031, 393] on span "Send" at bounding box center [1021, 384] width 103 height 19
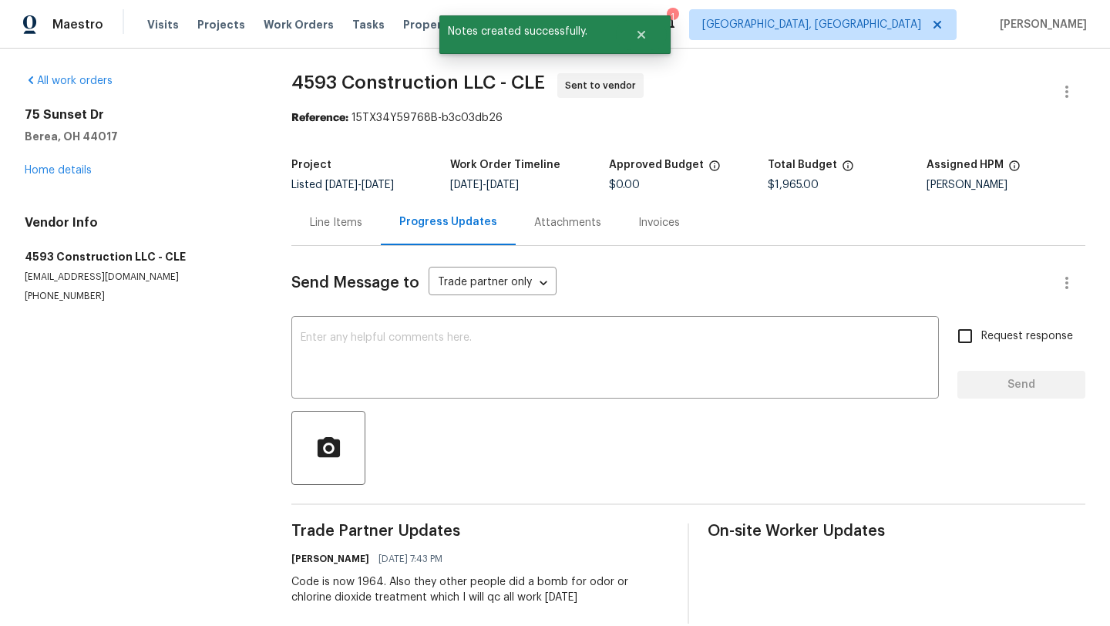
click at [358, 221] on div "Line Items" at bounding box center [336, 222] width 52 height 15
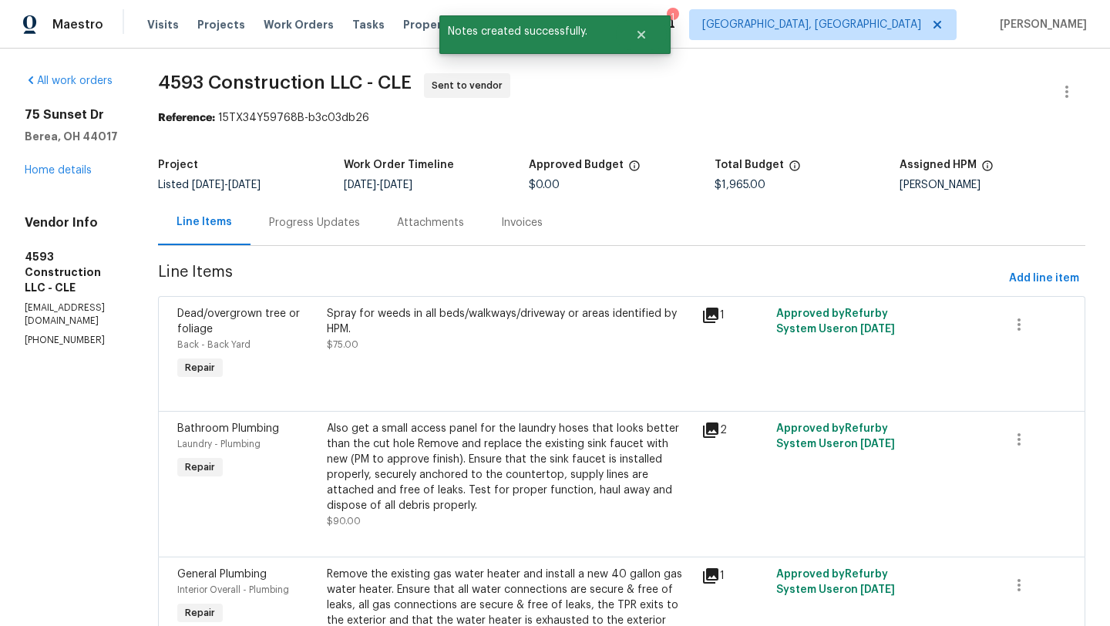
click at [37, 178] on div "All work orders 75 Sunset Dr Berea, OH 44017 Home details Vendor Info 4593 Cons…" at bounding box center [73, 210] width 96 height 274
click at [39, 173] on link "Home details" at bounding box center [58, 170] width 67 height 11
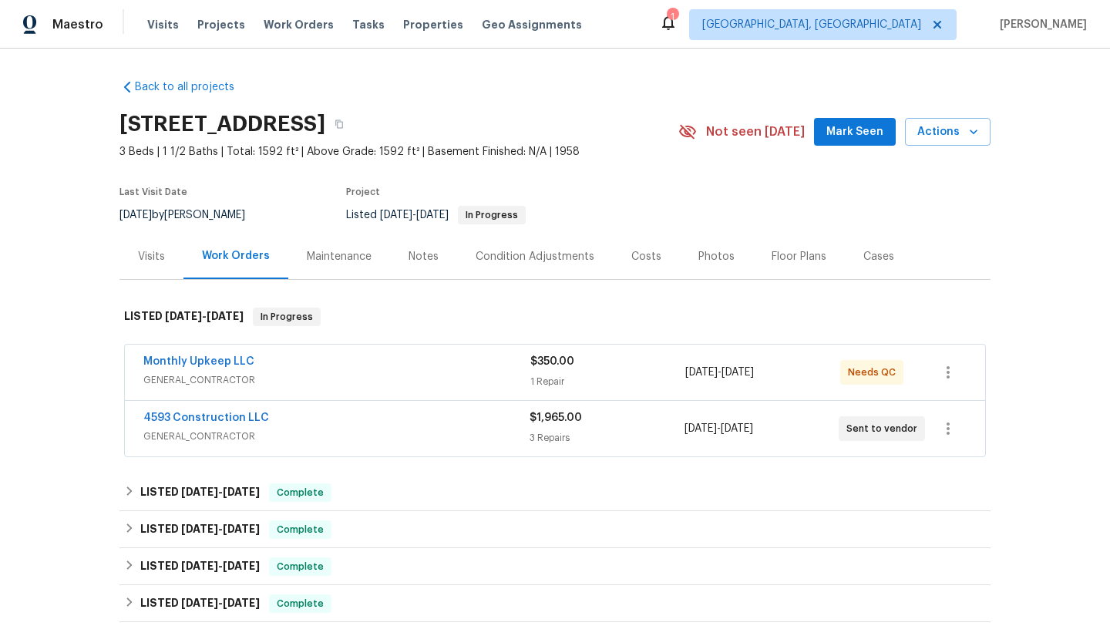
click at [423, 251] on div "Notes" at bounding box center [424, 256] width 30 height 15
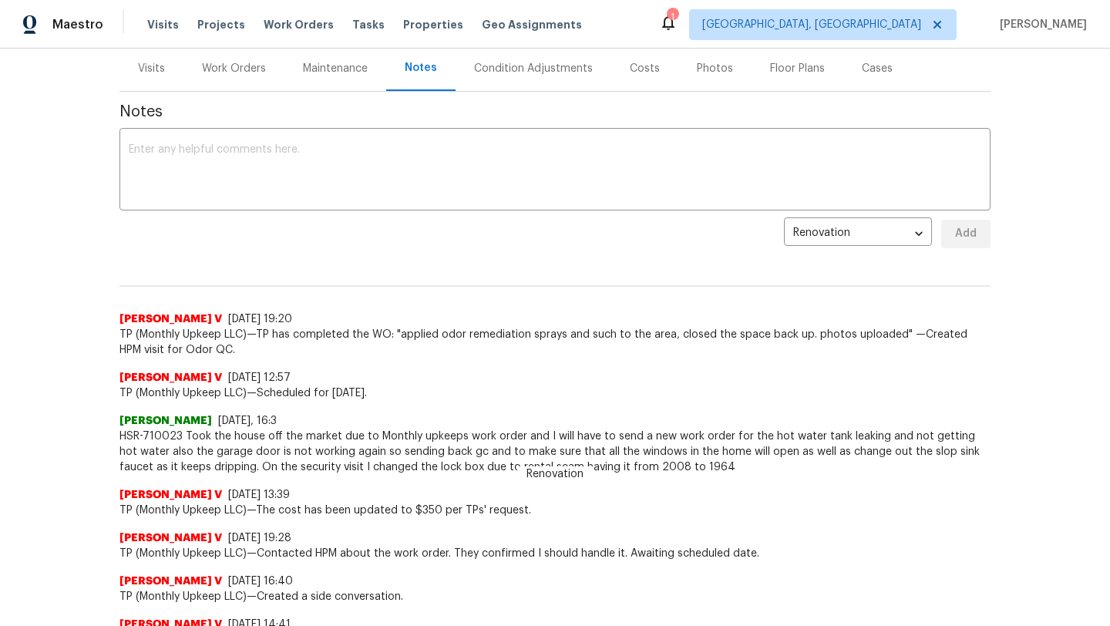
scroll to position [193, 0]
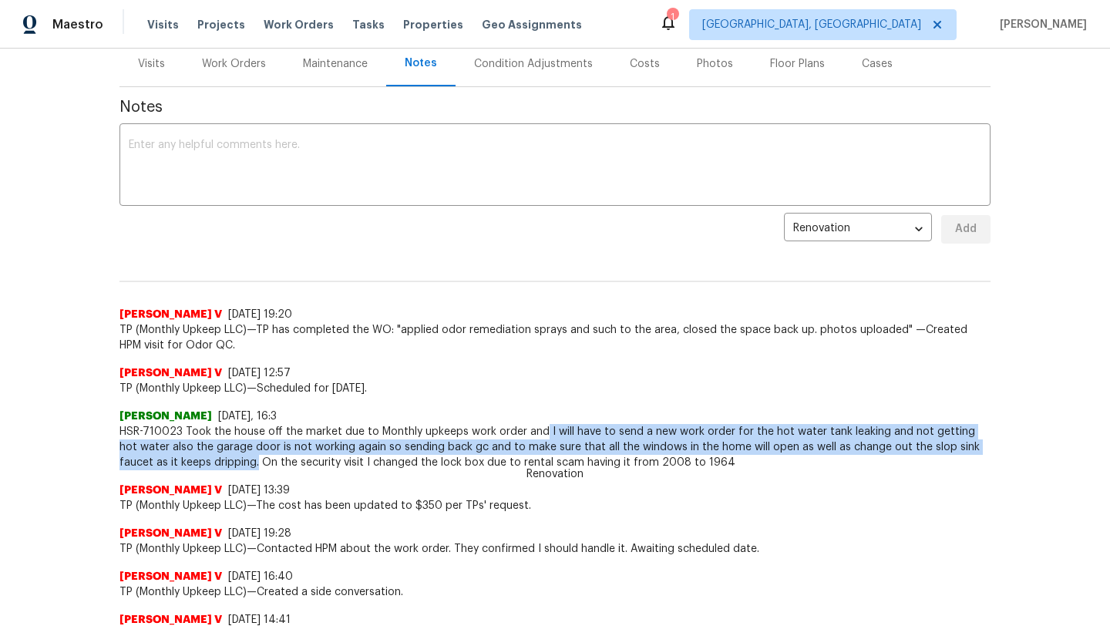
drag, startPoint x: 539, startPoint y: 431, endPoint x: 222, endPoint y: 458, distance: 318.0
click at [222, 458] on span "HSR-710023 Took the house off the market due to Monthly upkeeps work order and …" at bounding box center [555, 447] width 871 height 46
copy span "I will have to send a new work order for the hot water tank leaking and not get…"
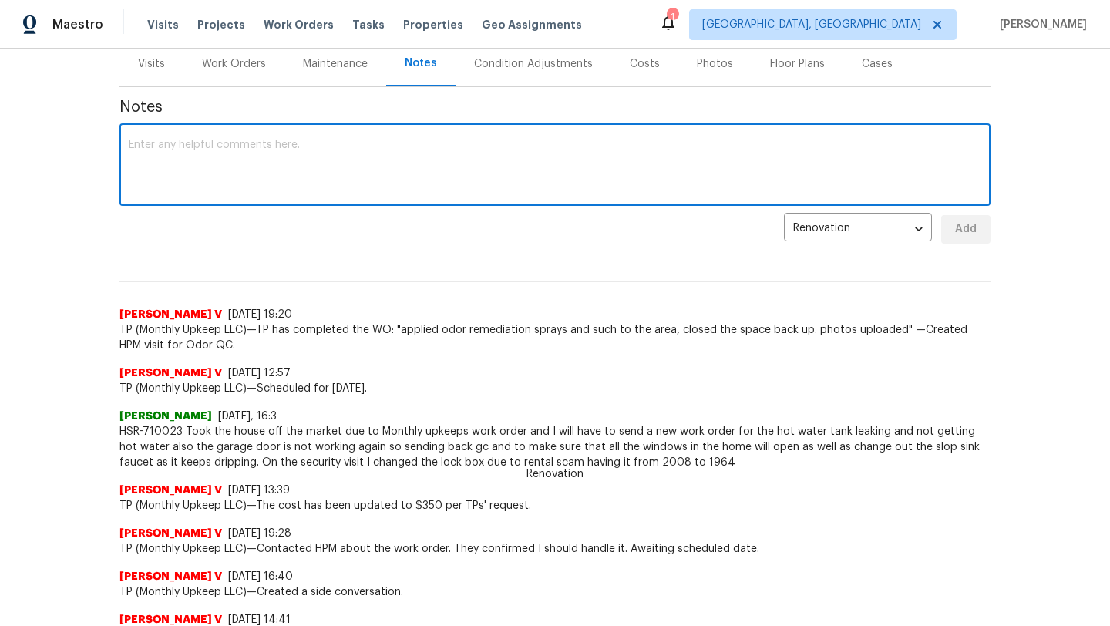
click at [144, 153] on textarea at bounding box center [555, 167] width 853 height 54
paste textarea "I will have to send a new work order for the hot water tank leaking and not get…"
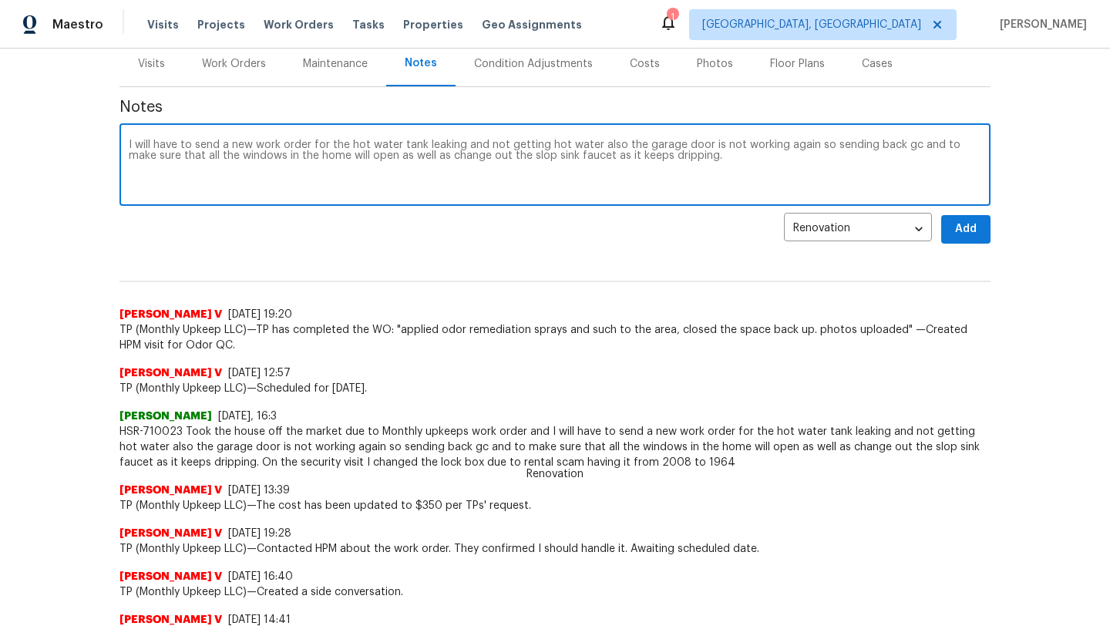
click at [221, 144] on textarea "I will have to send a new work order for the hot water tank leaking and not get…" at bounding box center [555, 167] width 853 height 54
type textarea "I sent a new work order for the hot water tank leaking and not getting hot wate…"
click at [981, 229] on button "Add" at bounding box center [965, 229] width 49 height 29
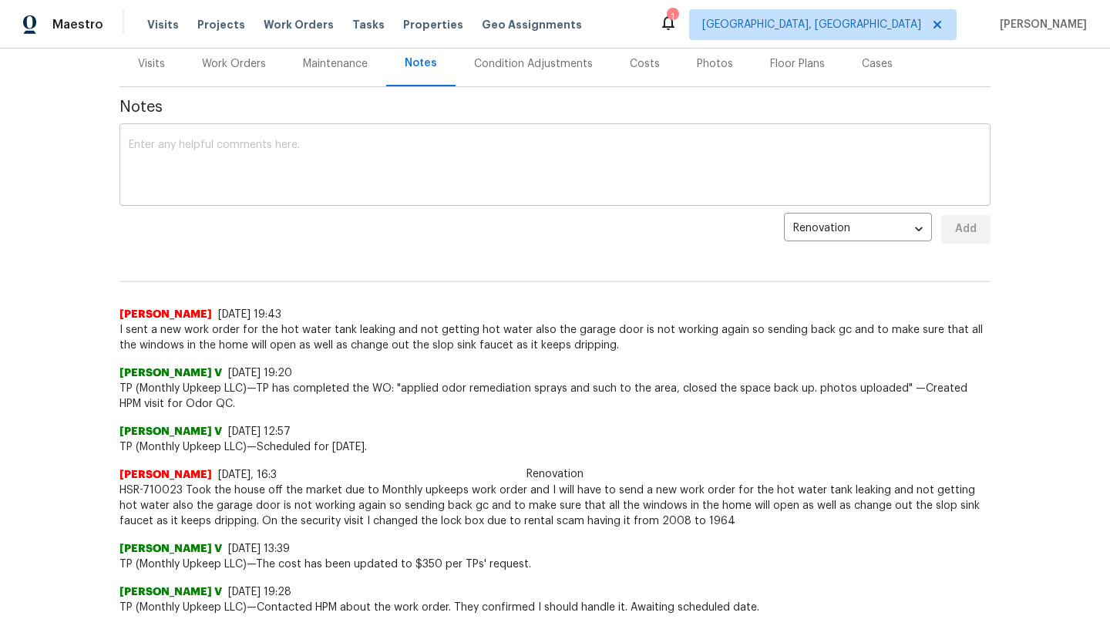
scroll to position [0, 0]
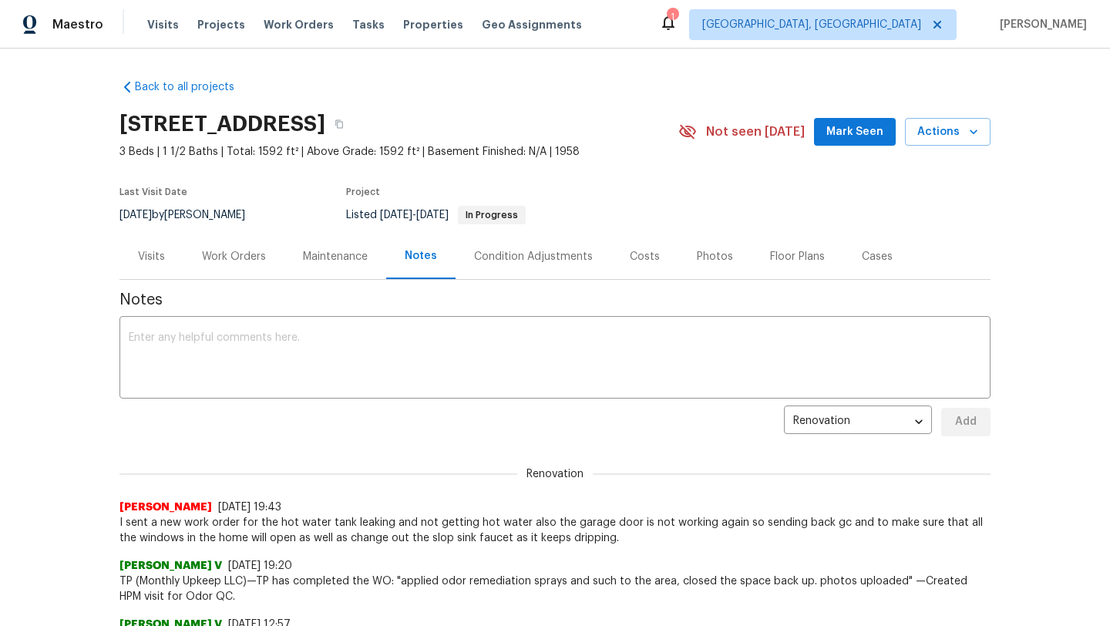
click at [855, 133] on span "Mark Seen" at bounding box center [855, 132] width 57 height 19
click at [153, 250] on div "Visits" at bounding box center [151, 256] width 27 height 15
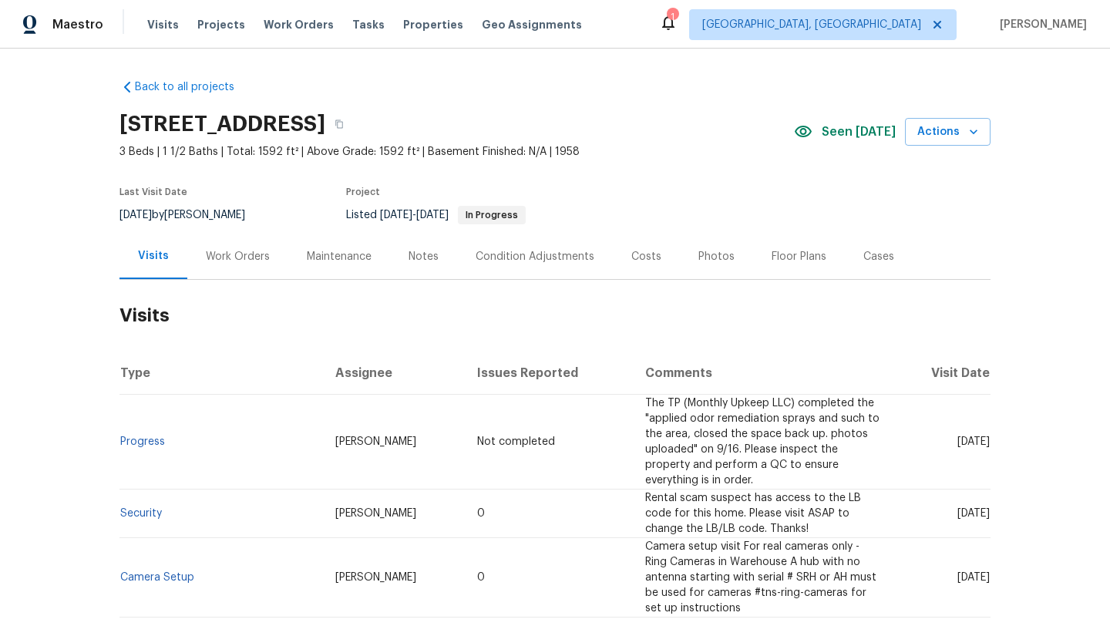
click at [221, 254] on div "Work Orders" at bounding box center [238, 256] width 64 height 15
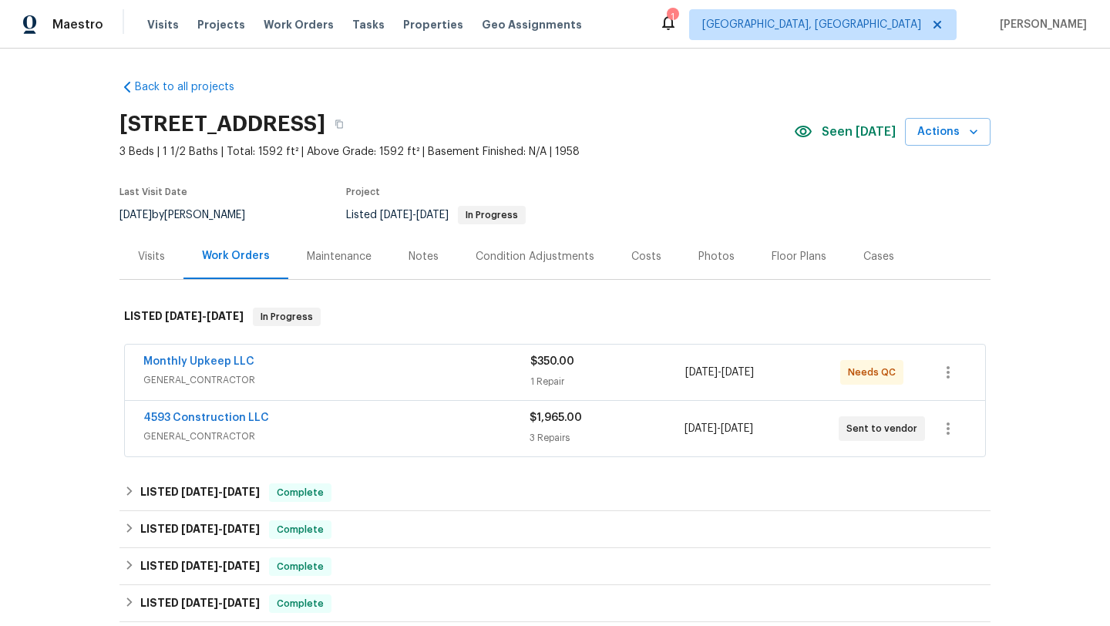
click at [161, 257] on div "Visits" at bounding box center [151, 256] width 27 height 15
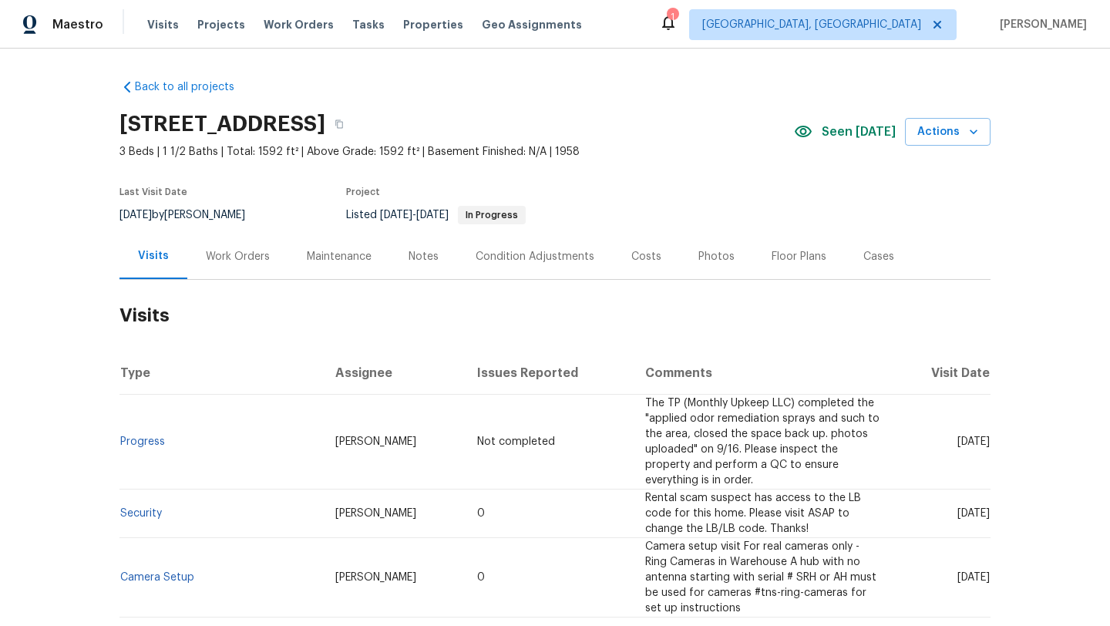
click at [234, 261] on div "Work Orders" at bounding box center [238, 256] width 64 height 15
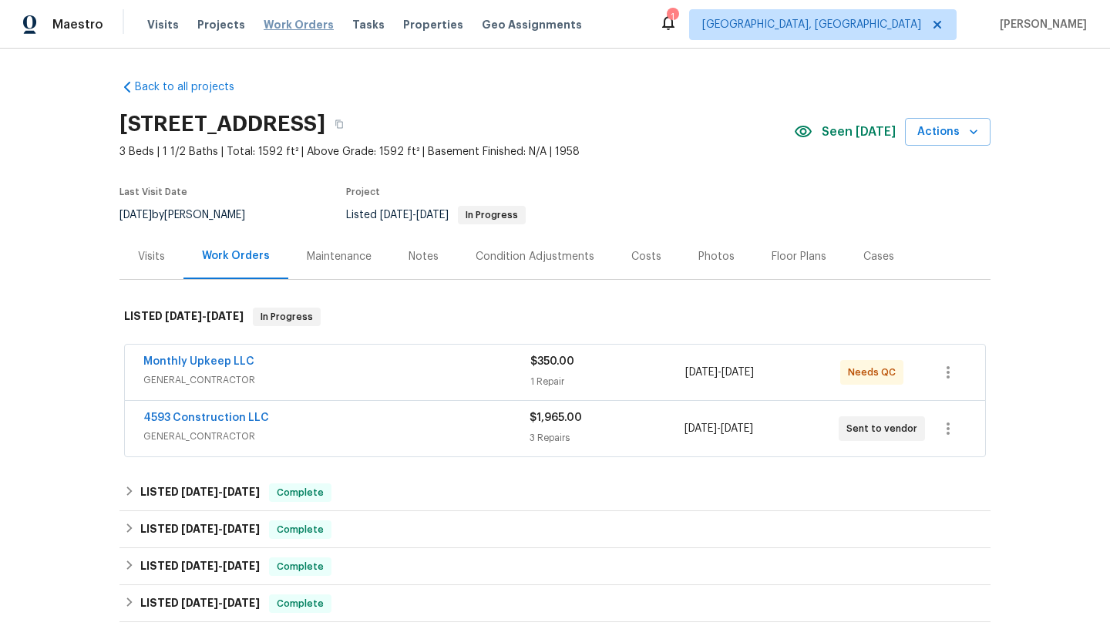
click at [298, 29] on span "Work Orders" at bounding box center [299, 24] width 70 height 15
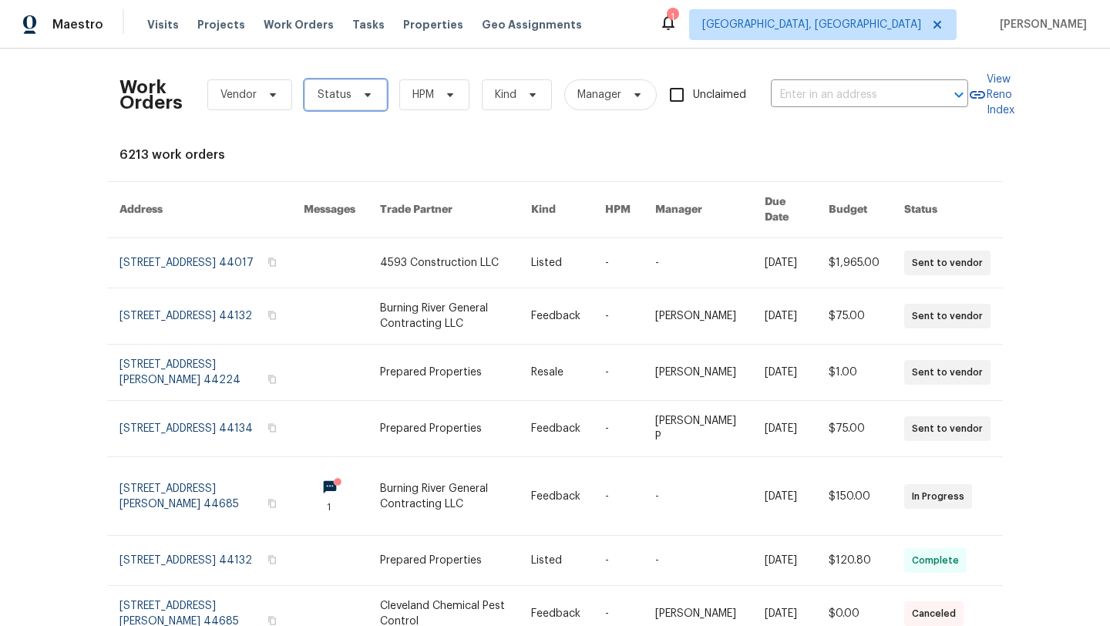
click at [347, 103] on span "Status" at bounding box center [346, 94] width 82 height 31
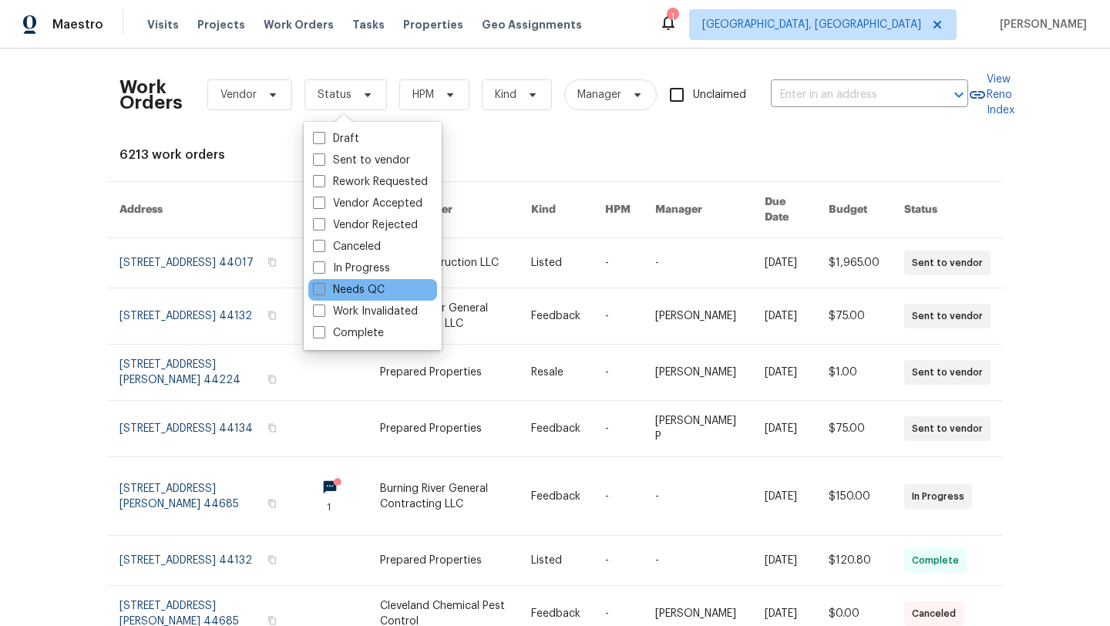
click at [355, 289] on label "Needs QC" at bounding box center [349, 289] width 72 height 15
click at [323, 289] on input "Needs QC" at bounding box center [318, 287] width 10 height 10
checkbox input "true"
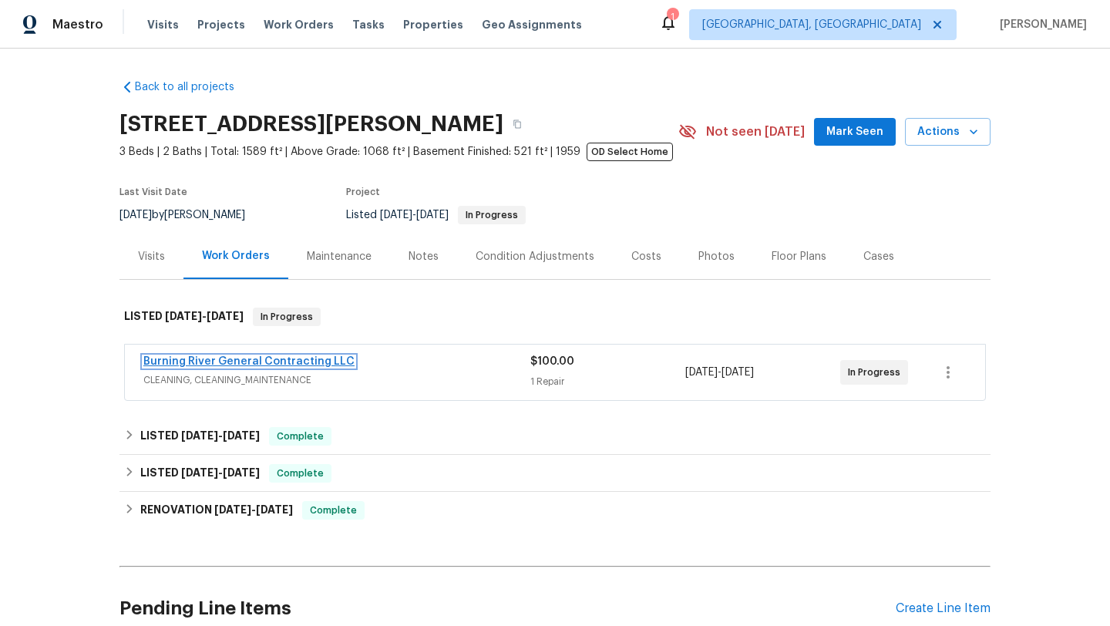
click at [186, 359] on link "Burning River General Contracting LLC" at bounding box center [248, 361] width 211 height 11
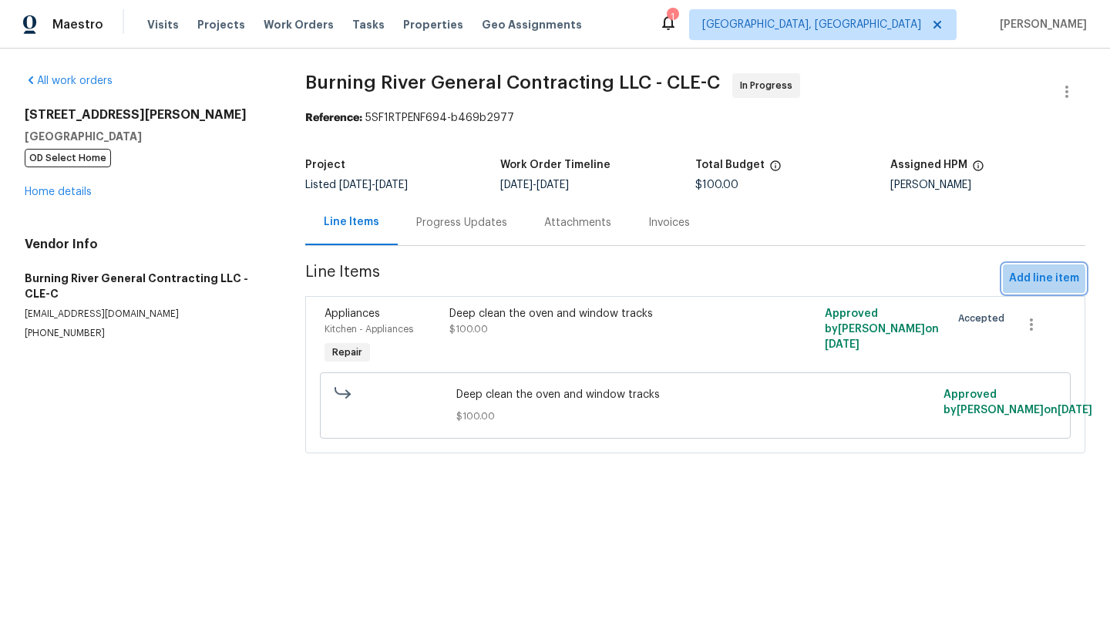
click at [1032, 279] on span "Add line item" at bounding box center [1044, 278] width 70 height 19
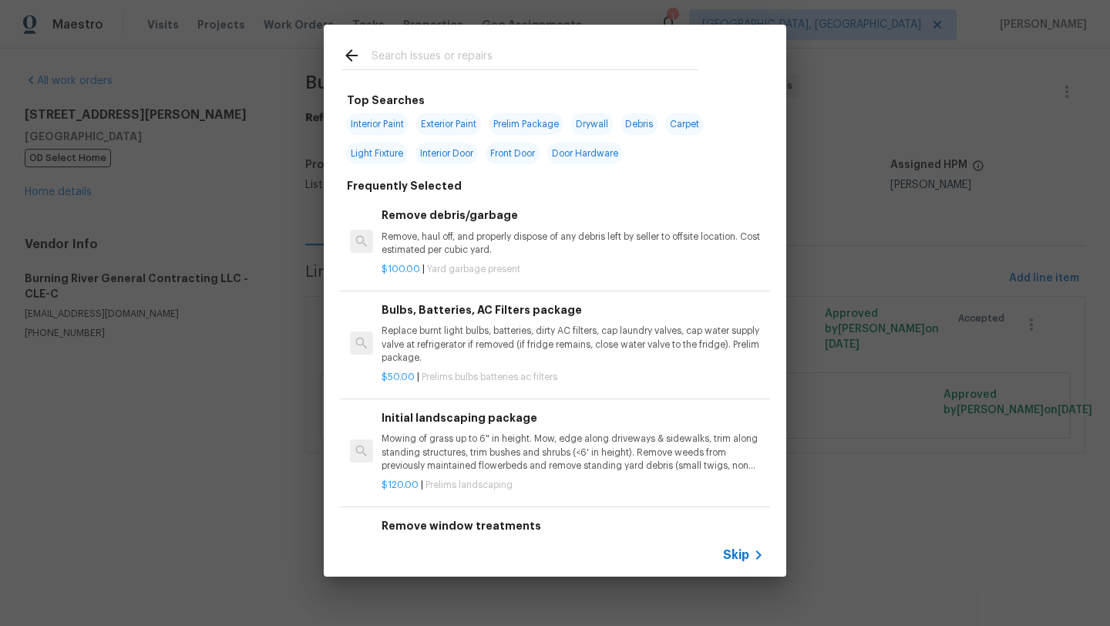
click at [412, 56] on input "text" at bounding box center [535, 57] width 327 height 23
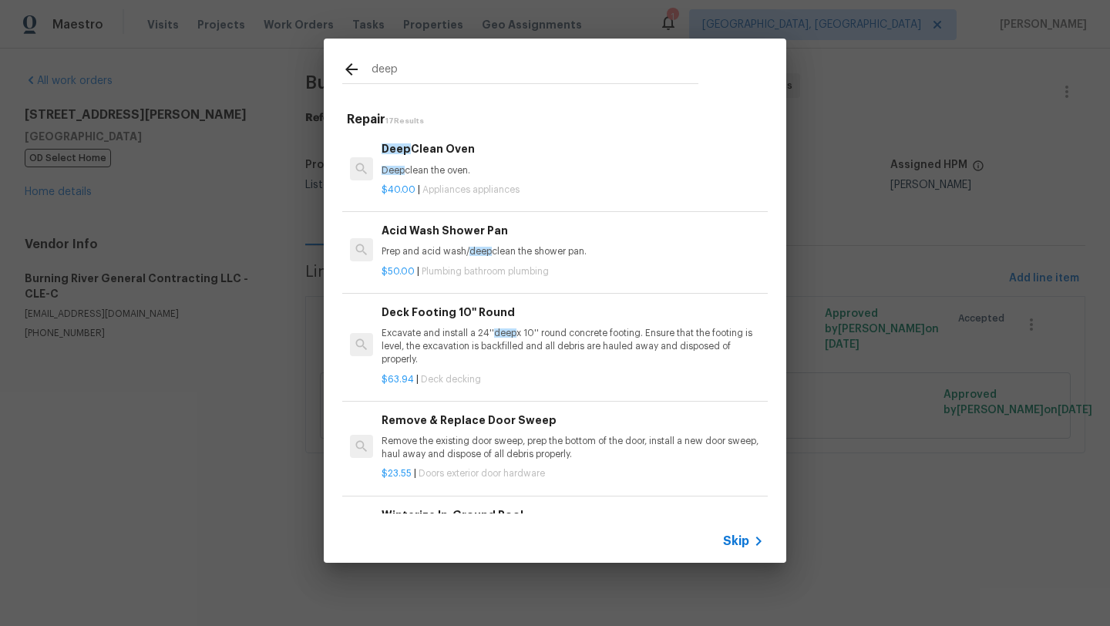
type input "deep"
click at [433, 253] on p "Prep and acid wash/ deep clean the shower pan." at bounding box center [573, 251] width 382 height 13
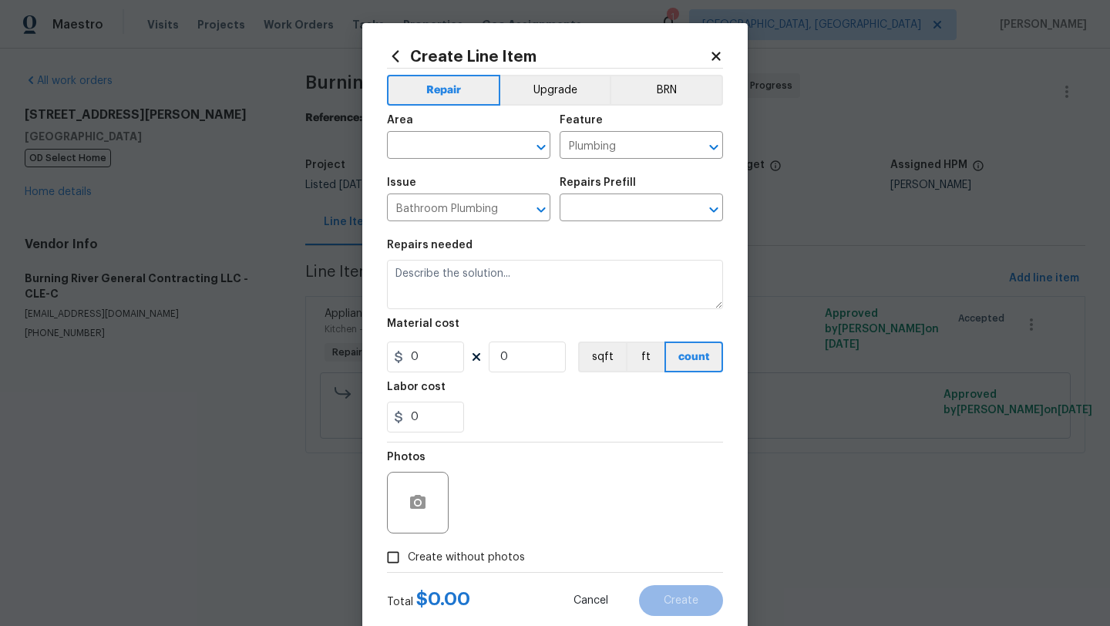
type input "Acid Wash Shower Pan $50.00"
type textarea "Prep and acid wash/deep clean the shower pan."
type input "50"
type input "1"
click at [434, 146] on input "text" at bounding box center [447, 147] width 120 height 24
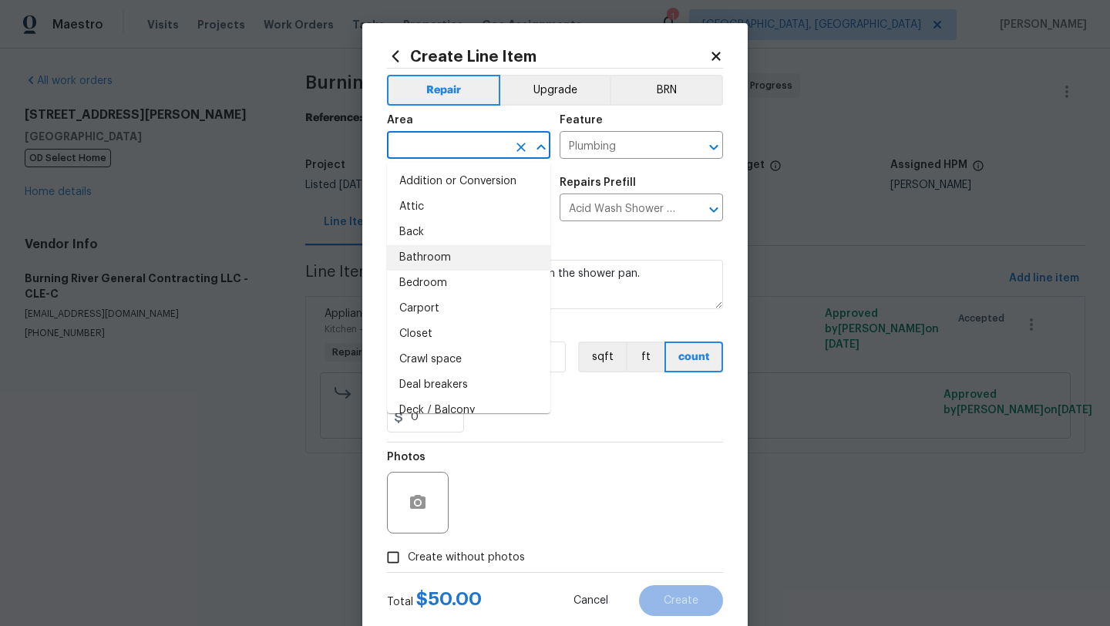
click at [431, 258] on li "Bathroom" at bounding box center [468, 257] width 163 height 25
type input "Bathroom"
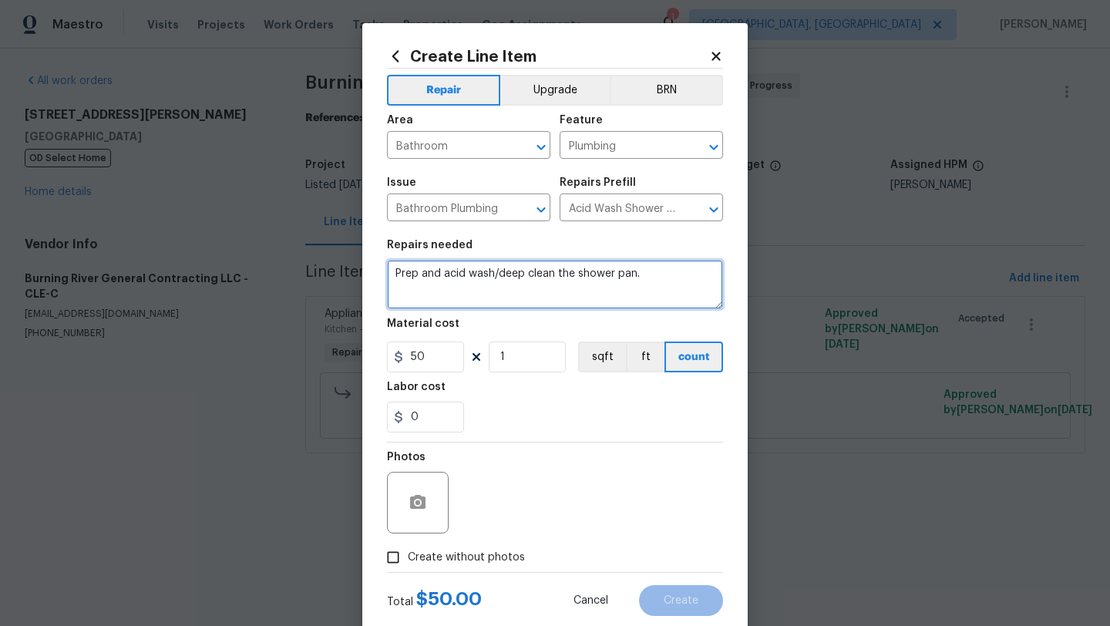
drag, startPoint x: 395, startPoint y: 276, endPoint x: 448, endPoint y: 286, distance: 54.1
click at [448, 286] on textarea "Prep and acid wash/deep clean the shower pan." at bounding box center [555, 284] width 336 height 49
click at [581, 301] on textarea "Prep and acid wash/deep clean the shower pan." at bounding box center [555, 284] width 336 height 49
drag, startPoint x: 524, startPoint y: 271, endPoint x: 551, endPoint y: 274, distance: 26.4
click at [551, 275] on textarea "Prep and acid wash/deep clean the shower pan." at bounding box center [555, 284] width 336 height 49
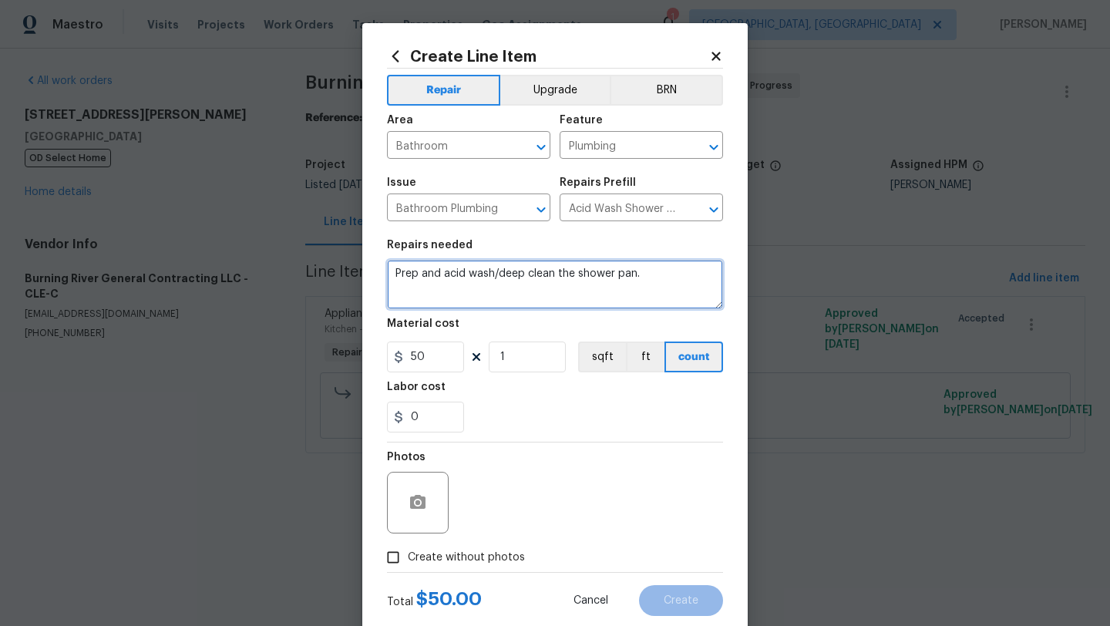
click at [645, 265] on textarea "Prep and acid wash/deep clean the shower pan." at bounding box center [555, 284] width 336 height 49
click at [645, 279] on textarea "Prep and acid wash/deep clean the shower pan." at bounding box center [555, 284] width 336 height 49
type textarea "Prep and acid wash/deep clean the shower pan. and the other bathtub from water …"
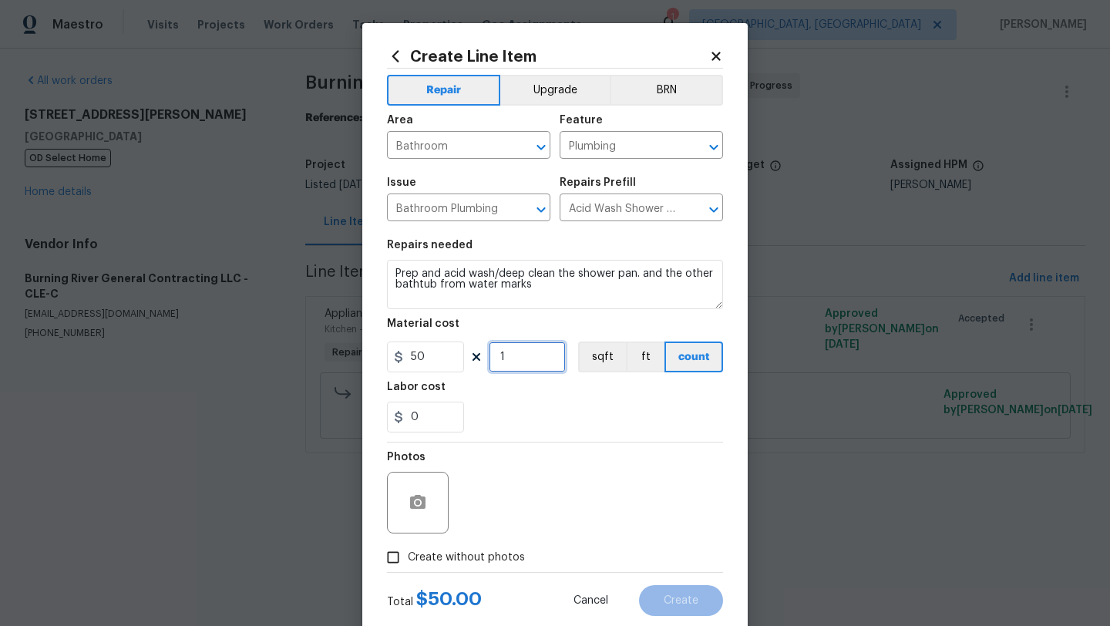
drag, startPoint x: 524, startPoint y: 359, endPoint x: 481, endPoint y: 359, distance: 42.4
click at [481, 359] on div "50 1 sqft ft count" at bounding box center [555, 357] width 336 height 31
type input "2"
click at [395, 557] on input "Create without photos" at bounding box center [393, 557] width 29 height 29
checkbox input "true"
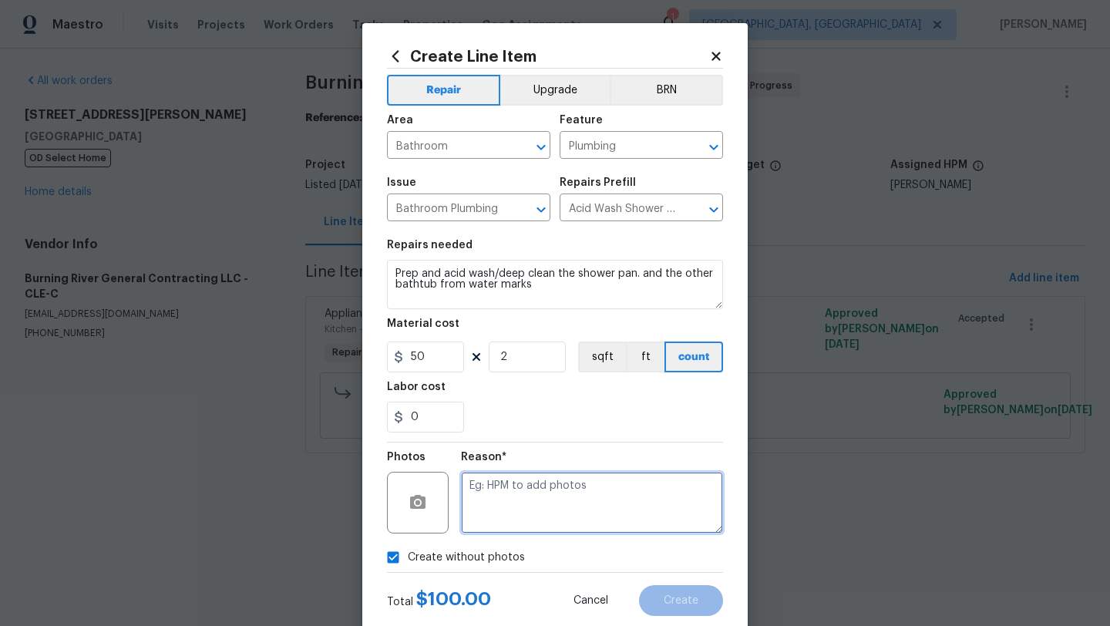
click at [574, 493] on textarea at bounding box center [592, 503] width 262 height 62
type textarea "desk"
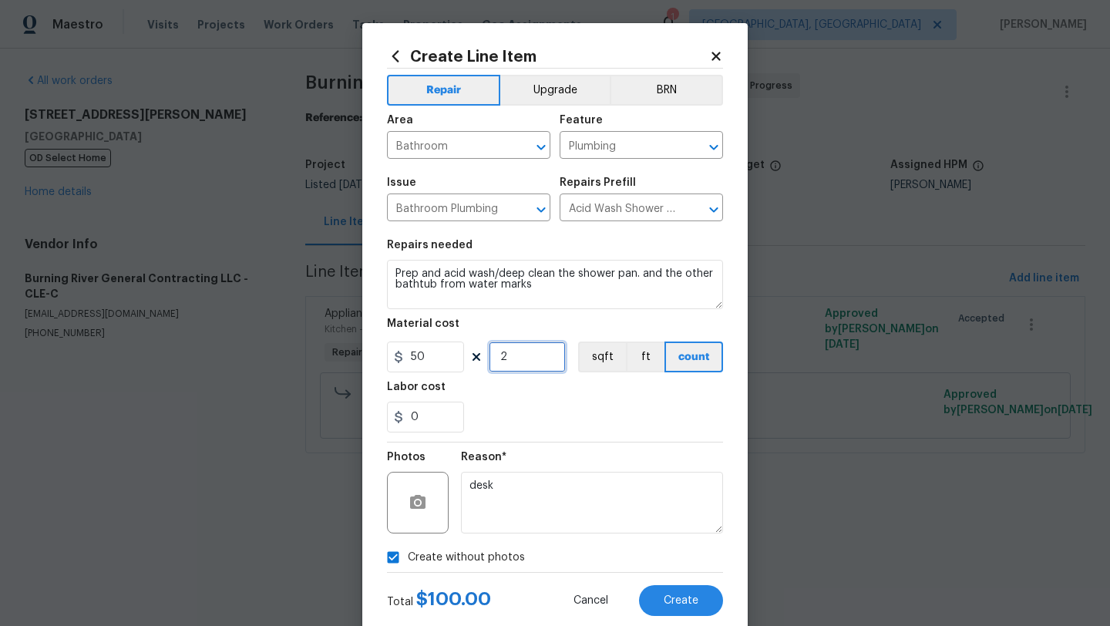
click at [531, 362] on input "2" at bounding box center [527, 357] width 77 height 31
type input "3"
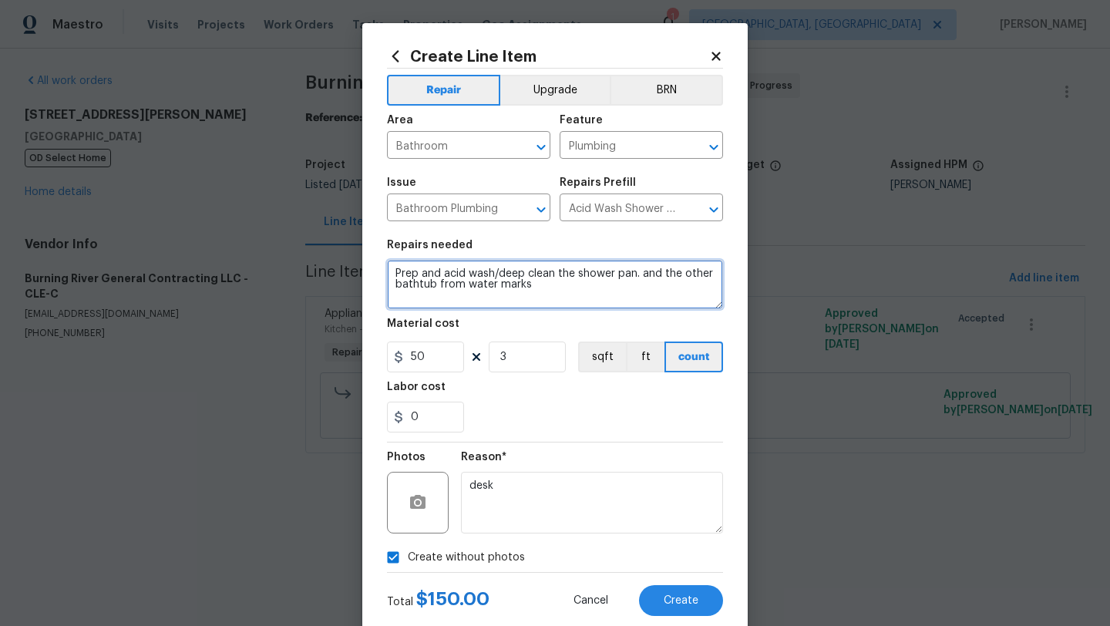
click at [548, 295] on textarea "Prep and acid wash/deep clean the shower pan. and the other bathtub from water …" at bounding box center [555, 284] width 336 height 49
type textarea "Prep and acid wash/deep clean the shower pan. and the other bathtub from water …"
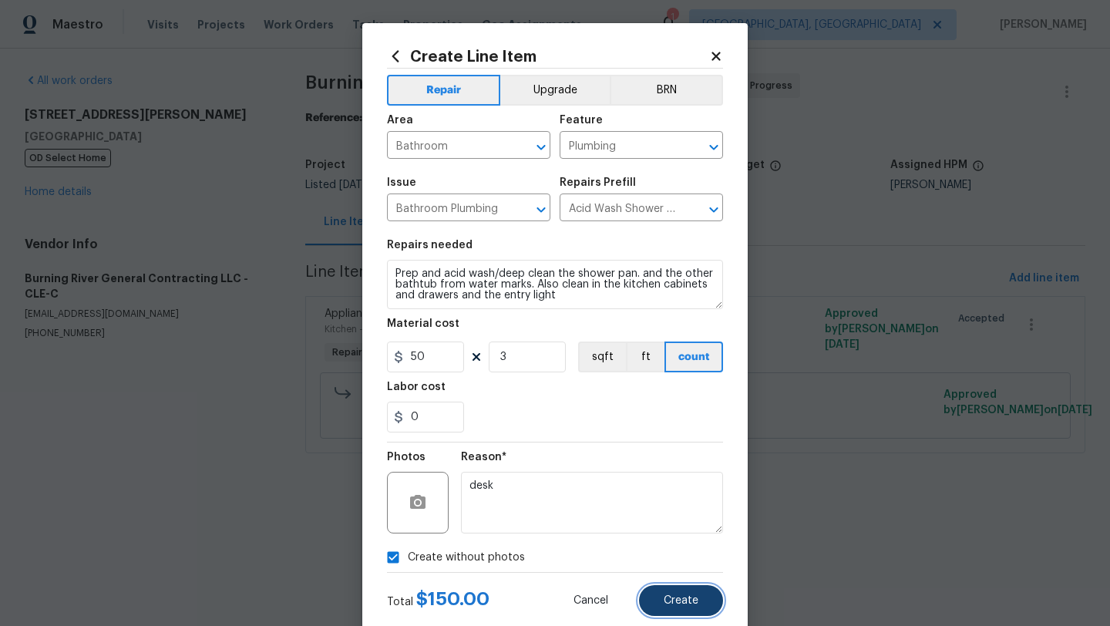
click at [676, 605] on span "Create" at bounding box center [681, 601] width 35 height 12
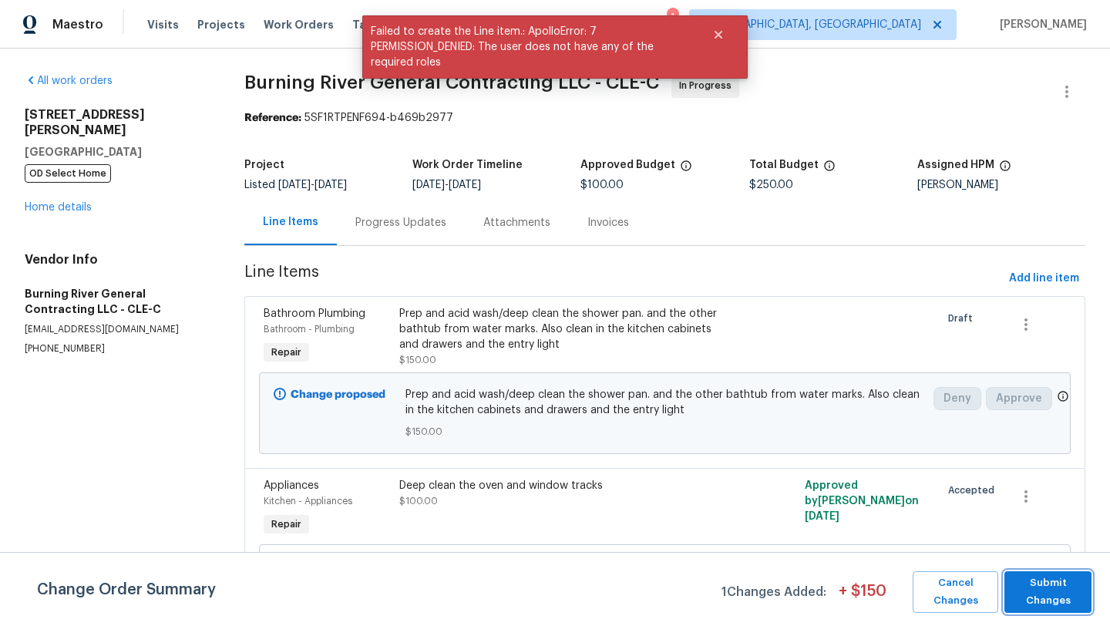
click at [1046, 593] on span "Submit Changes" at bounding box center [1048, 591] width 72 height 35
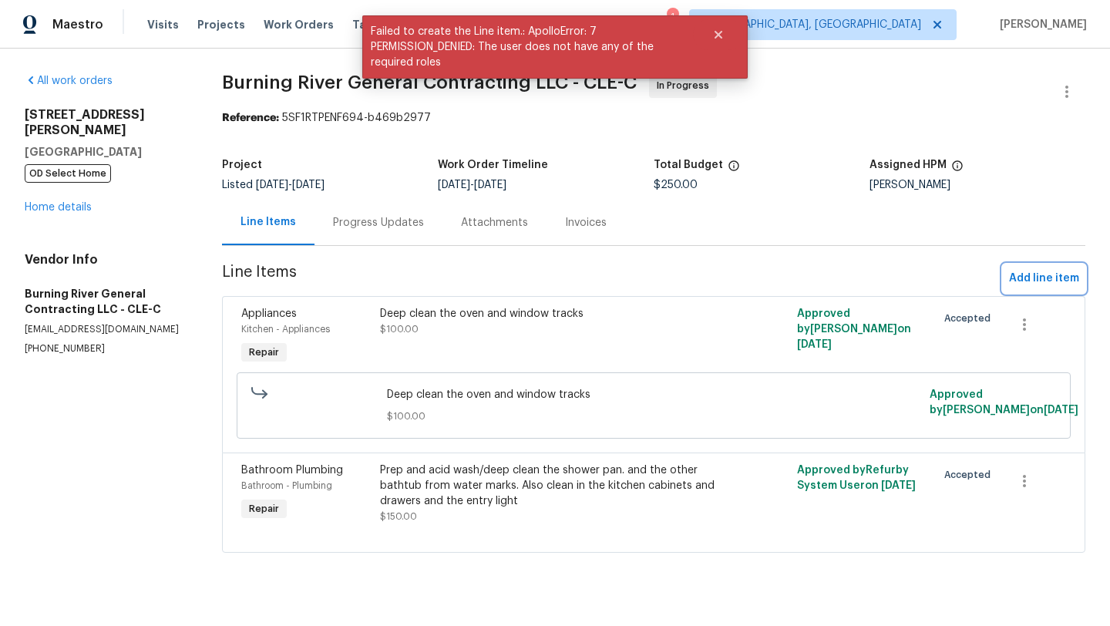
click at [1038, 274] on span "Add line item" at bounding box center [1044, 278] width 70 height 19
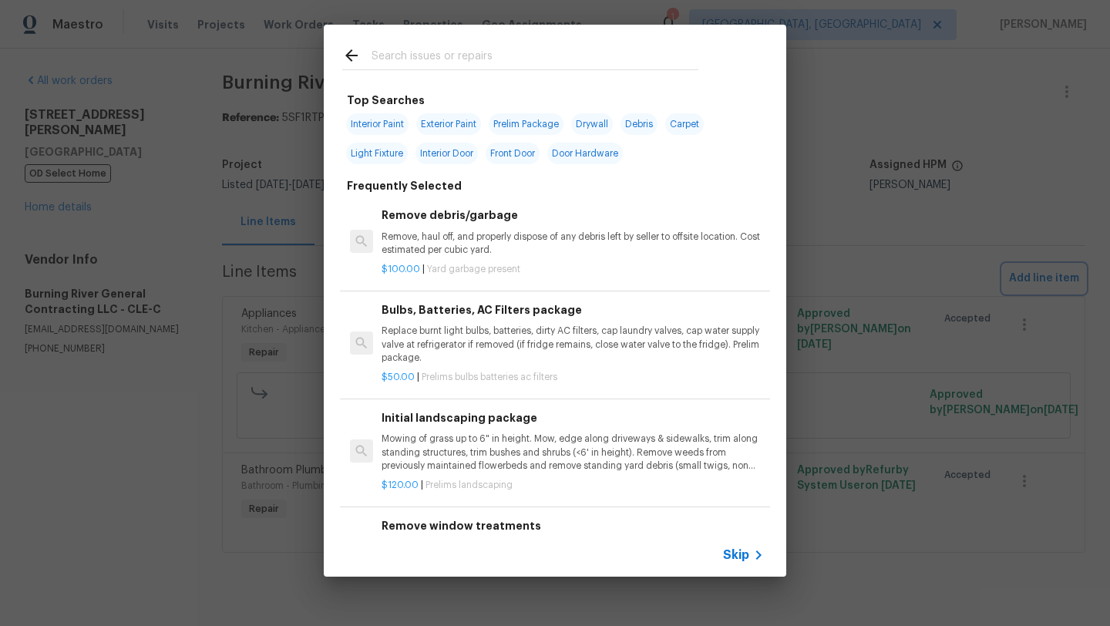
click at [52, 193] on div "Top Searches Interior Paint Exterior Paint Prelim Package Drywall Debris Carpet…" at bounding box center [555, 300] width 1110 height 601
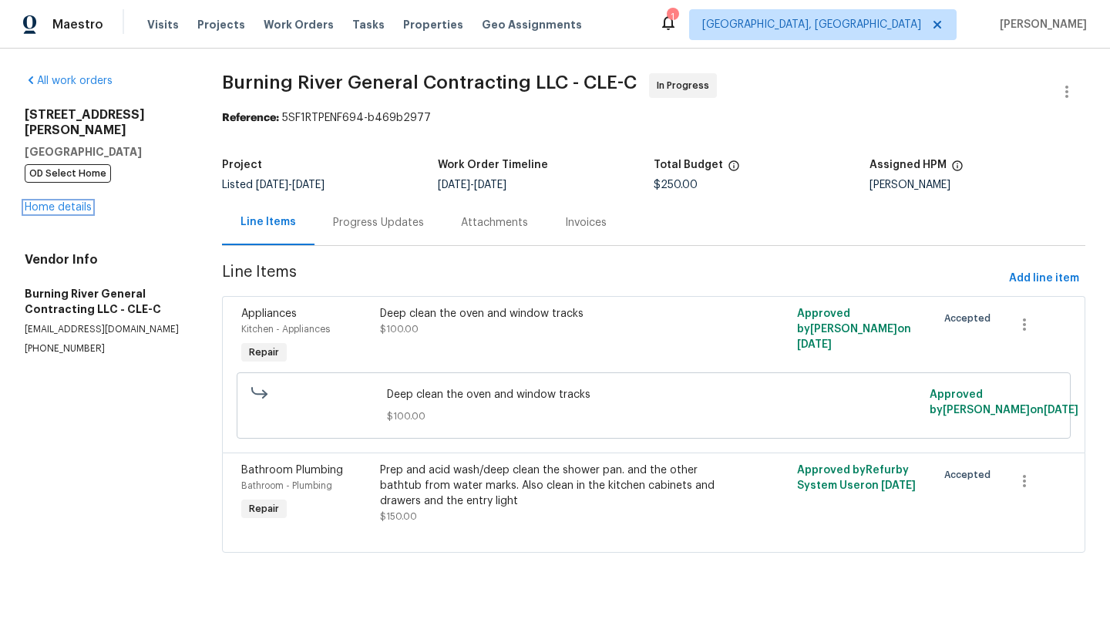
click at [52, 202] on link "Home details" at bounding box center [58, 207] width 67 height 11
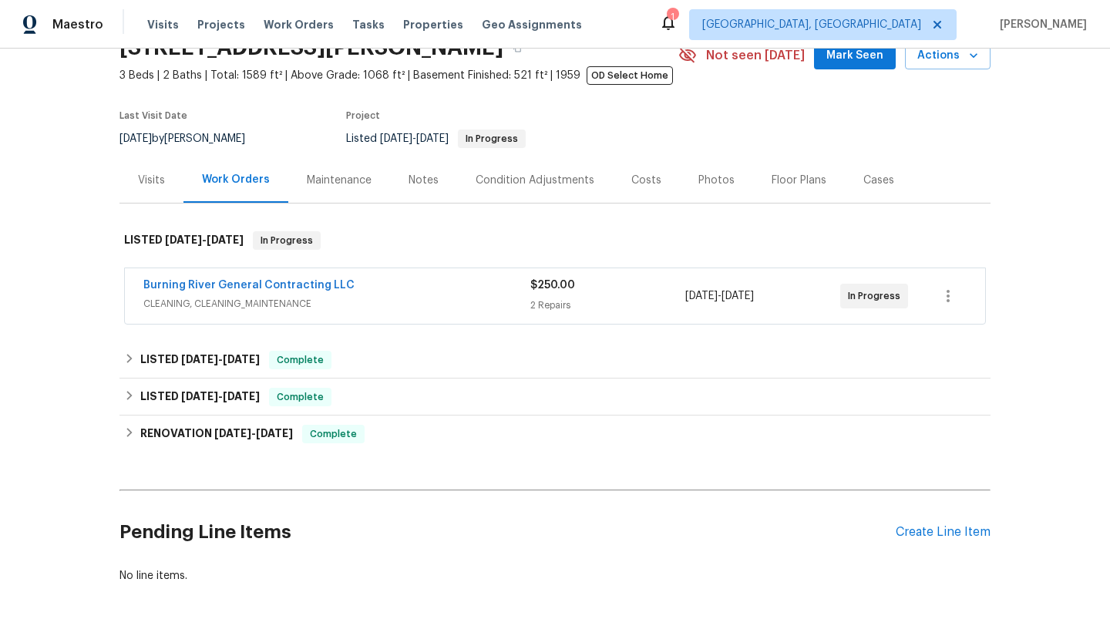
scroll to position [81, 0]
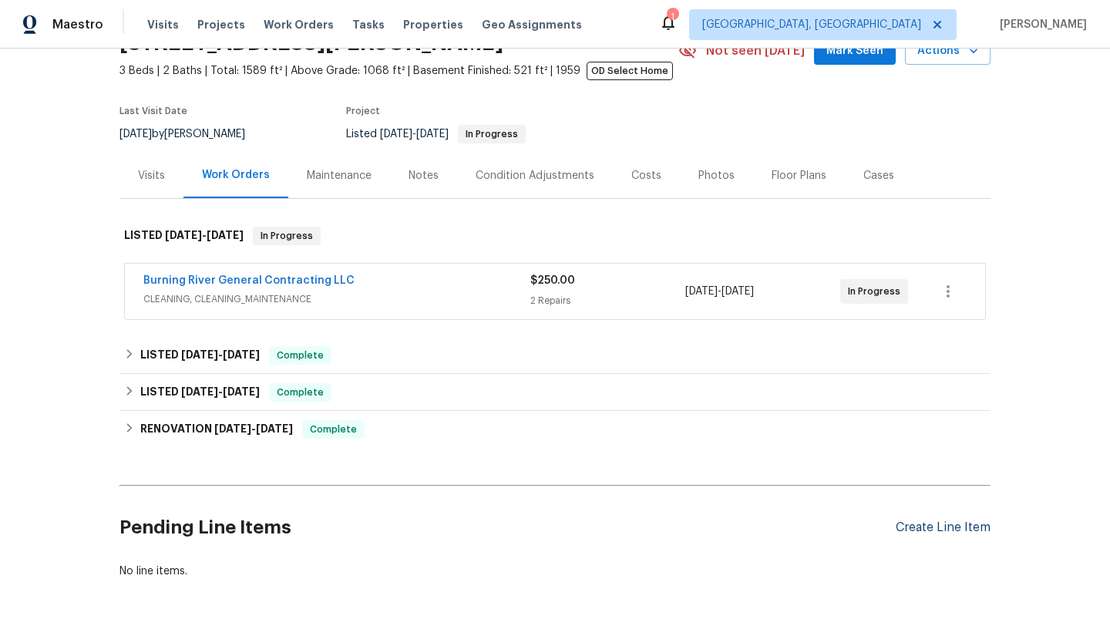
click at [914, 531] on div "Create Line Item" at bounding box center [943, 527] width 95 height 15
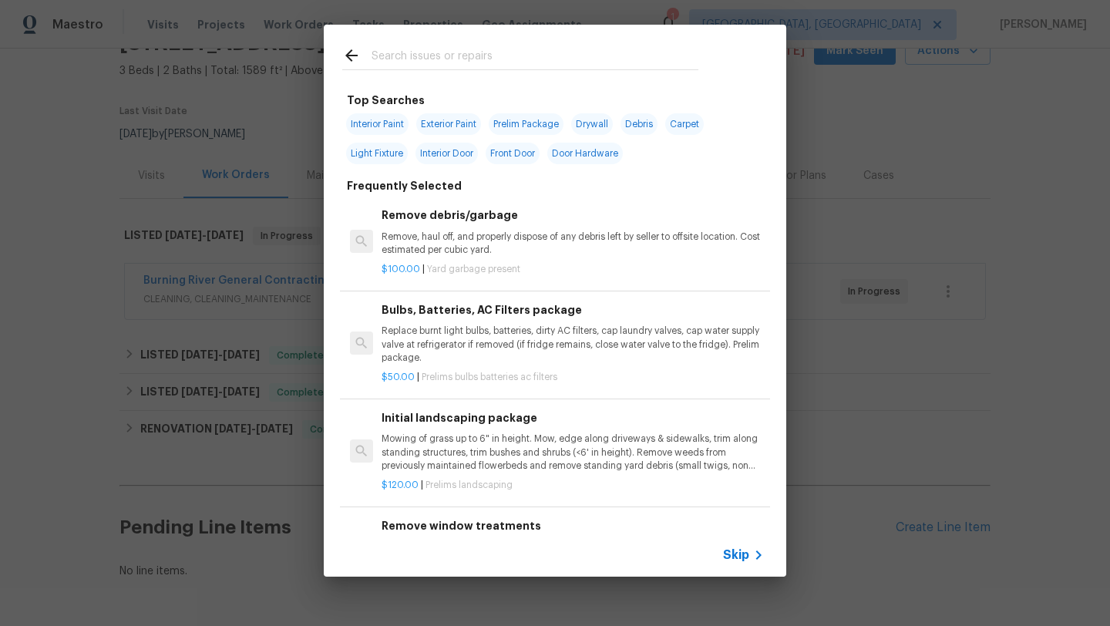
click at [479, 60] on input "text" at bounding box center [535, 57] width 327 height 23
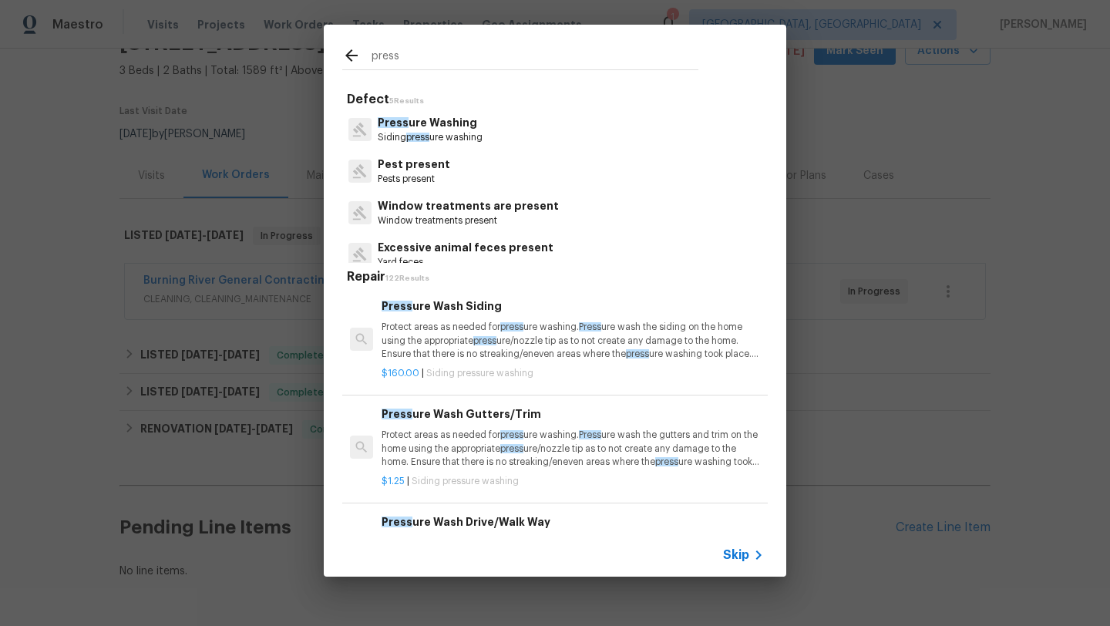
type input "press"
click at [453, 342] on p "Protect areas as needed for press ure washing. Press ure wash the siding on the…" at bounding box center [573, 340] width 382 height 39
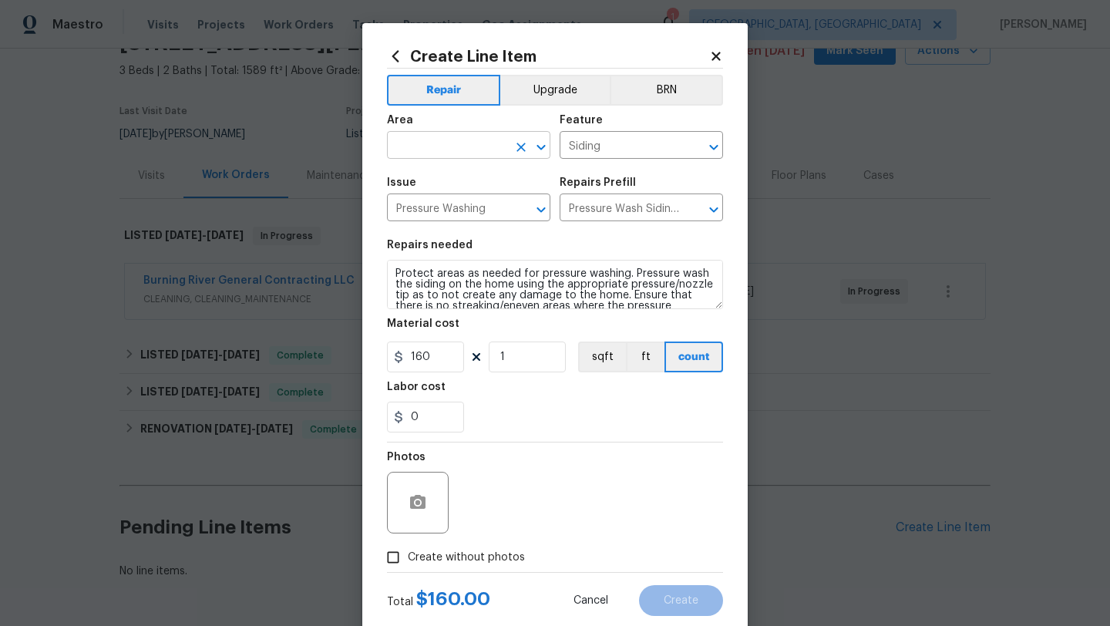
click at [446, 149] on input "text" at bounding box center [447, 147] width 120 height 24
click at [454, 216] on li "Exterior Overall" at bounding box center [468, 206] width 163 height 25
type input "Exterior Overall"
drag, startPoint x: 426, startPoint y: 419, endPoint x: 367, endPoint y: 419, distance: 58.6
click at [368, 419] on div "Create Line Item Repair Upgrade BRN Area Exterior Overall ​ Feature Siding ​ Is…" at bounding box center [555, 332] width 386 height 618
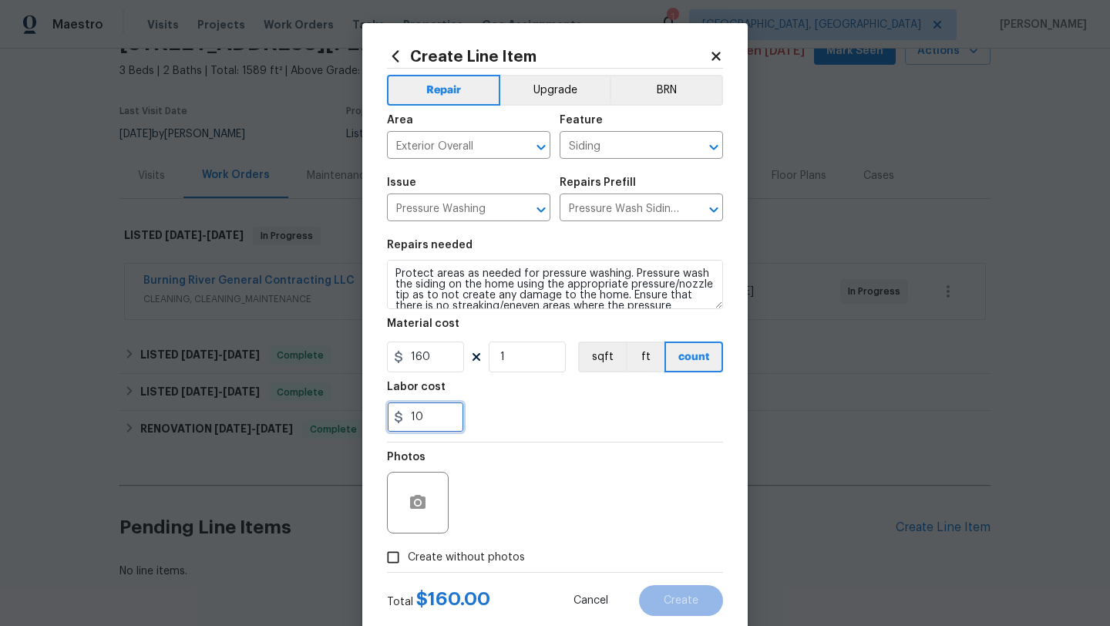
type input "1"
type input "40"
click at [499, 451] on div "Photos" at bounding box center [555, 493] width 336 height 100
click at [394, 560] on input "Create without photos" at bounding box center [393, 557] width 29 height 29
checkbox input "true"
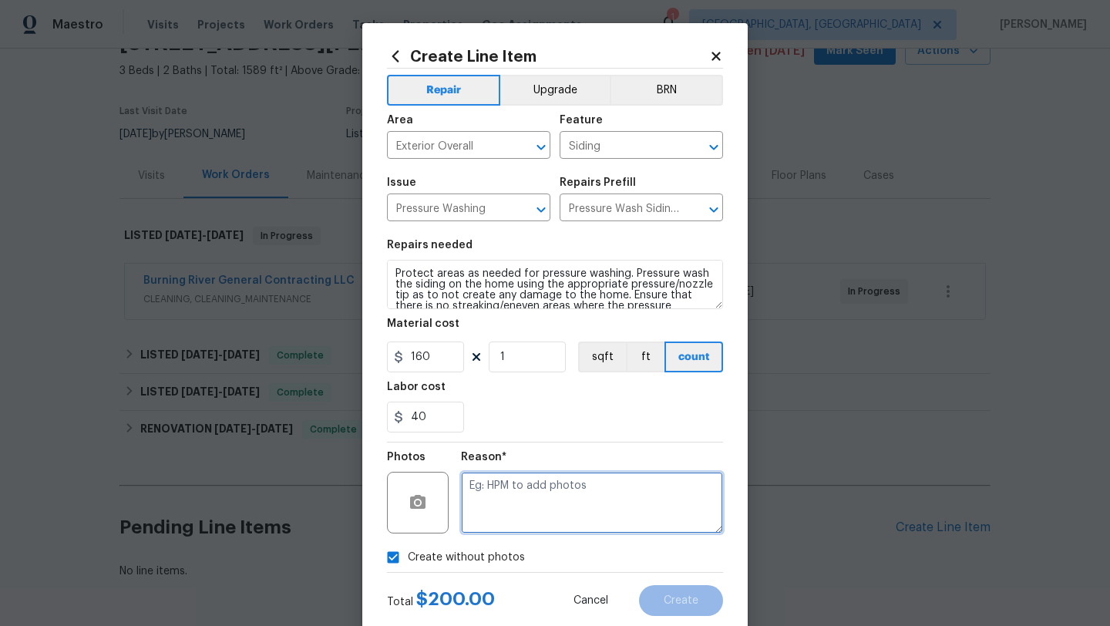
click at [538, 517] on textarea at bounding box center [592, 503] width 262 height 62
type textarea "desk"
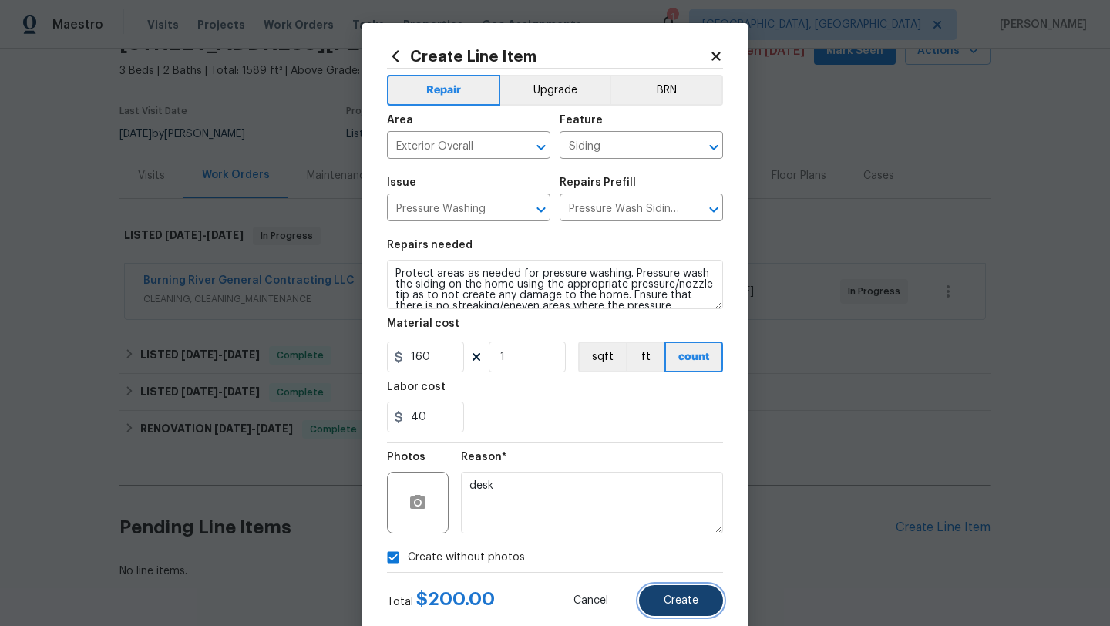
click at [685, 605] on span "Create" at bounding box center [681, 601] width 35 height 12
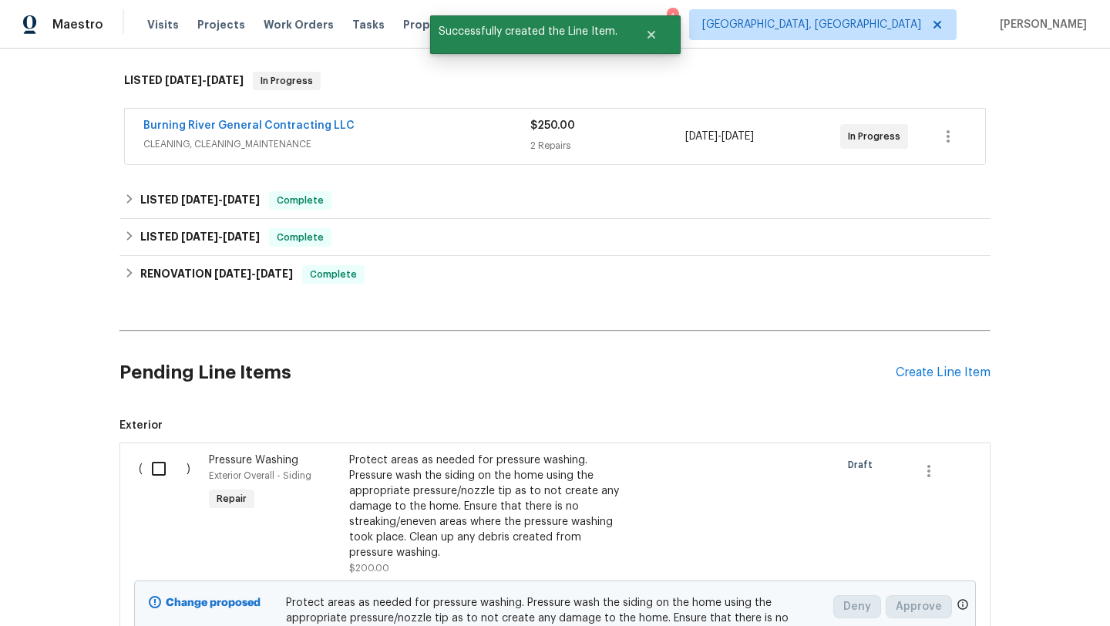
scroll to position [412, 0]
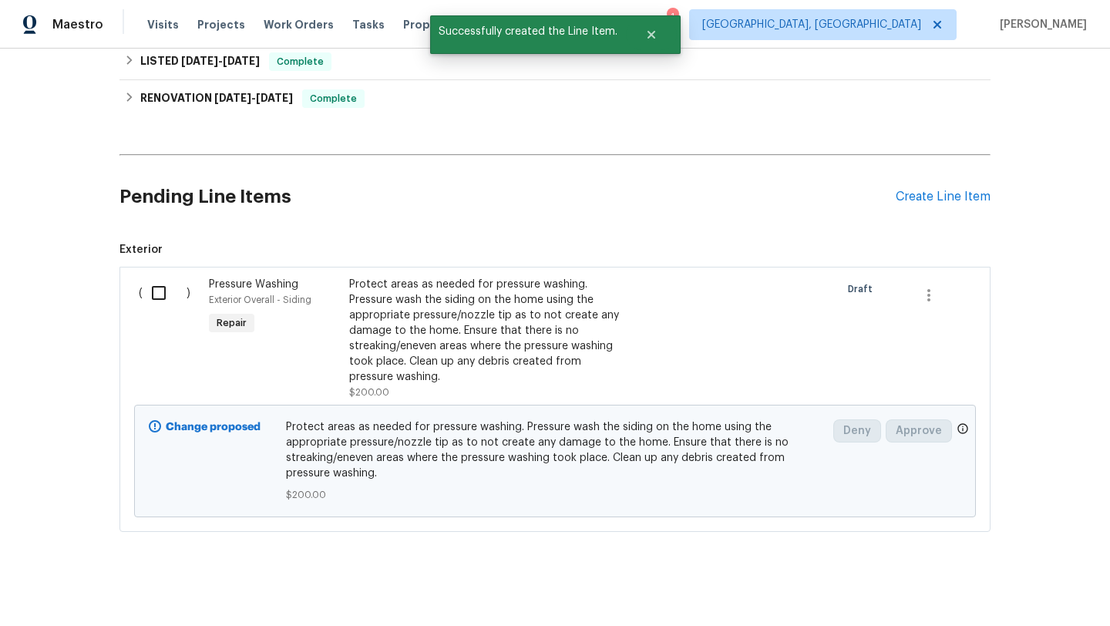
click at [158, 299] on input "checkbox" at bounding box center [165, 293] width 44 height 32
checkbox input "true"
click at [1046, 591] on span "Create Work Order" at bounding box center [1022, 587] width 103 height 19
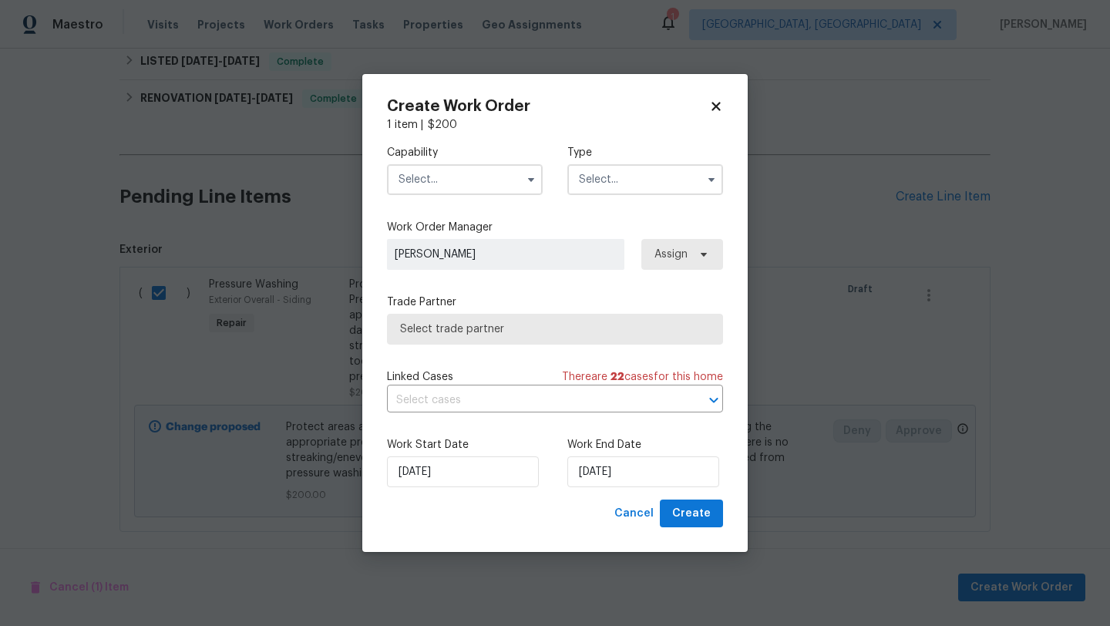
click at [486, 184] on input "text" at bounding box center [465, 179] width 156 height 31
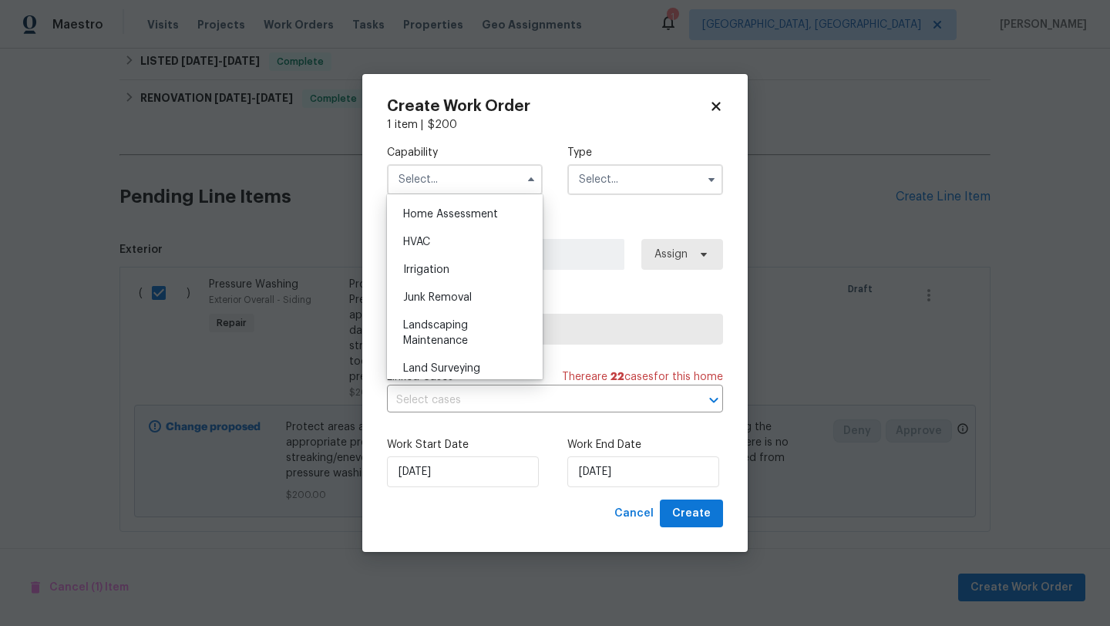
scroll to position [905, 0]
click at [480, 325] on div "Landscaping Maintenance" at bounding box center [465, 329] width 148 height 43
type input "Landscaping Maintenance"
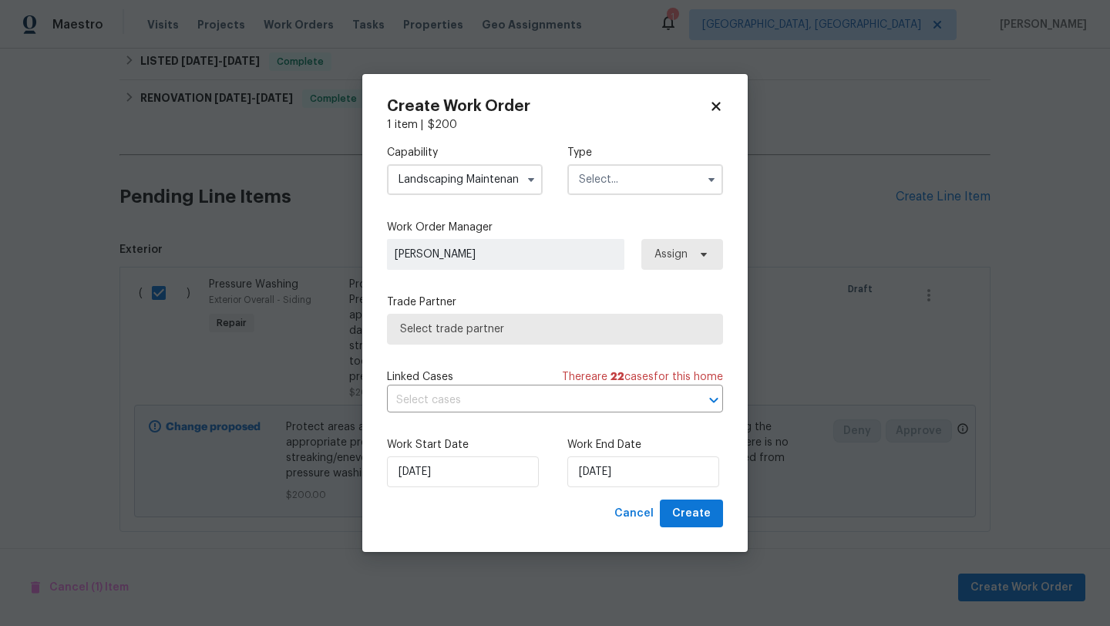
click at [608, 187] on input "text" at bounding box center [645, 179] width 156 height 31
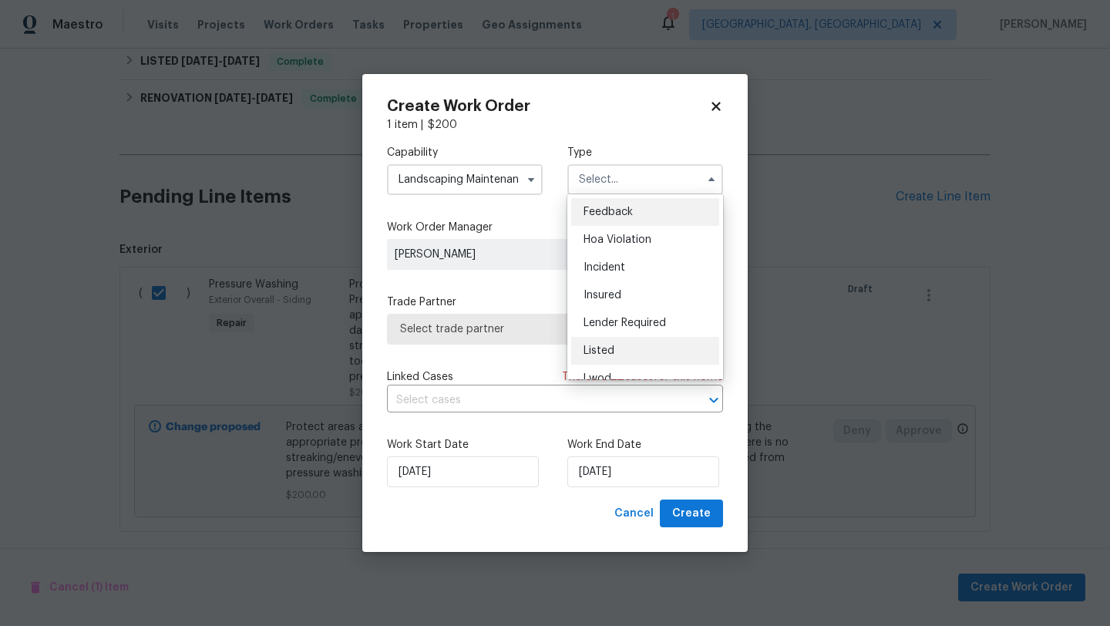
click at [592, 342] on div "Listed" at bounding box center [645, 351] width 148 height 28
type input "Listed"
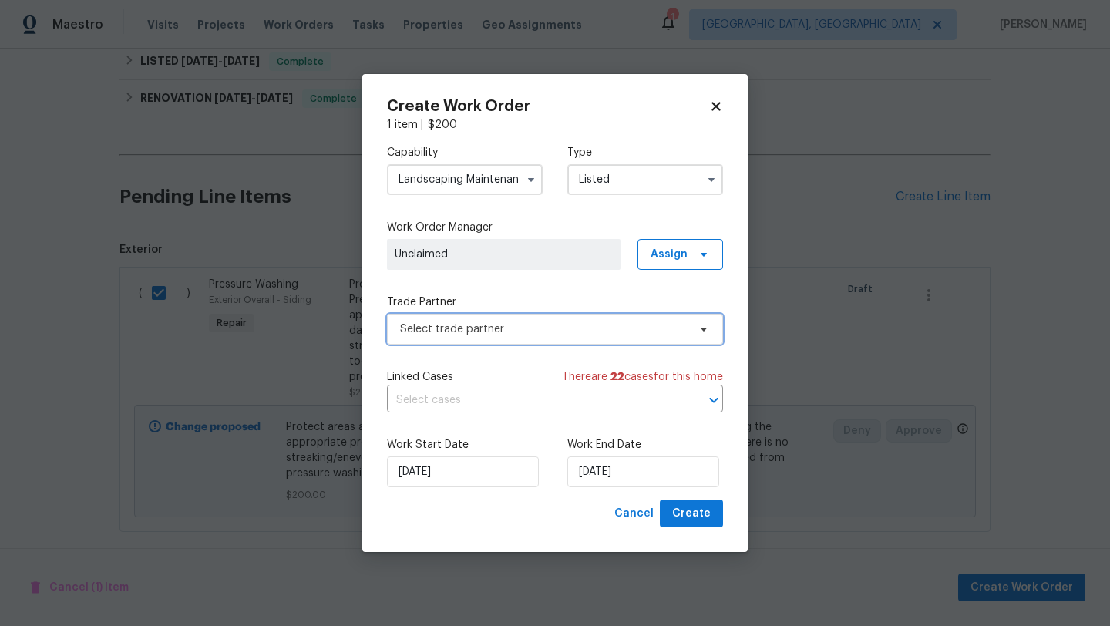
click at [486, 332] on span "Select trade partner" at bounding box center [544, 329] width 288 height 15
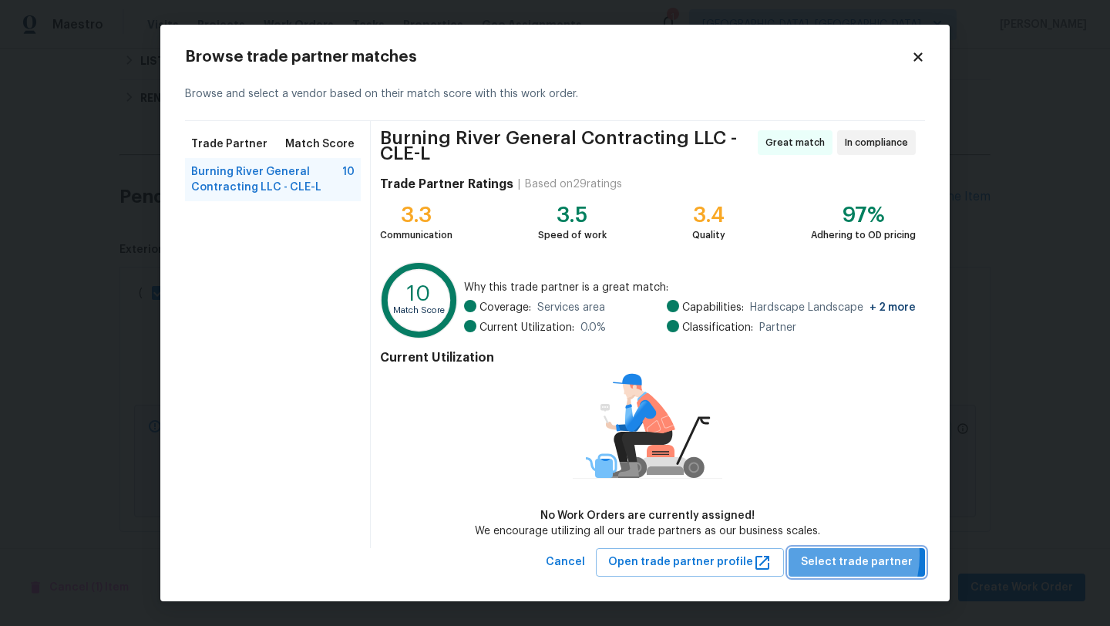
click at [828, 555] on span "Select trade partner" at bounding box center [857, 562] width 112 height 19
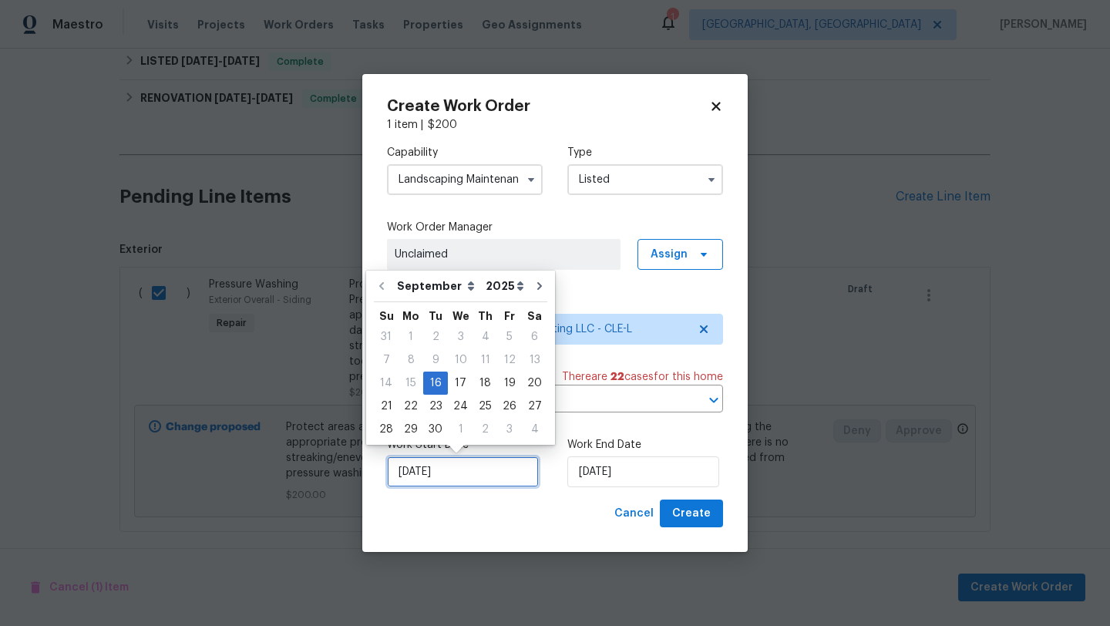
click at [490, 470] on input "9/16/2025" at bounding box center [463, 471] width 152 height 31
click at [460, 380] on div "17" at bounding box center [460, 383] width 25 height 22
type input "9/17/2025"
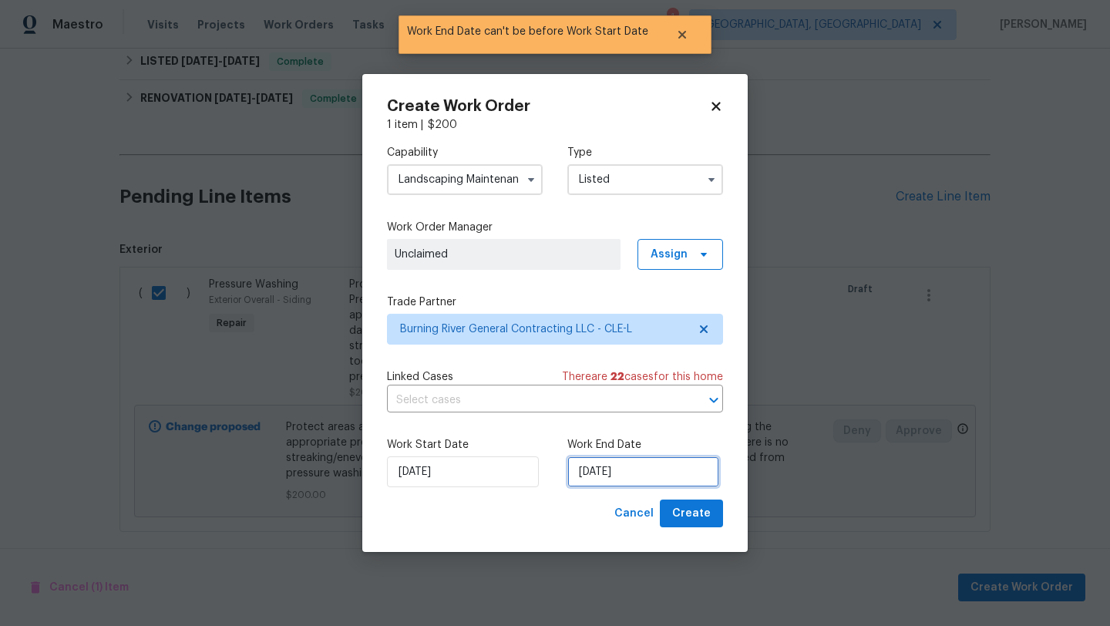
click at [623, 470] on input "9/17/2025" at bounding box center [643, 471] width 152 height 31
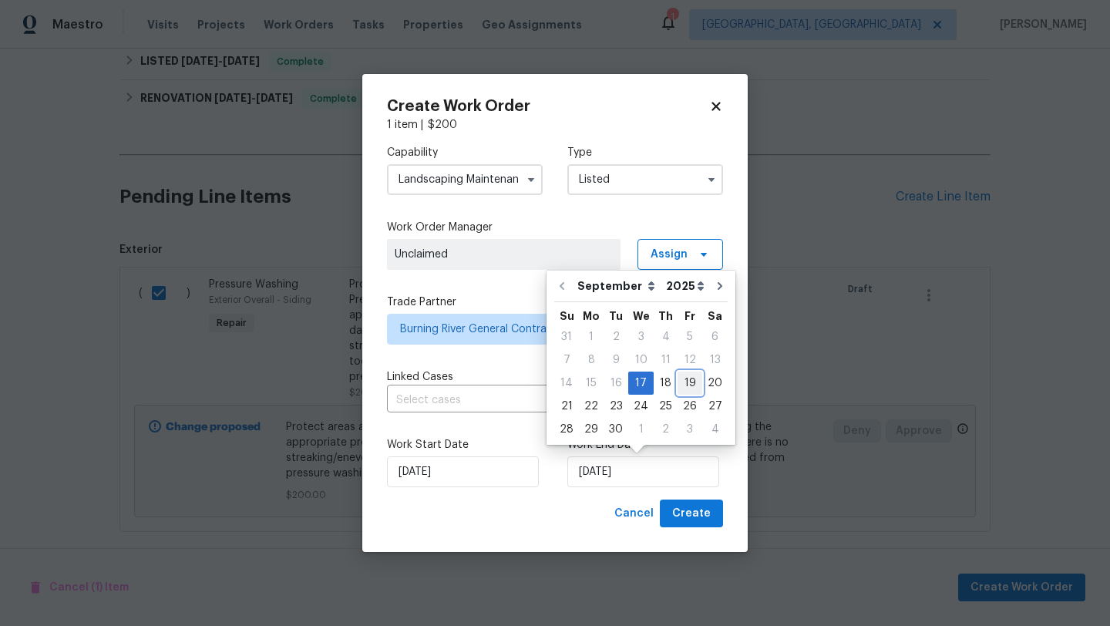
click at [689, 379] on div "19" at bounding box center [690, 383] width 25 height 22
type input "9/19/2025"
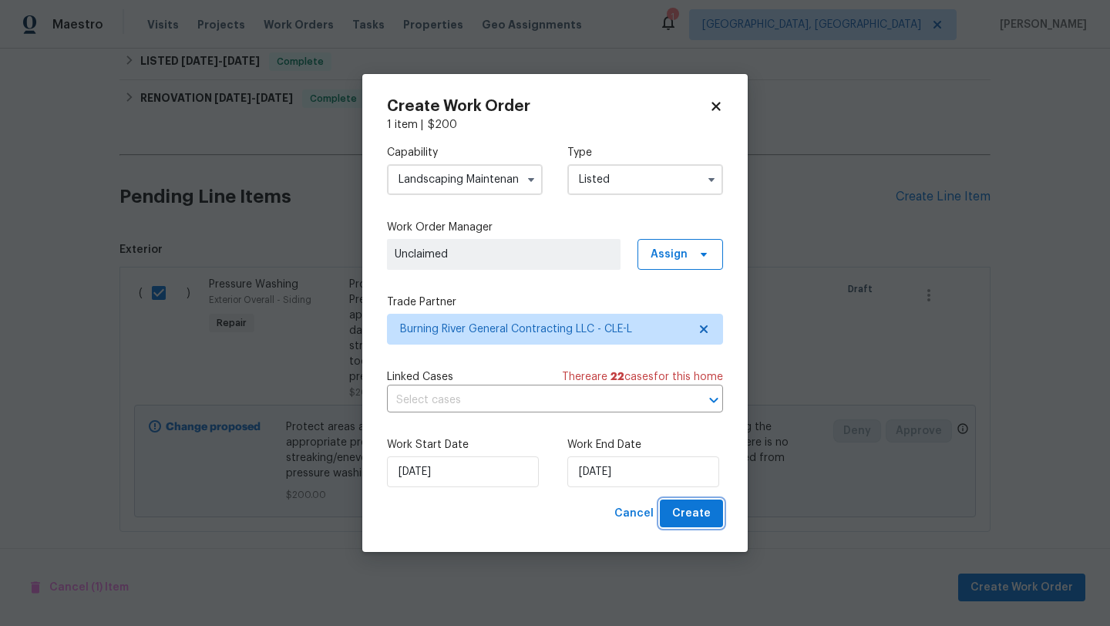
click at [697, 518] on span "Create" at bounding box center [691, 513] width 39 height 19
checkbox input "false"
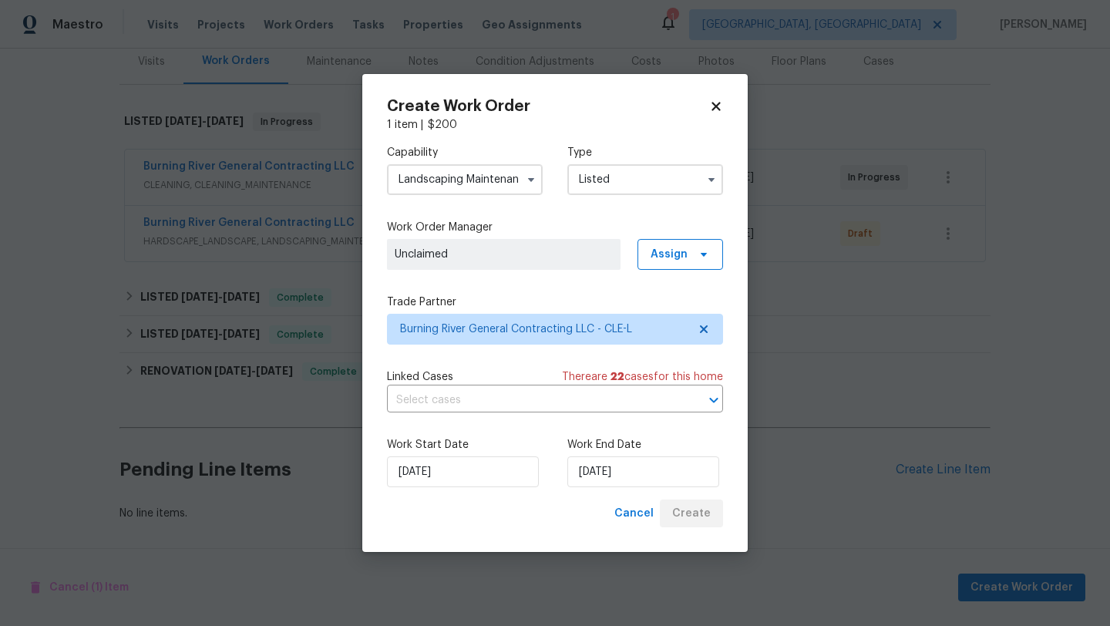
scroll to position [195, 0]
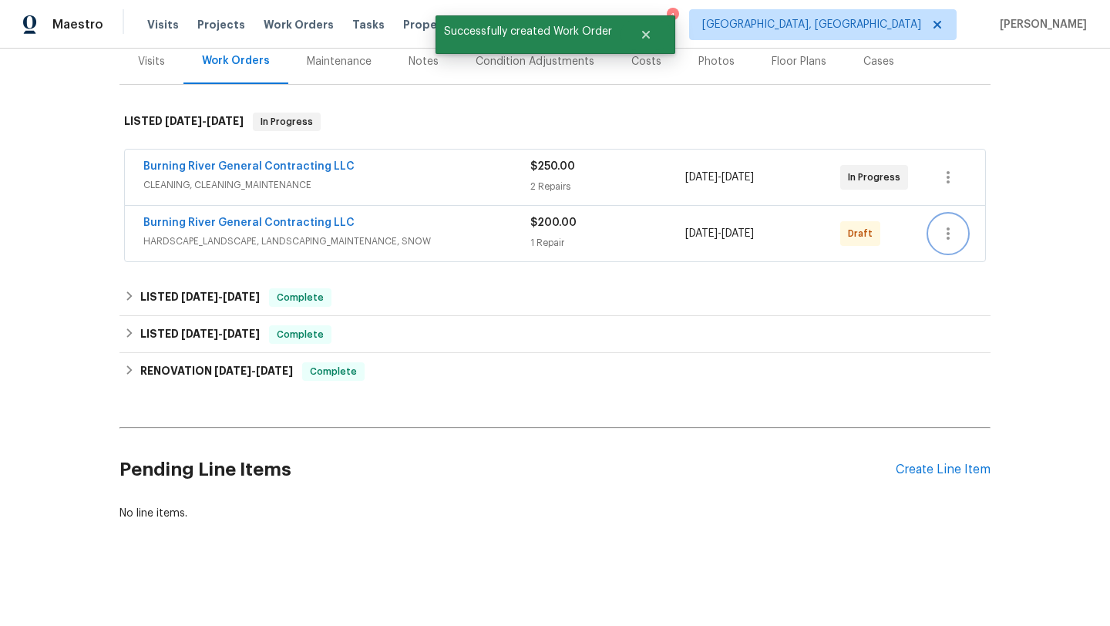
click at [948, 233] on icon "button" at bounding box center [948, 233] width 3 height 12
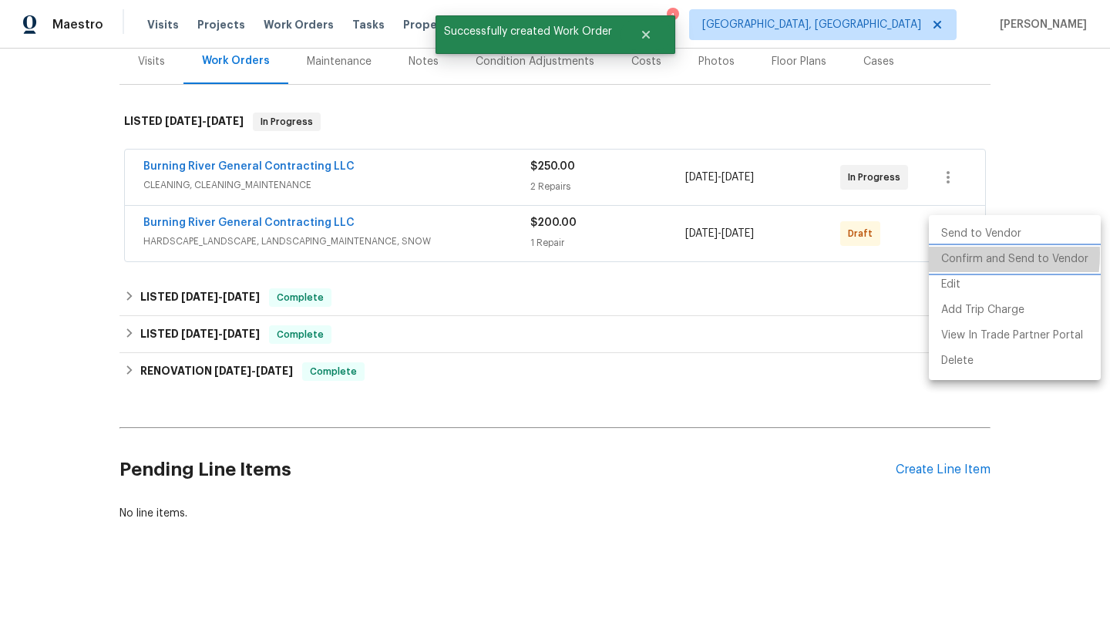
click at [947, 254] on li "Confirm and Send to Vendor" at bounding box center [1015, 259] width 172 height 25
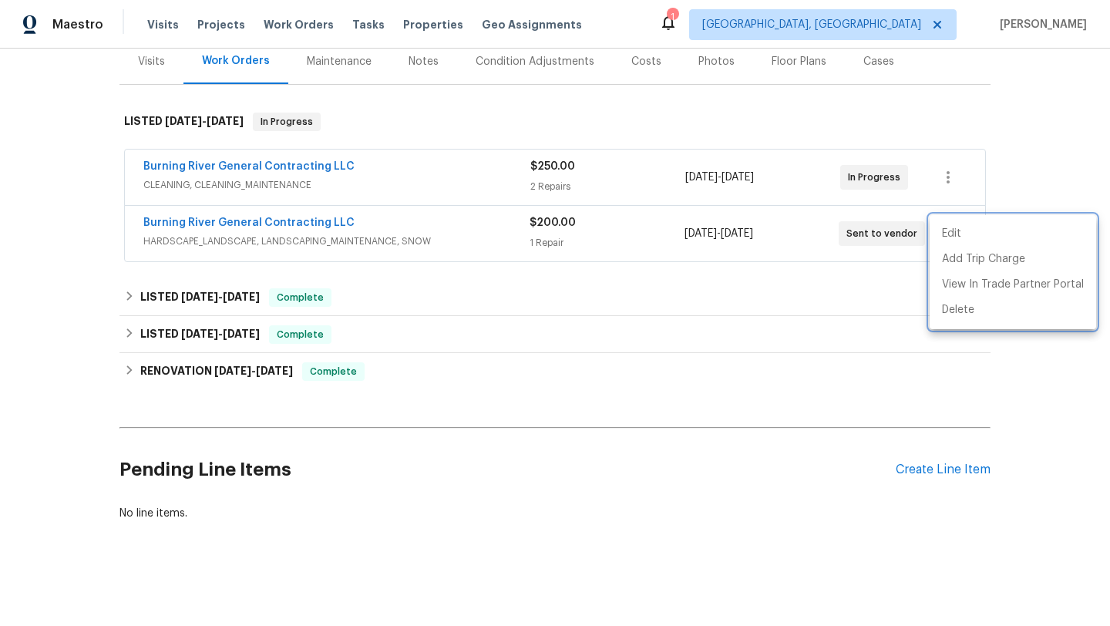
click at [267, 226] on div at bounding box center [555, 313] width 1110 height 626
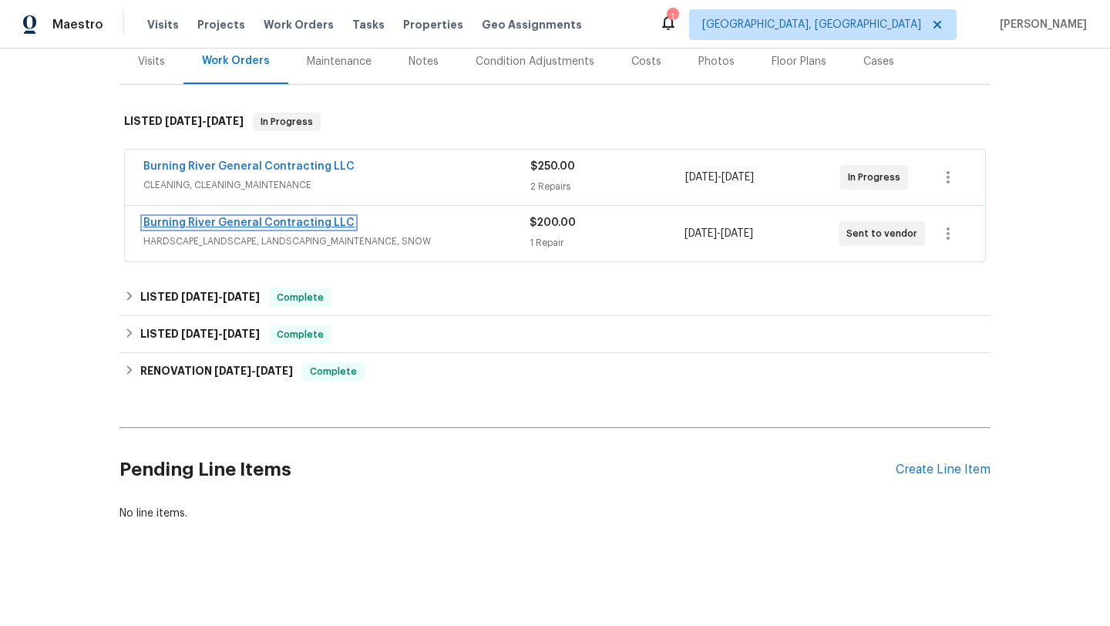
click at [267, 224] on link "Burning River General Contracting LLC" at bounding box center [248, 222] width 211 height 11
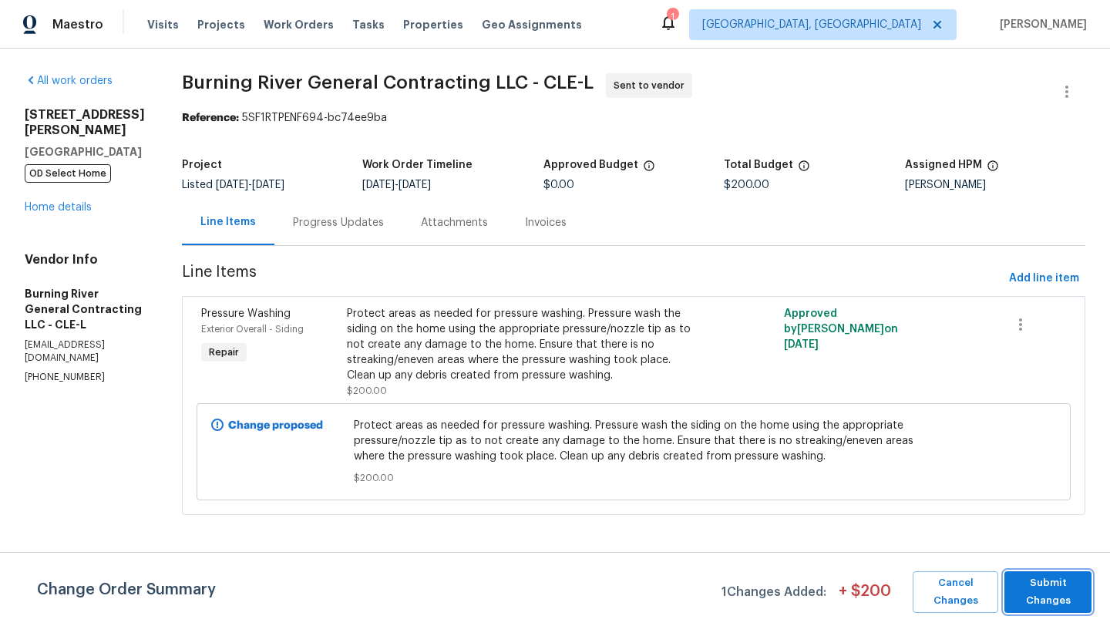
click at [1039, 597] on span "Submit Changes" at bounding box center [1048, 591] width 72 height 35
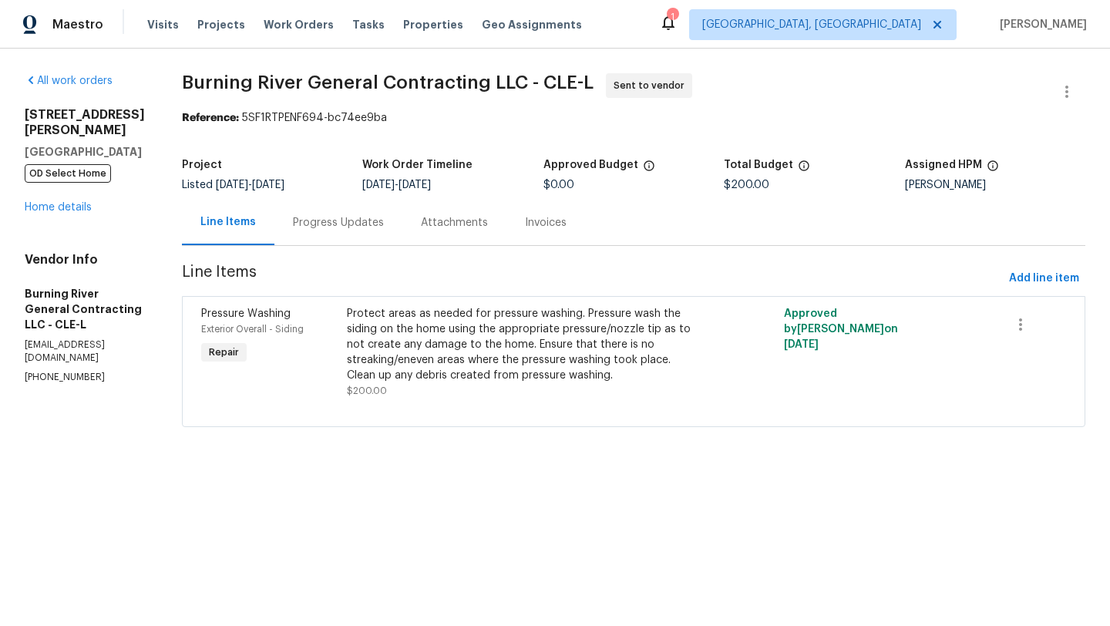
click at [332, 223] on div "Progress Updates" at bounding box center [338, 222] width 91 height 15
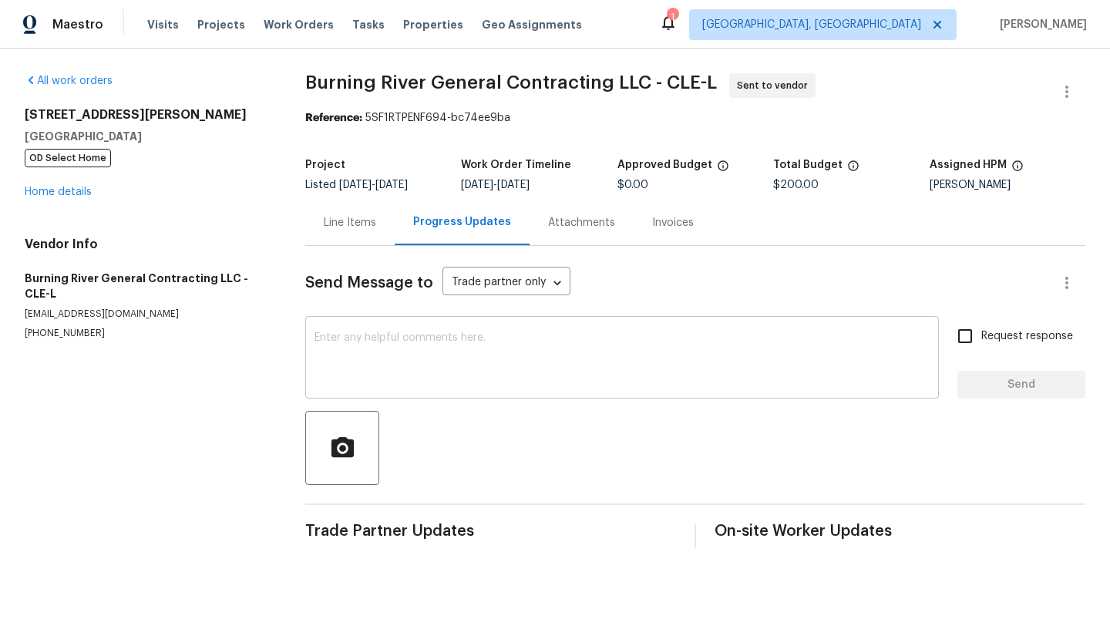
click at [349, 342] on textarea at bounding box center [622, 359] width 615 height 54
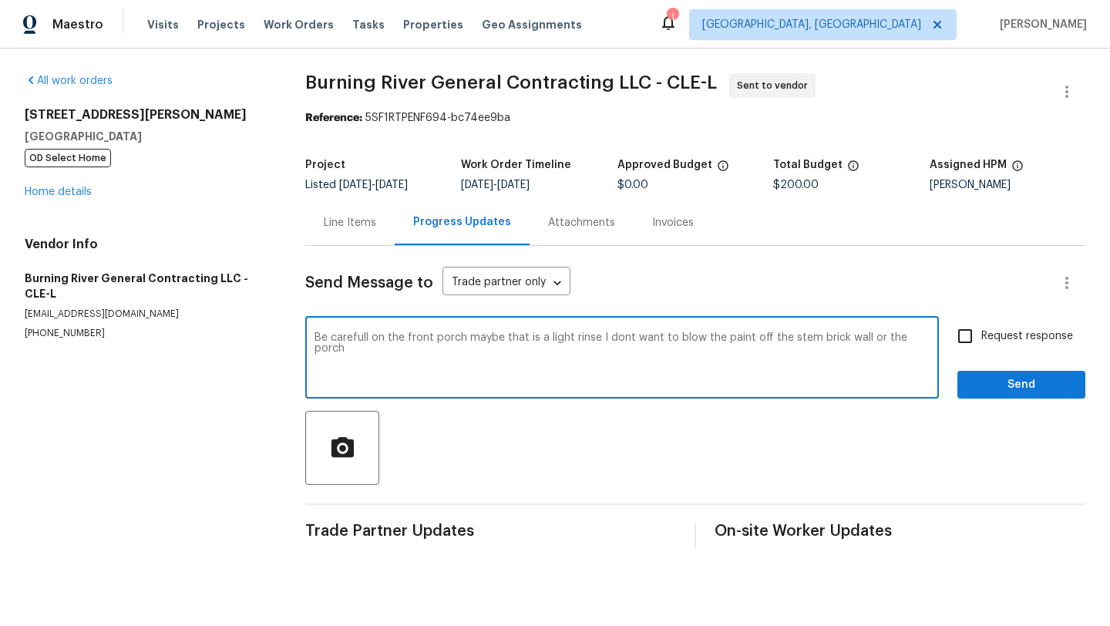
type textarea "Be carefull on the front porch maybe that is a light rinse I dont want to blow …"
click at [1002, 389] on span "Send" at bounding box center [1021, 384] width 103 height 19
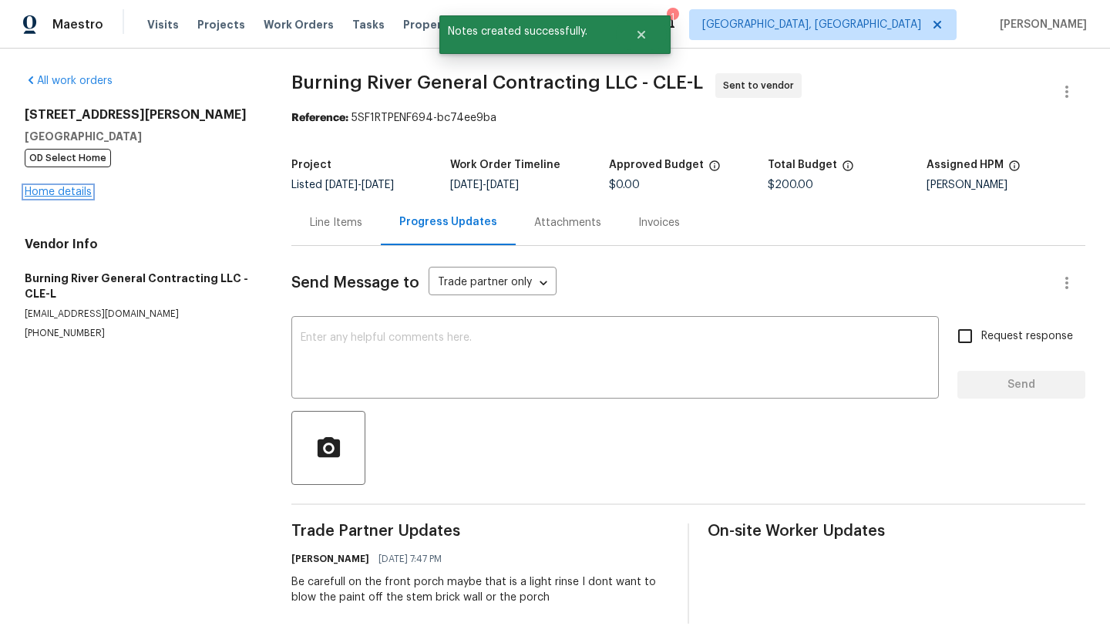
click at [78, 196] on link "Home details" at bounding box center [58, 192] width 67 height 11
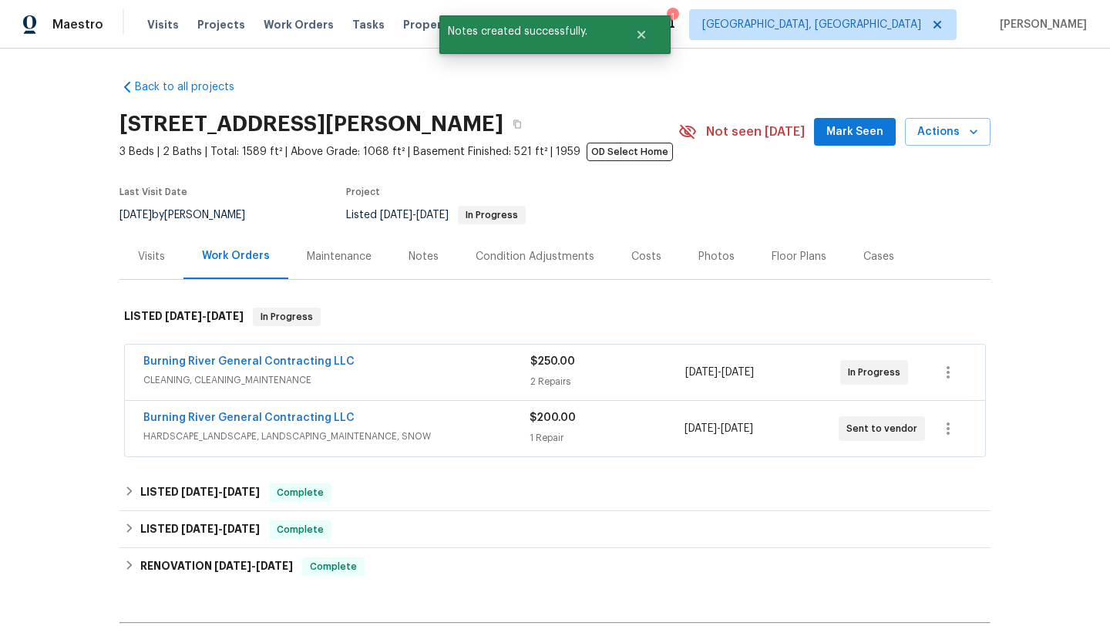
click at [419, 254] on div "Notes" at bounding box center [424, 256] width 30 height 15
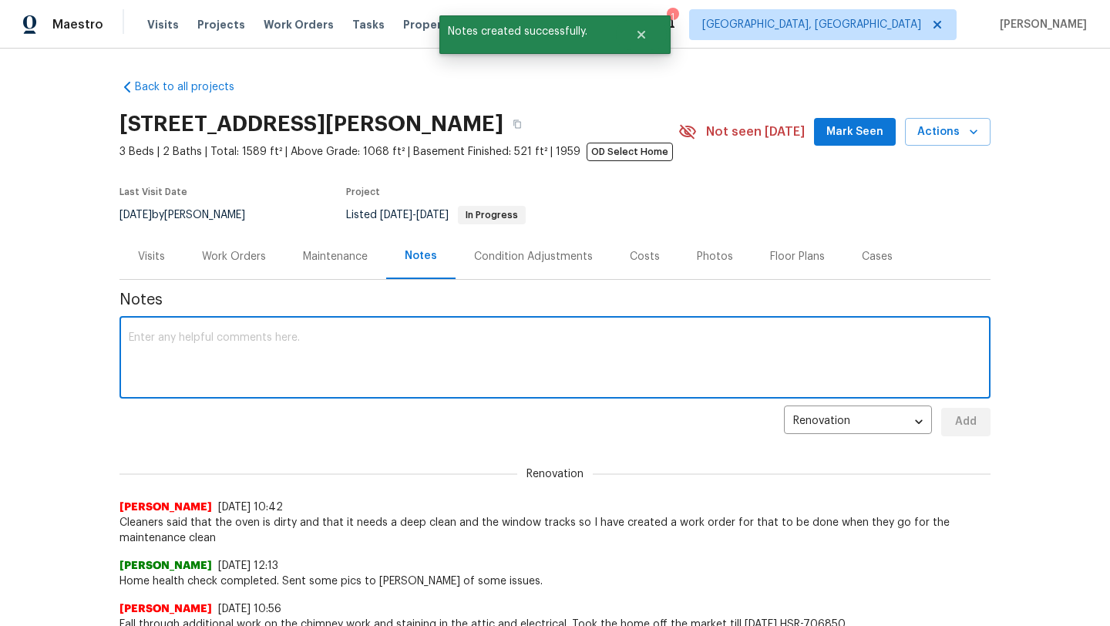
click at [282, 369] on textarea at bounding box center [555, 359] width 853 height 54
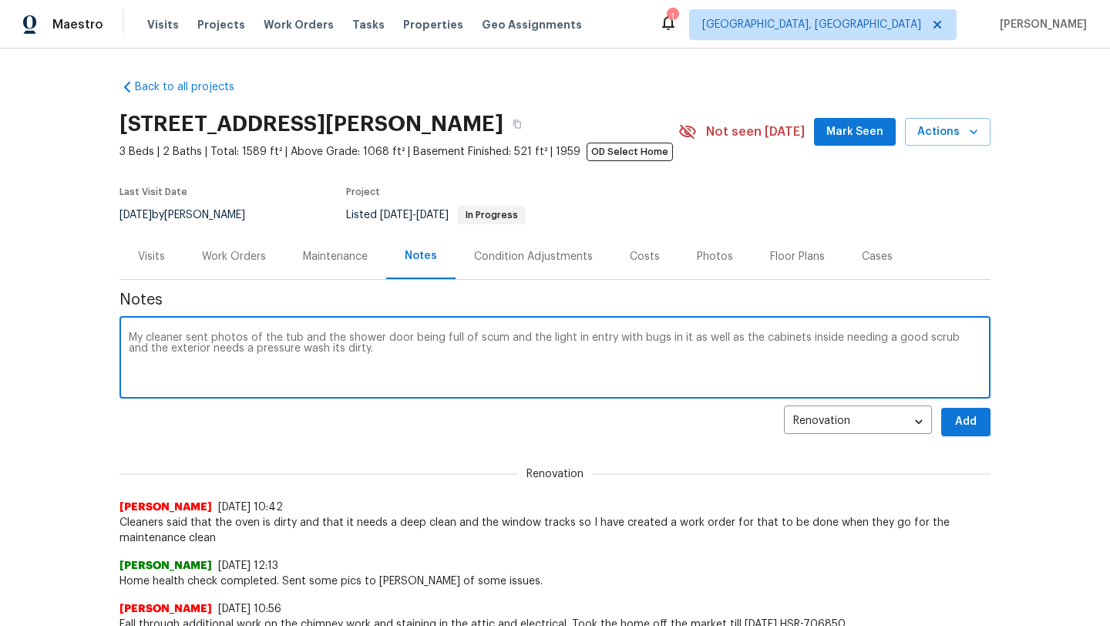
type textarea "My cleaner sent photos of the tub and the shower door being full of scum and th…"
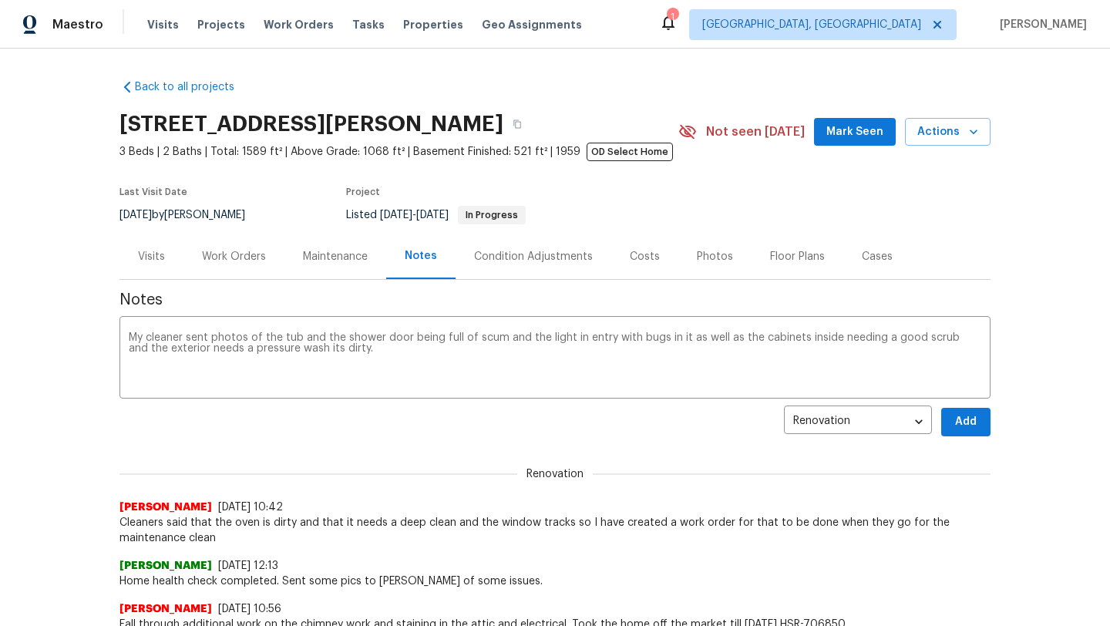
click at [991, 420] on div "Back to all projects 4131 Burton Dr, Stow, OH 44224 3 Beds | 2 Baths | Total: 1…" at bounding box center [555, 337] width 1110 height 577
click at [968, 419] on span "Add" at bounding box center [966, 421] width 25 height 19
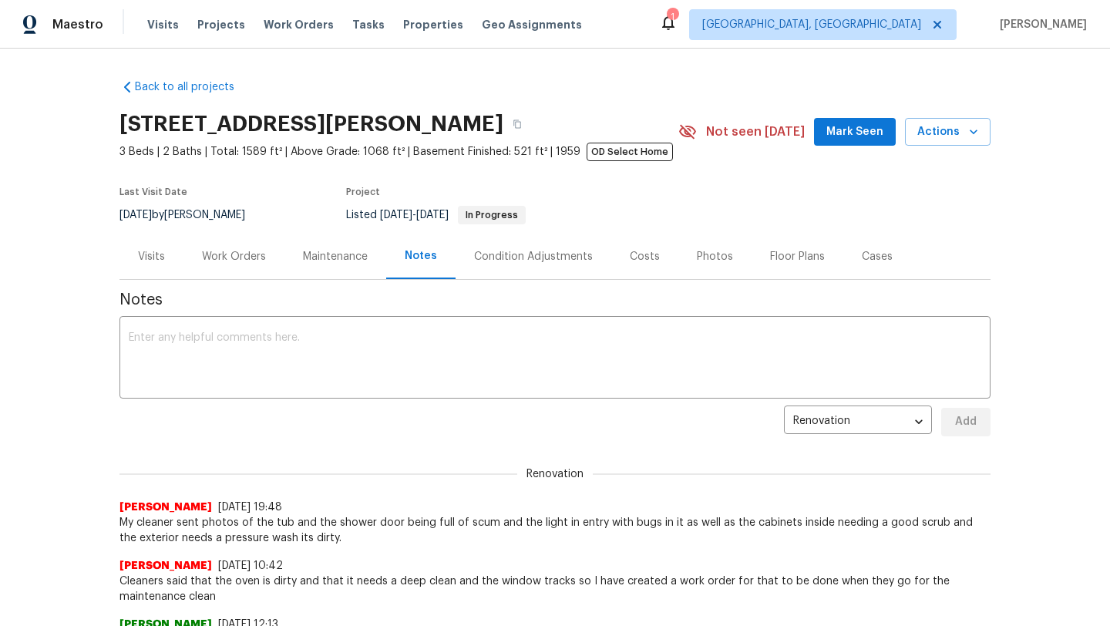
click at [862, 130] on span "Mark Seen" at bounding box center [855, 132] width 57 height 19
click at [160, 261] on div "Visits" at bounding box center [151, 256] width 27 height 15
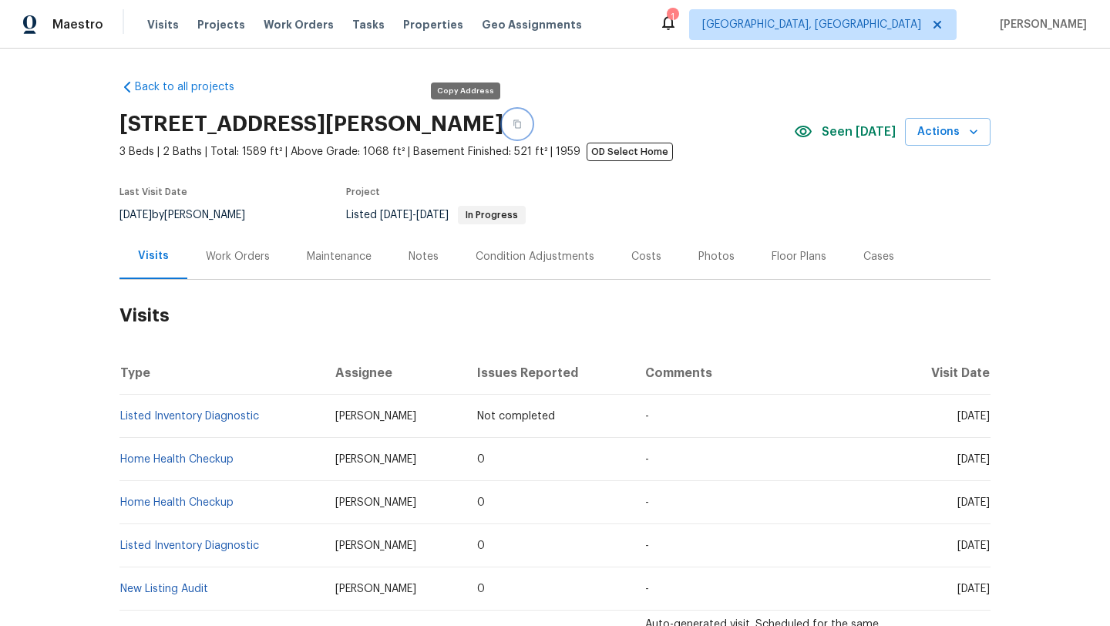
click at [513, 126] on icon "button" at bounding box center [517, 124] width 9 height 9
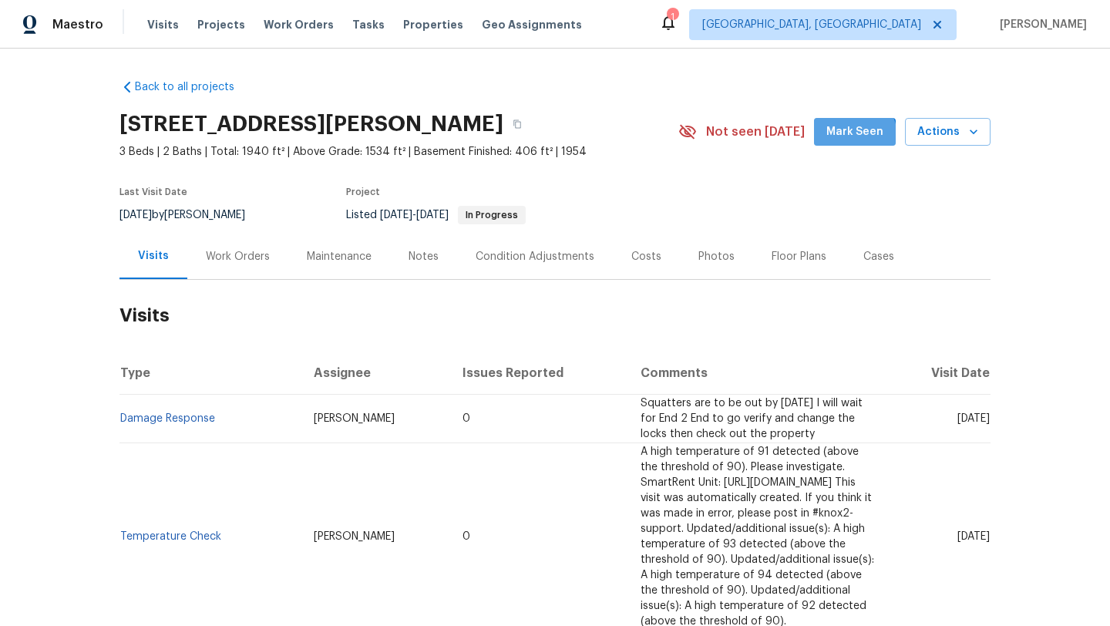
click at [859, 136] on span "Mark Seen" at bounding box center [855, 132] width 57 height 19
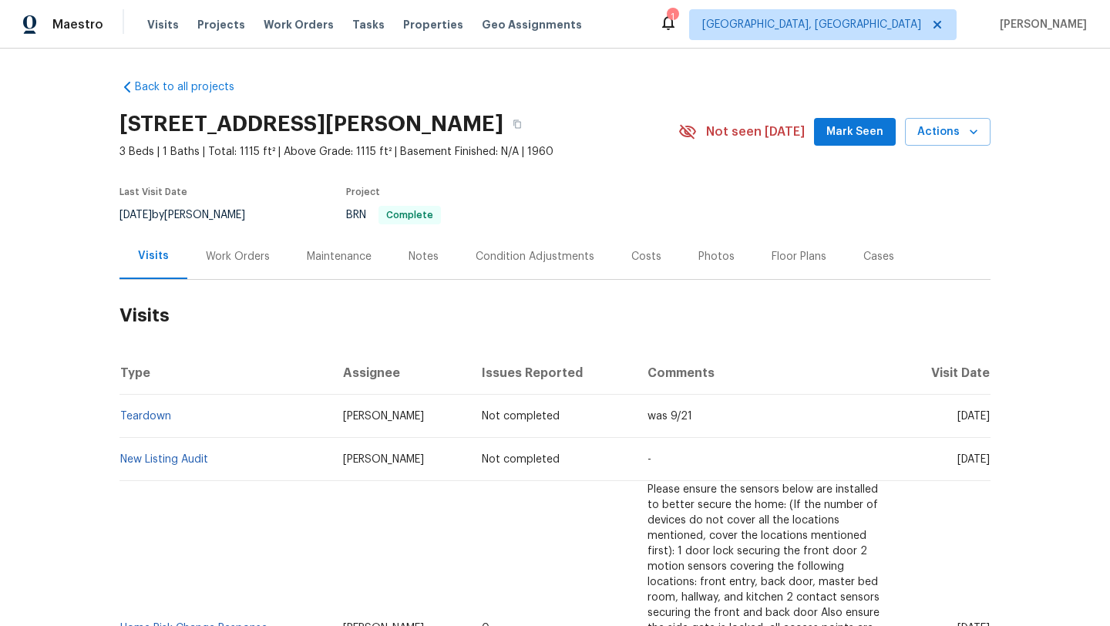
click at [832, 134] on button "Mark Seen" at bounding box center [855, 132] width 82 height 29
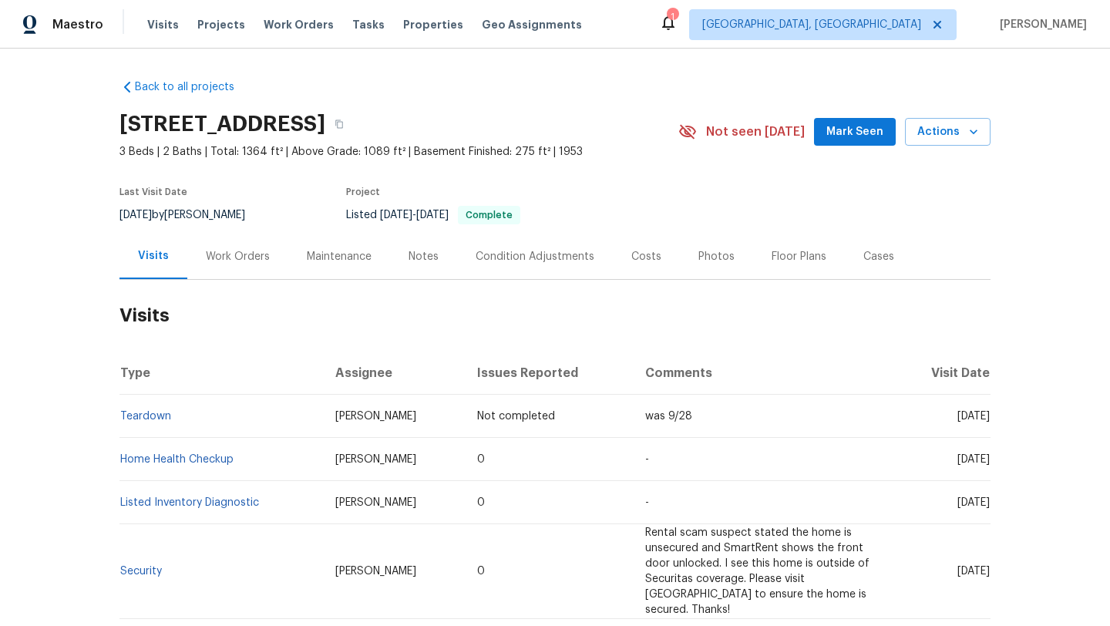
click at [860, 146] on div "[STREET_ADDRESS] 3 Beds | 2 Baths | Total: 1364 ft² | Above Grade: 1089 ft² | B…" at bounding box center [555, 132] width 871 height 56
click at [858, 136] on span "Mark Seen" at bounding box center [855, 132] width 57 height 19
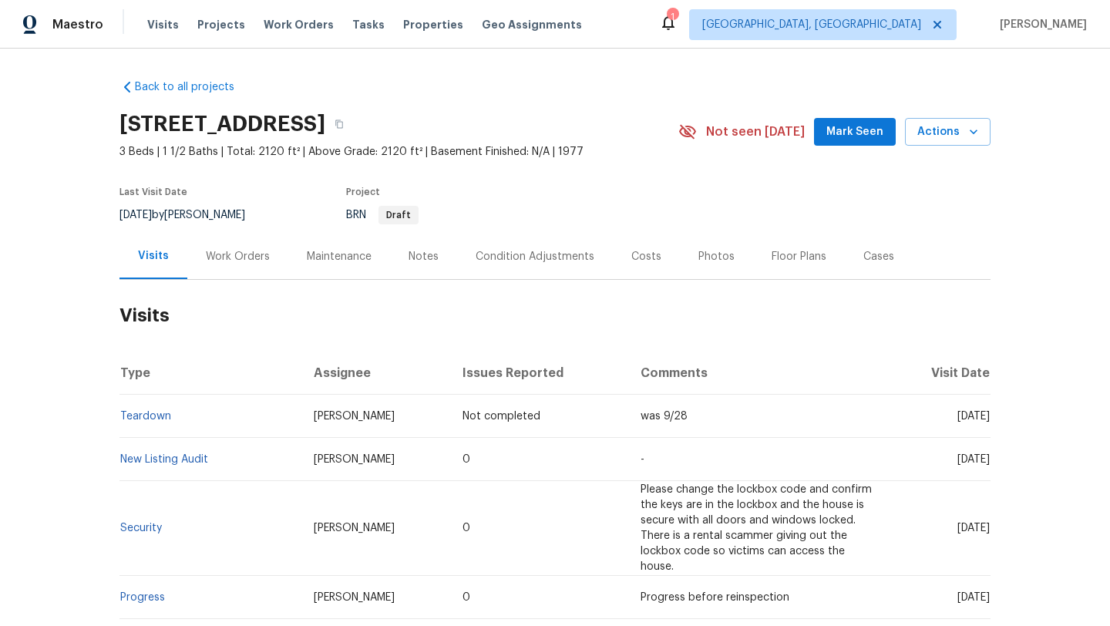
click at [867, 138] on span "Mark Seen" at bounding box center [855, 132] width 57 height 19
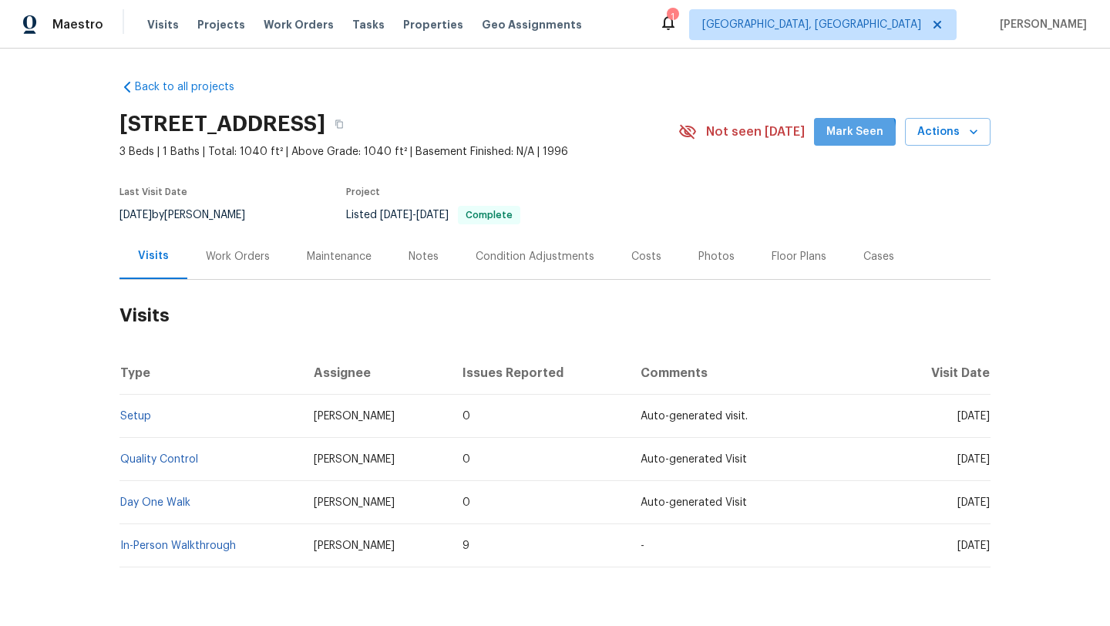
click at [840, 136] on span "Mark Seen" at bounding box center [855, 132] width 57 height 19
click at [344, 127] on icon "button" at bounding box center [339, 124] width 9 height 9
